Goal: Task Accomplishment & Management: Use online tool/utility

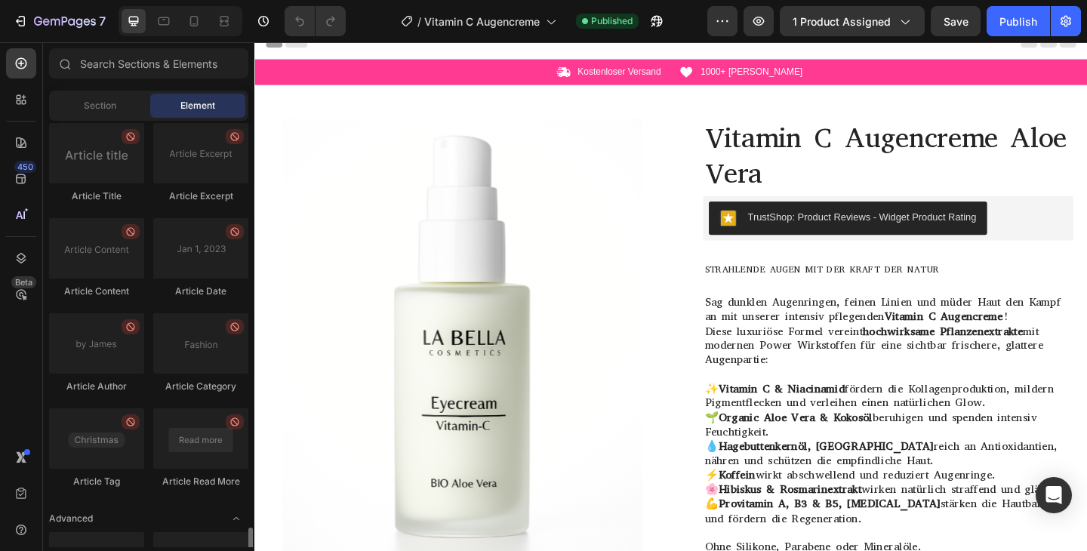
scroll to position [4149, 0]
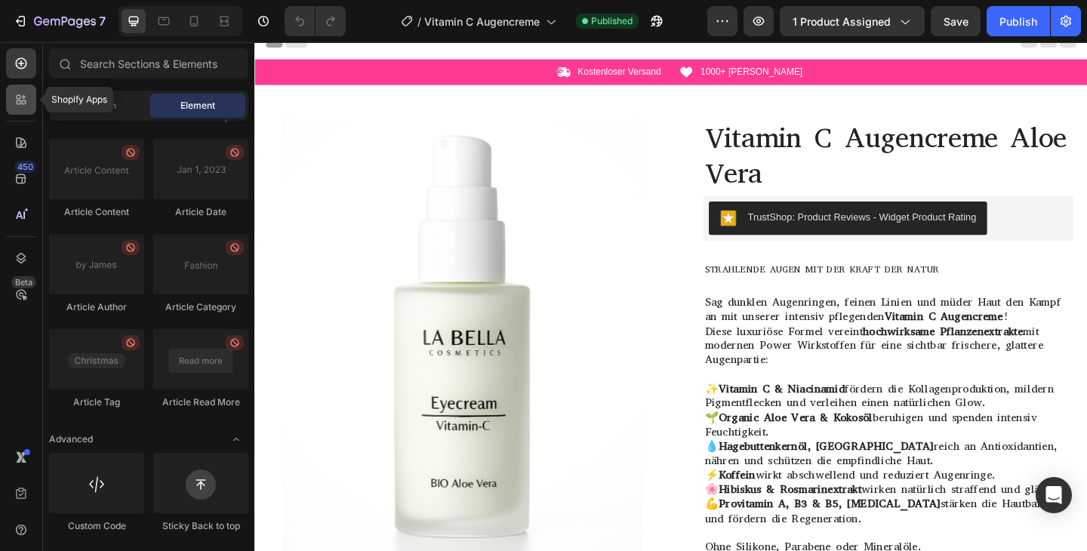
click at [22, 93] on icon at bounding box center [21, 99] width 15 height 15
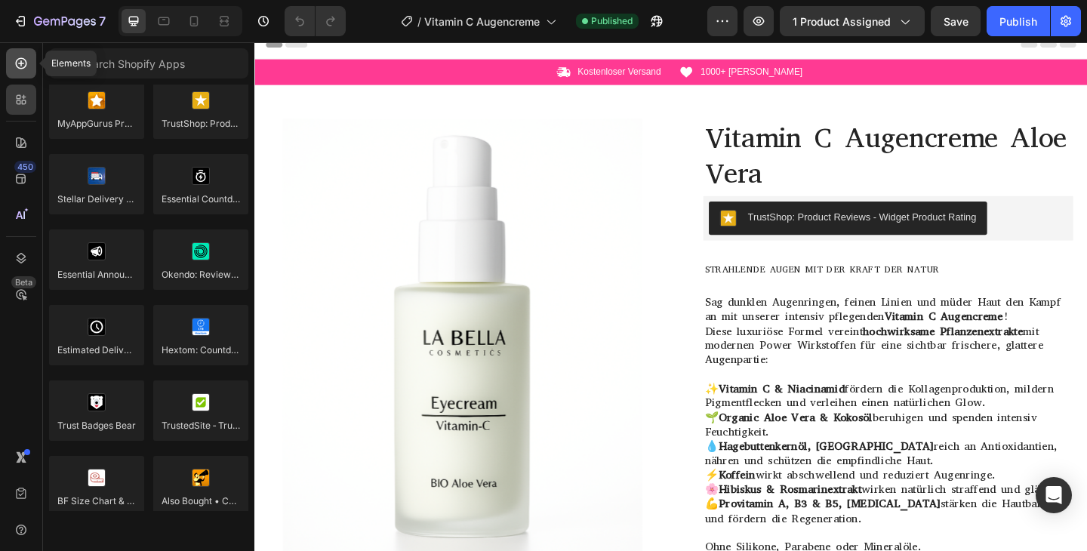
click at [23, 68] on icon at bounding box center [21, 63] width 11 height 11
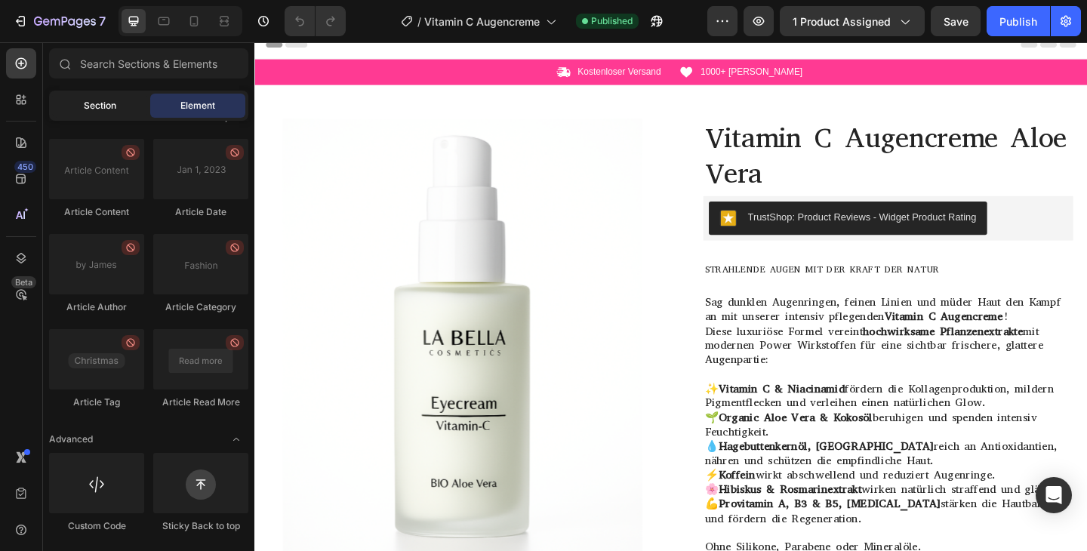
click at [81, 103] on div "Section" at bounding box center [99, 106] width 95 height 24
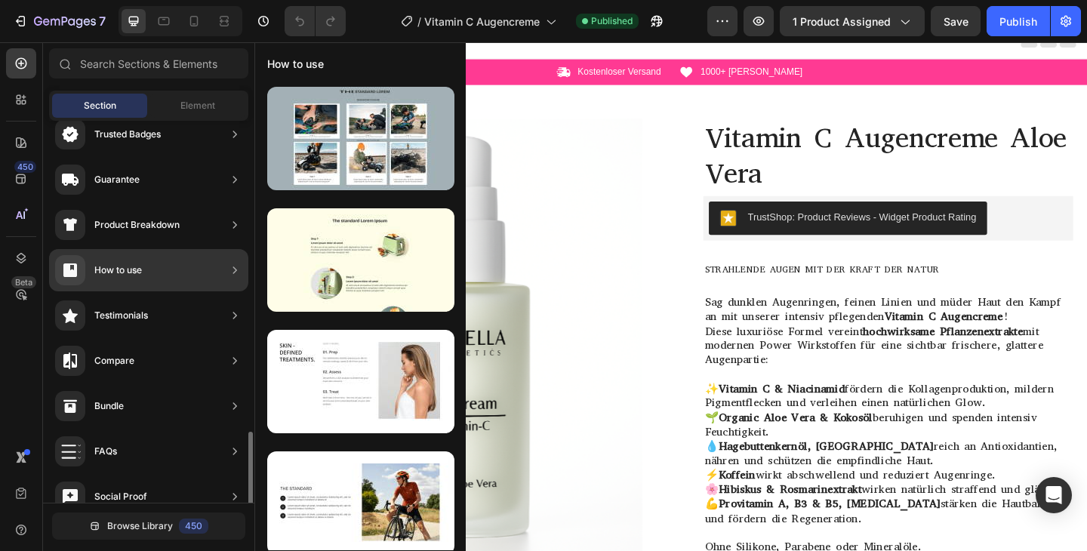
scroll to position [494, 0]
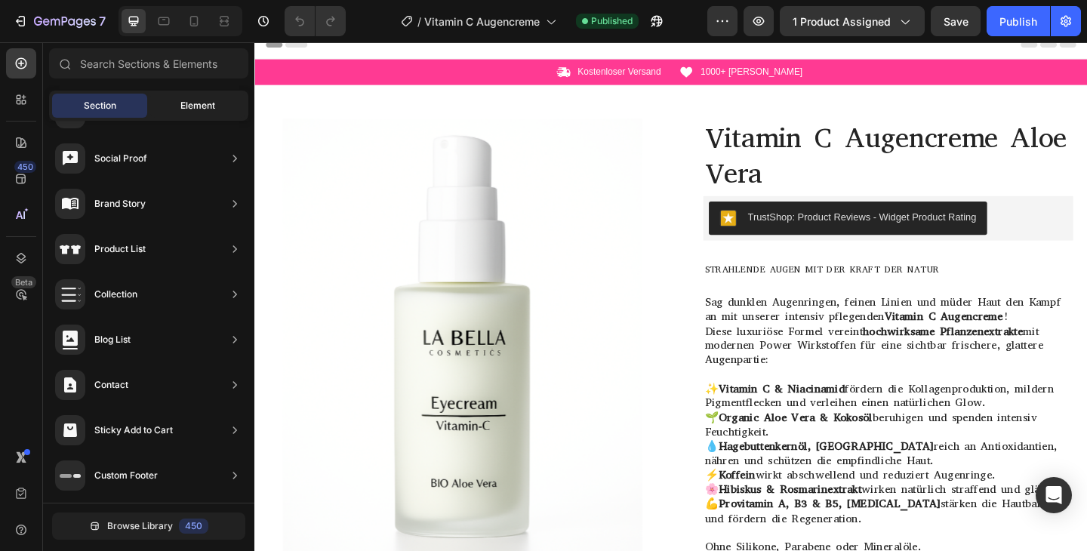
click at [176, 115] on div "Element" at bounding box center [197, 106] width 95 height 24
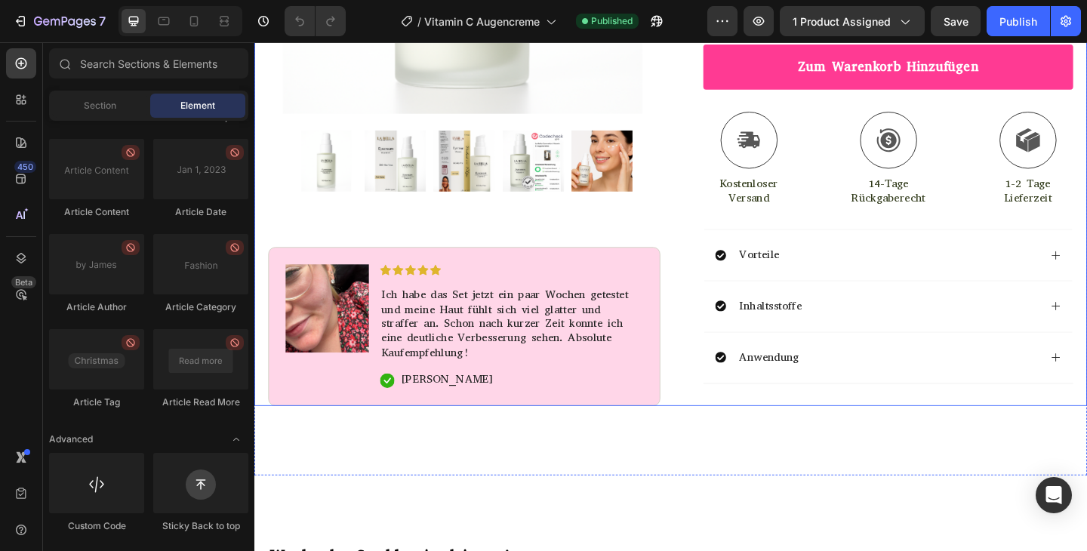
scroll to position [812, 0]
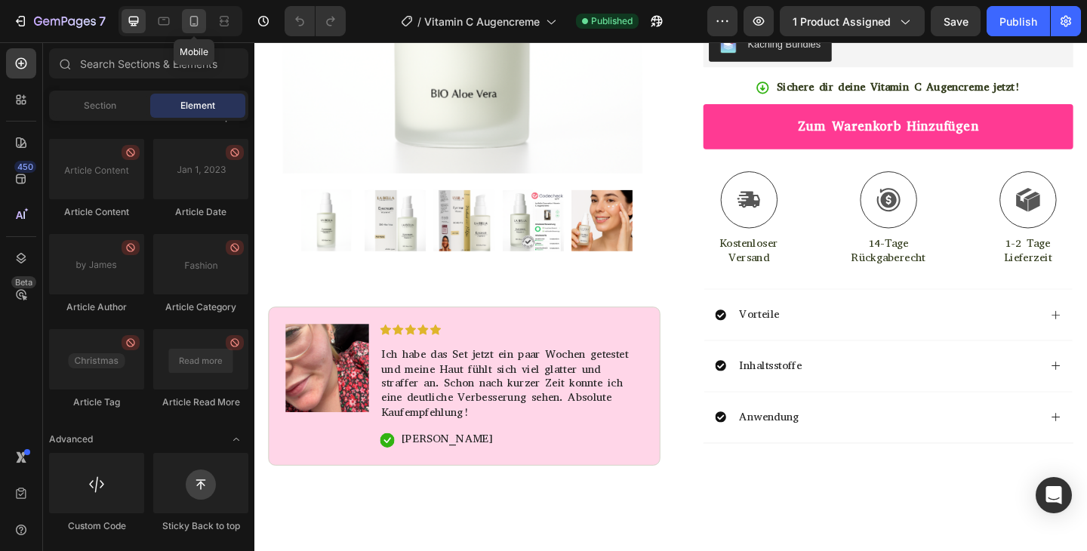
click at [196, 26] on icon at bounding box center [194, 21] width 8 height 11
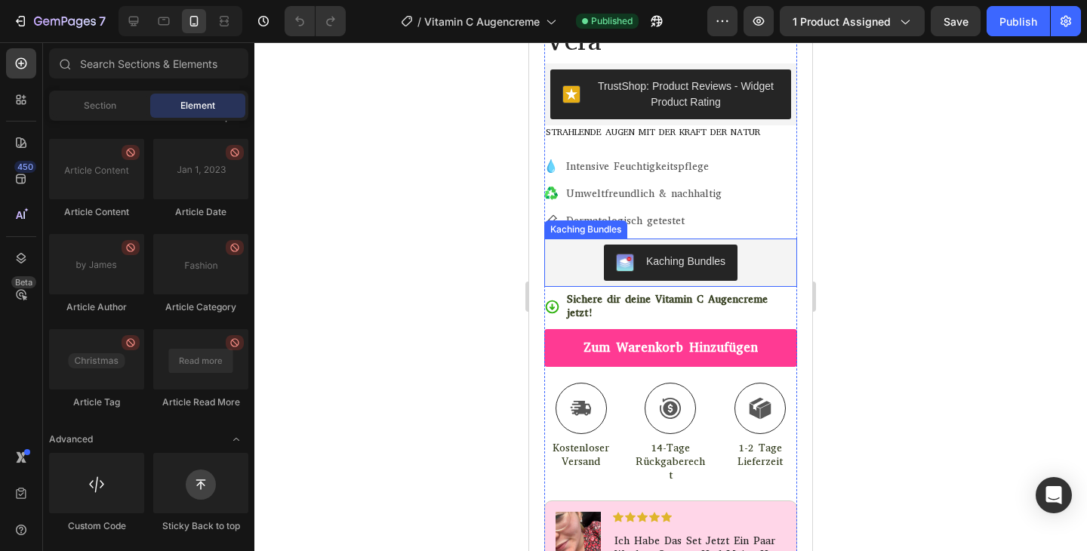
scroll to position [409, 0]
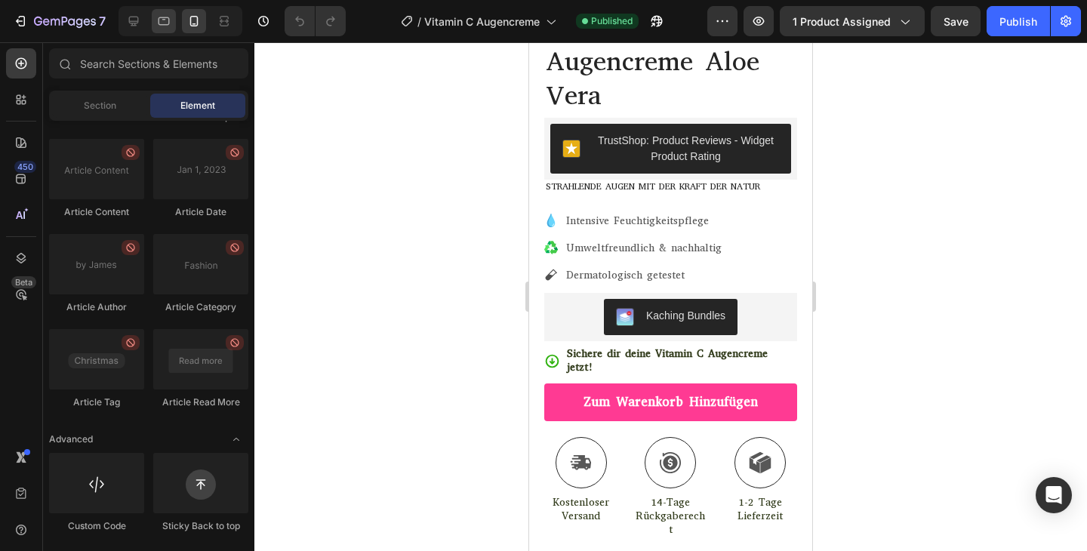
click at [159, 32] on div at bounding box center [164, 21] width 24 height 24
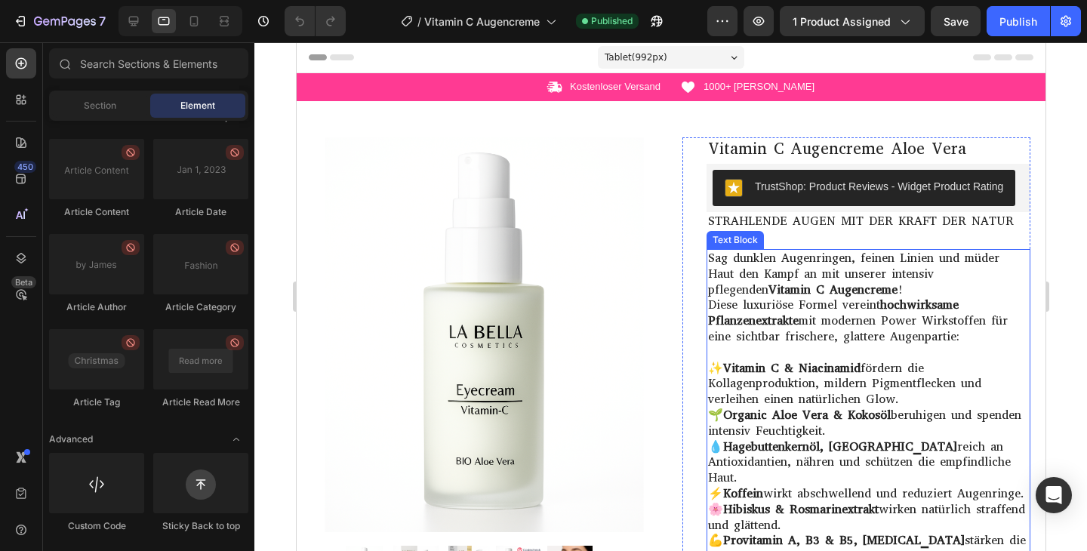
scroll to position [35, 0]
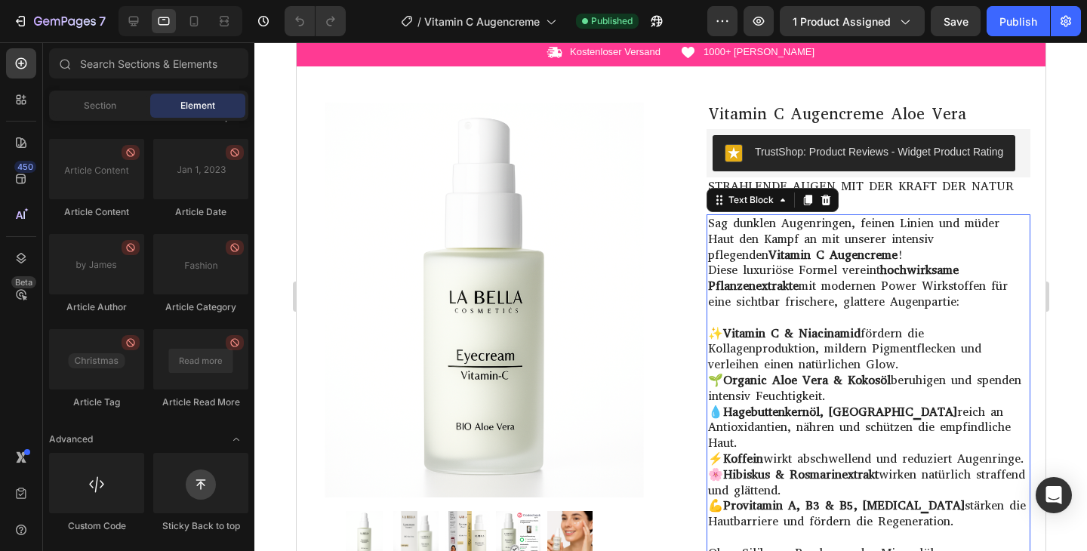
click at [875, 310] on p at bounding box center [868, 318] width 321 height 16
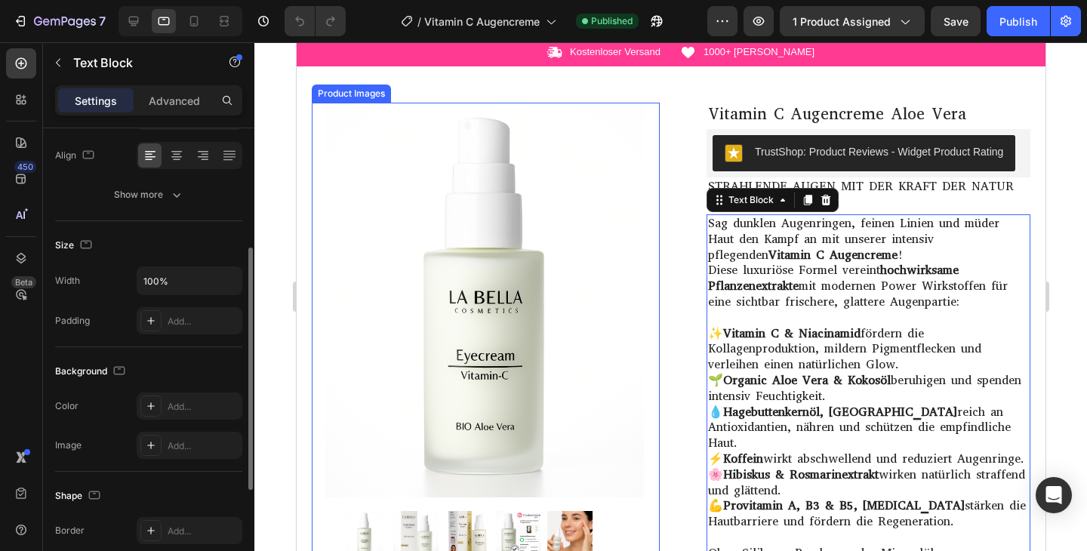
scroll to position [232, 0]
click at [135, 199] on div "Show more" at bounding box center [149, 195] width 70 height 15
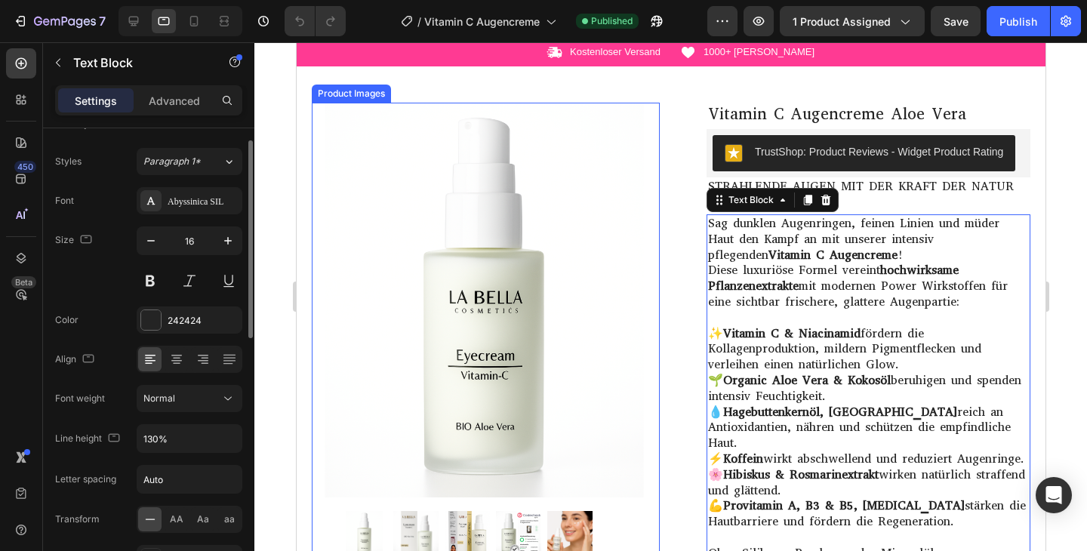
scroll to position [0, 0]
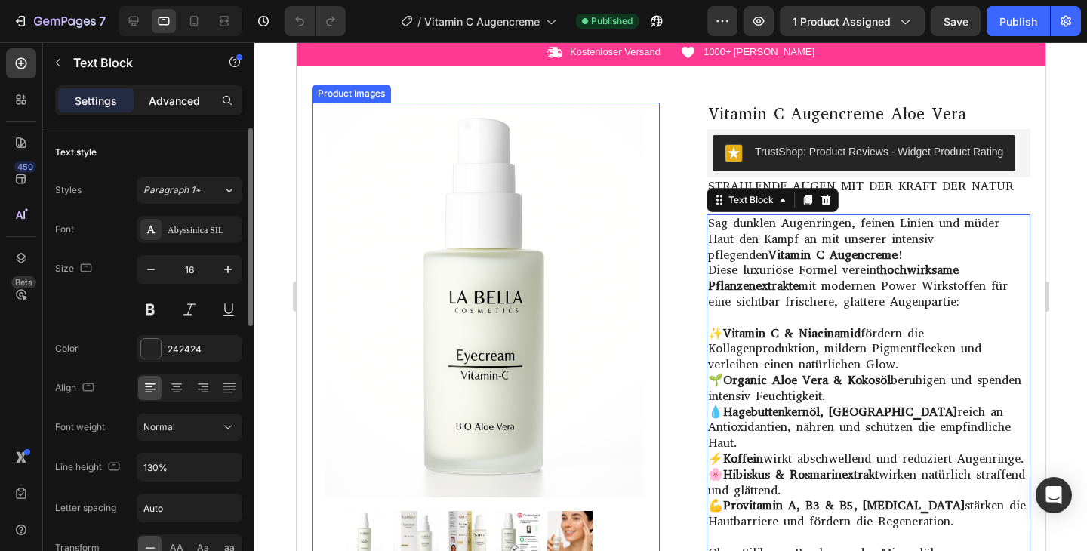
click at [180, 97] on p "Advanced" at bounding box center [174, 101] width 51 height 16
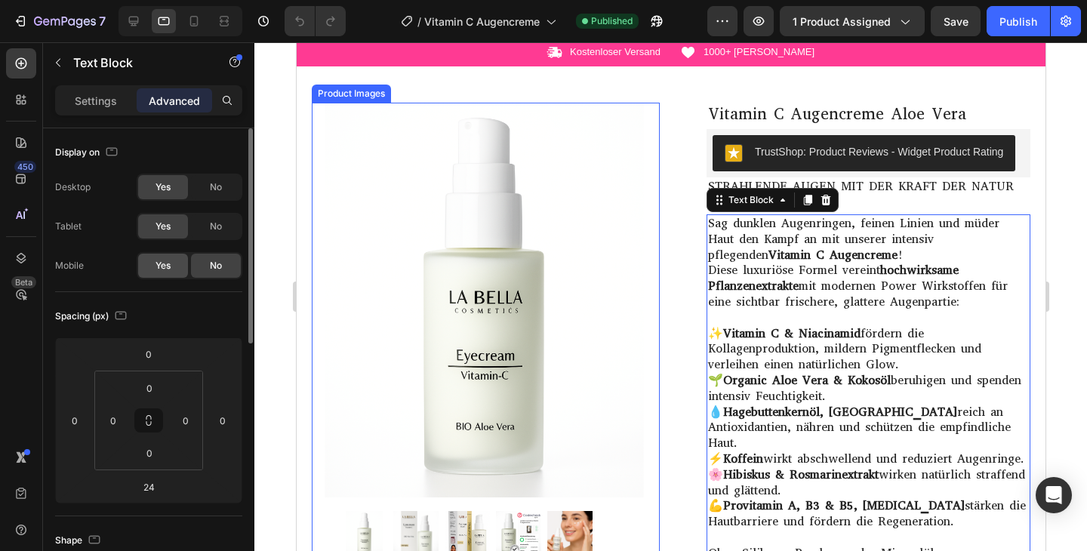
click at [151, 267] on div "Yes" at bounding box center [163, 266] width 50 height 24
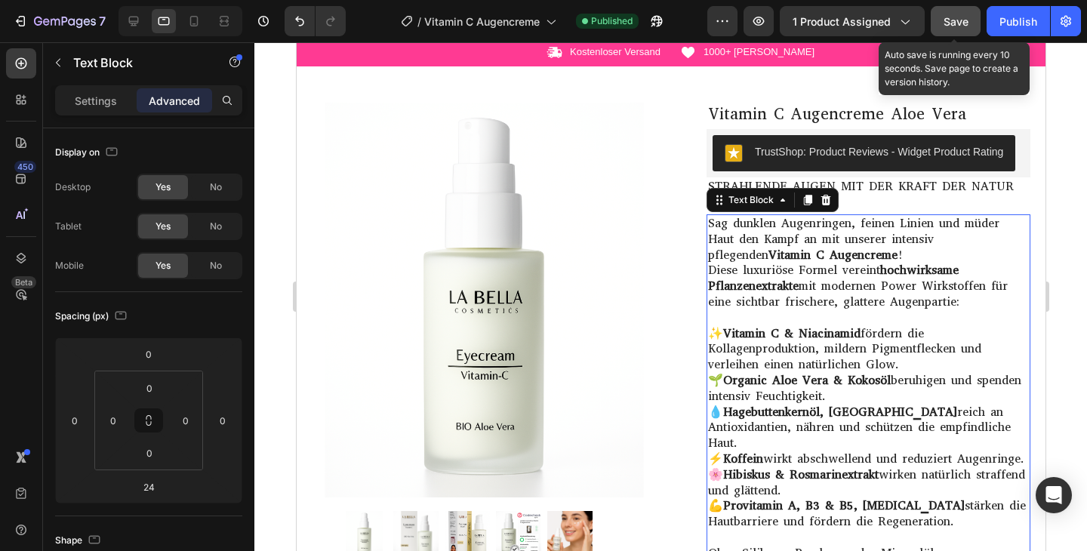
click at [961, 23] on span "Save" at bounding box center [956, 21] width 25 height 13
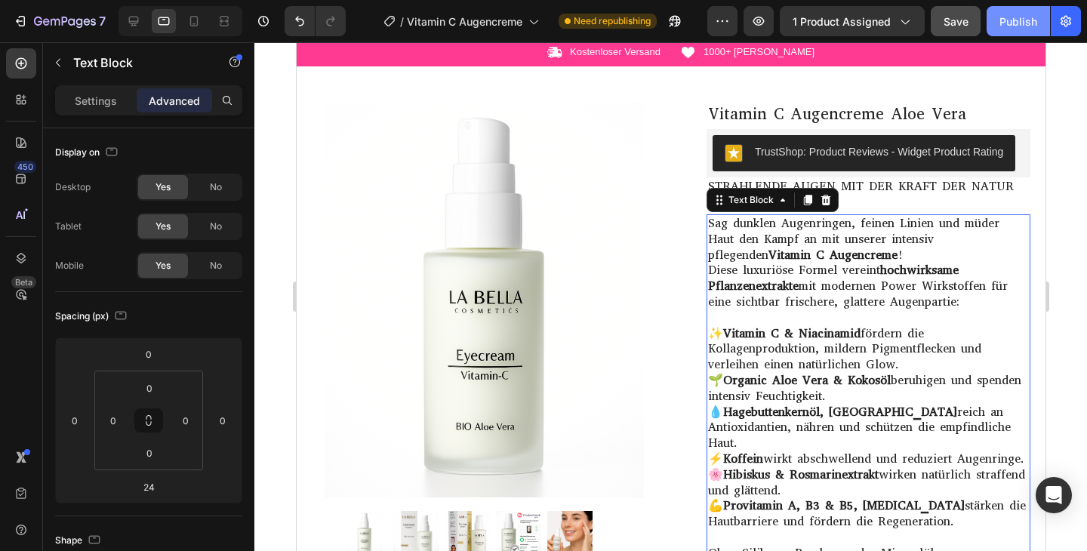
click at [1023, 32] on button "Publish" at bounding box center [1018, 21] width 63 height 30
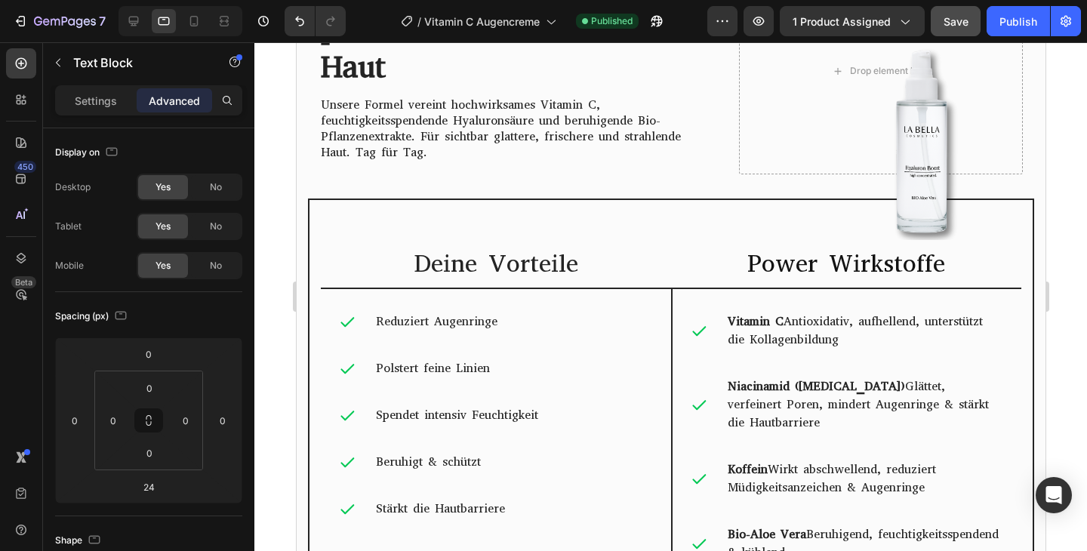
scroll to position [4665, 0]
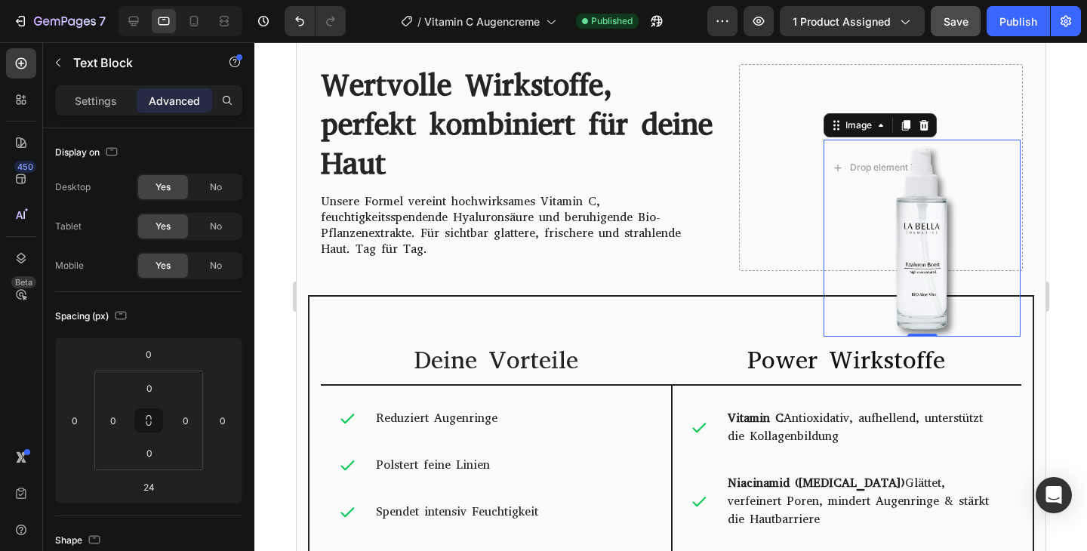
click at [927, 235] on img at bounding box center [921, 238] width 197 height 197
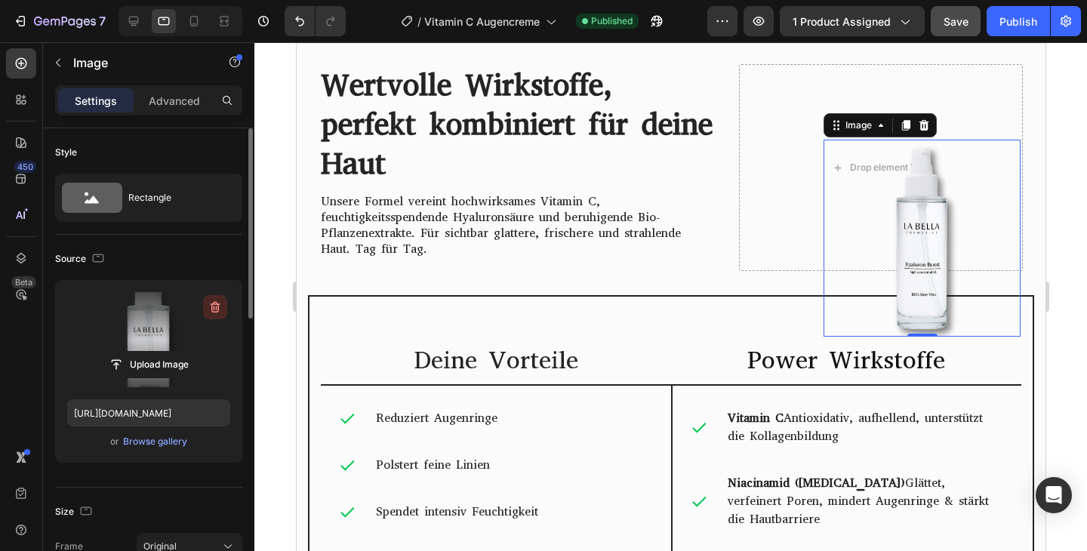
click at [219, 306] on icon "button" at bounding box center [215, 307] width 15 height 15
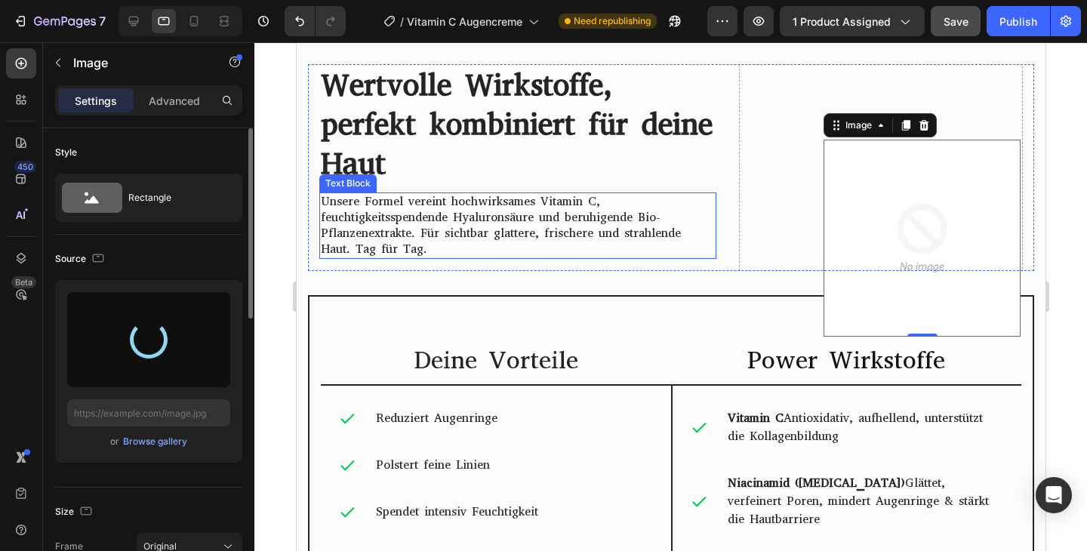
type input "[URL][DOMAIN_NAME]"
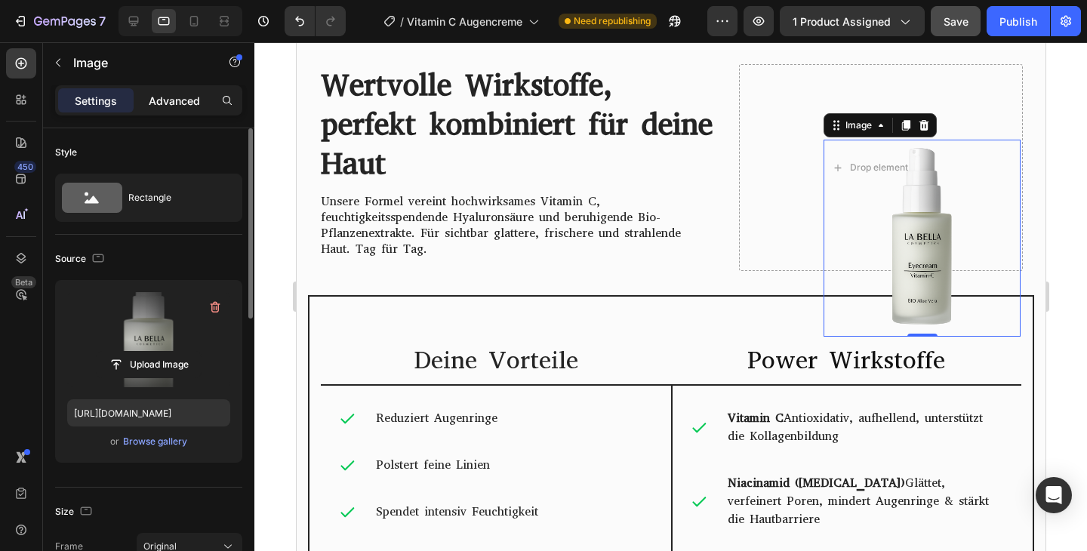
click at [188, 103] on p "Advanced" at bounding box center [174, 101] width 51 height 16
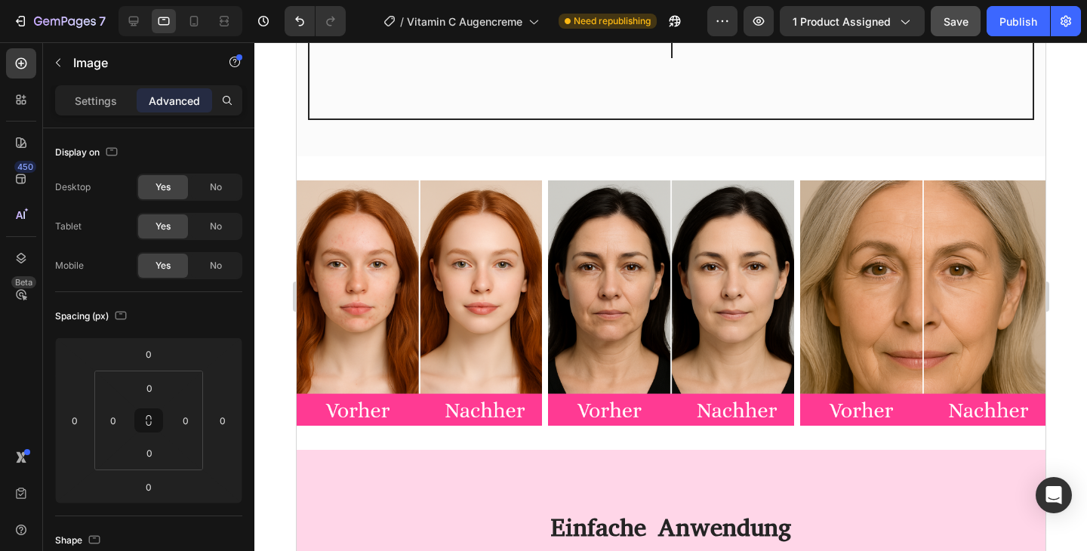
scroll to position [5553, 0]
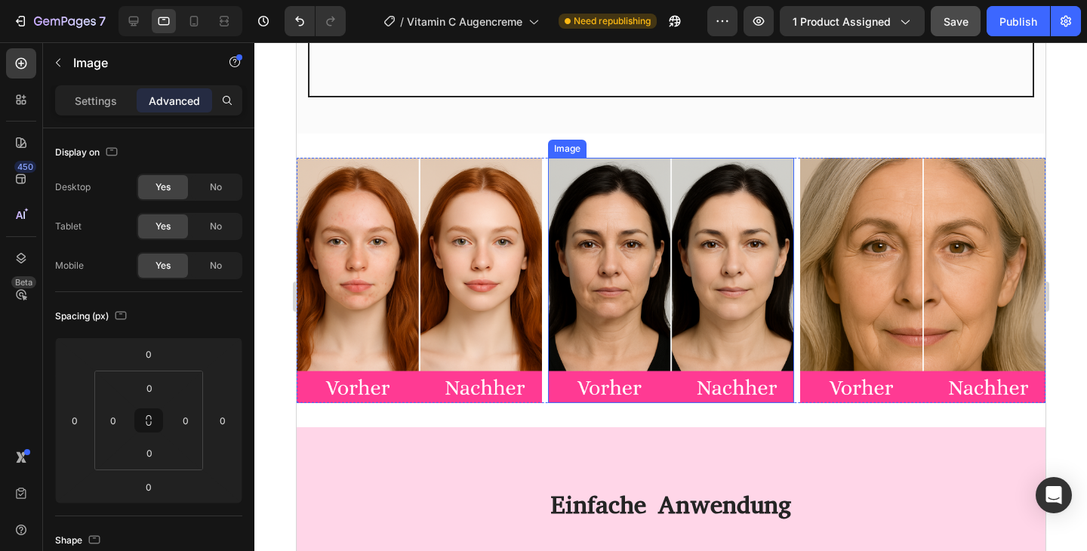
click at [608, 189] on img at bounding box center [669, 280] width 245 height 245
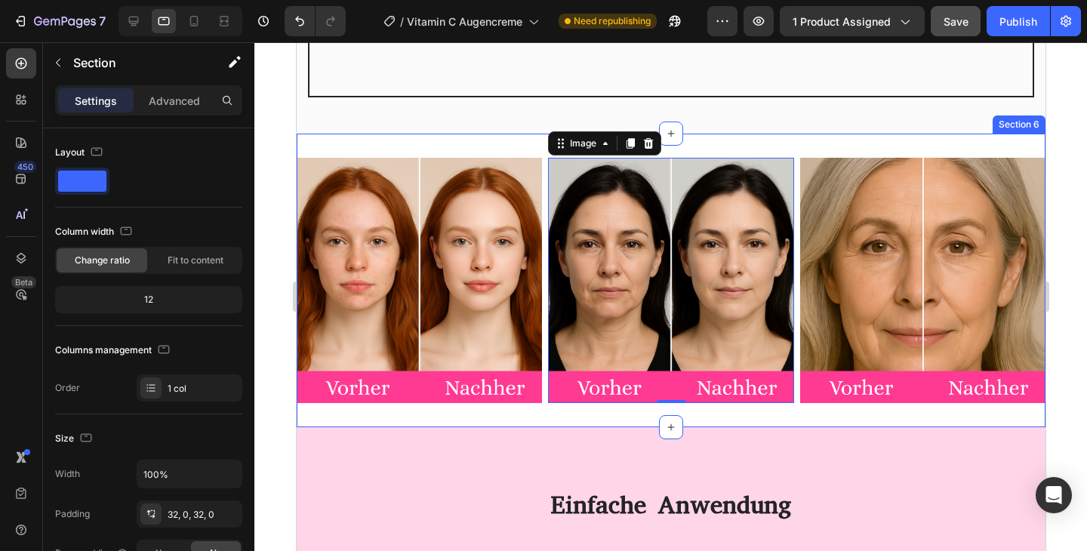
click at [1010, 146] on div "Image Image 0 Image Row Section 6" at bounding box center [670, 281] width 749 height 294
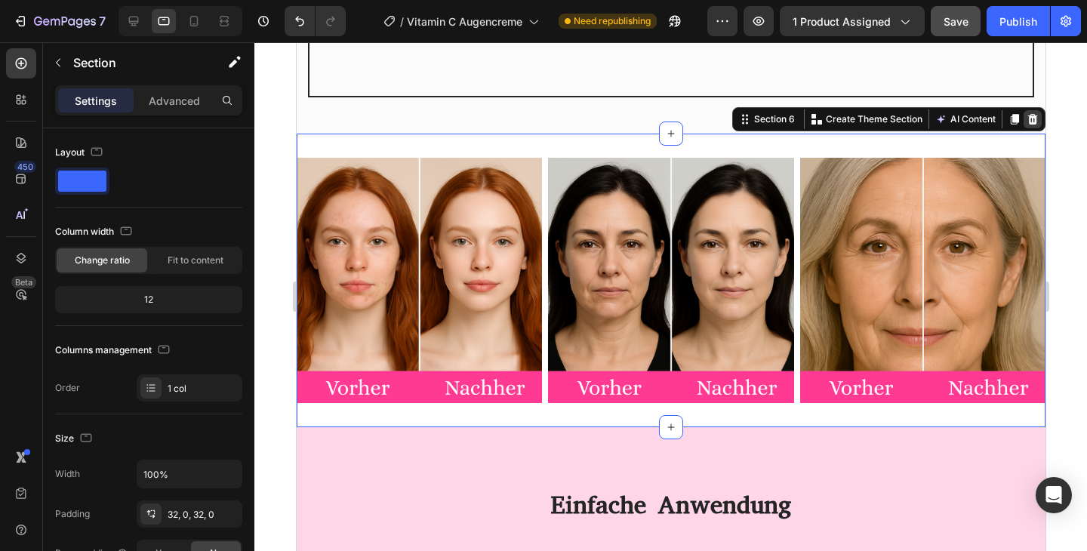
click at [1031, 122] on icon at bounding box center [1032, 119] width 12 height 12
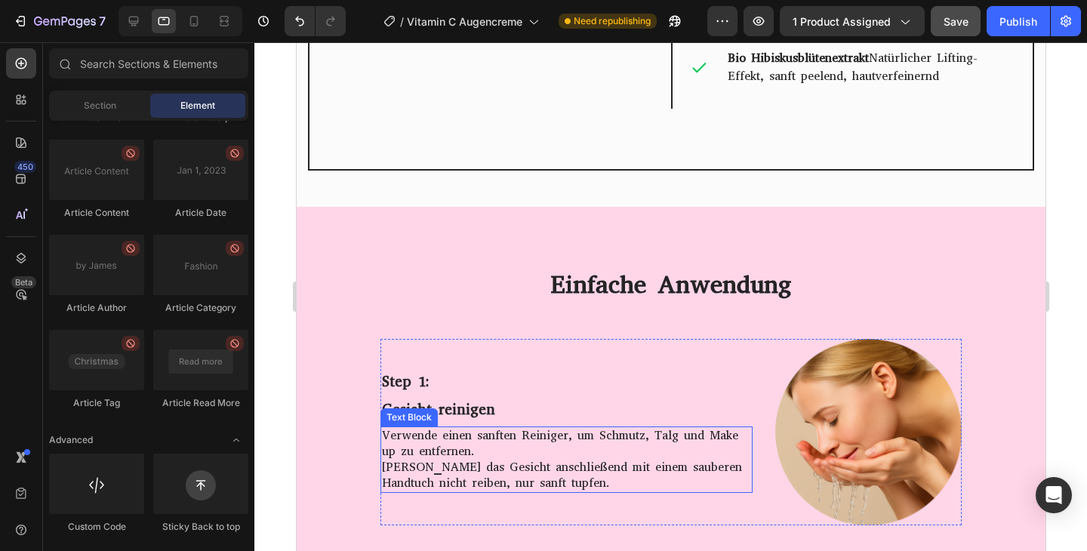
scroll to position [5363, 0]
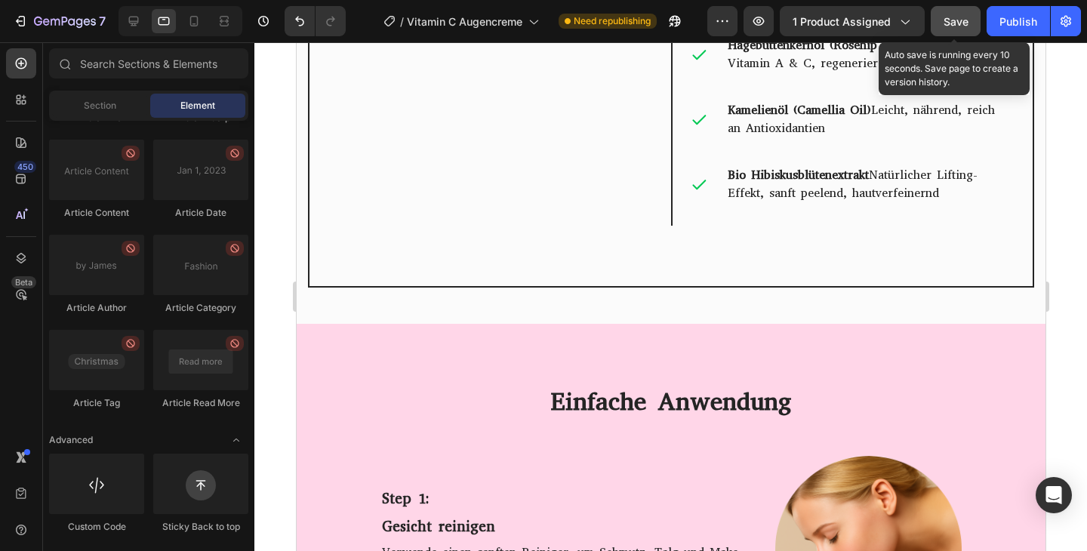
click at [943, 11] on button "Save" at bounding box center [956, 21] width 50 height 30
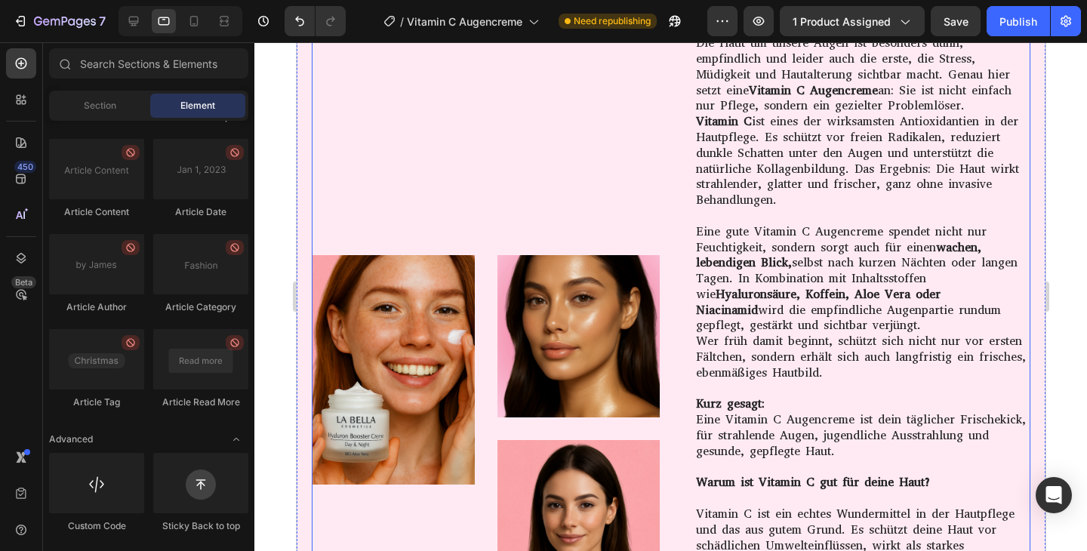
scroll to position [2998, 0]
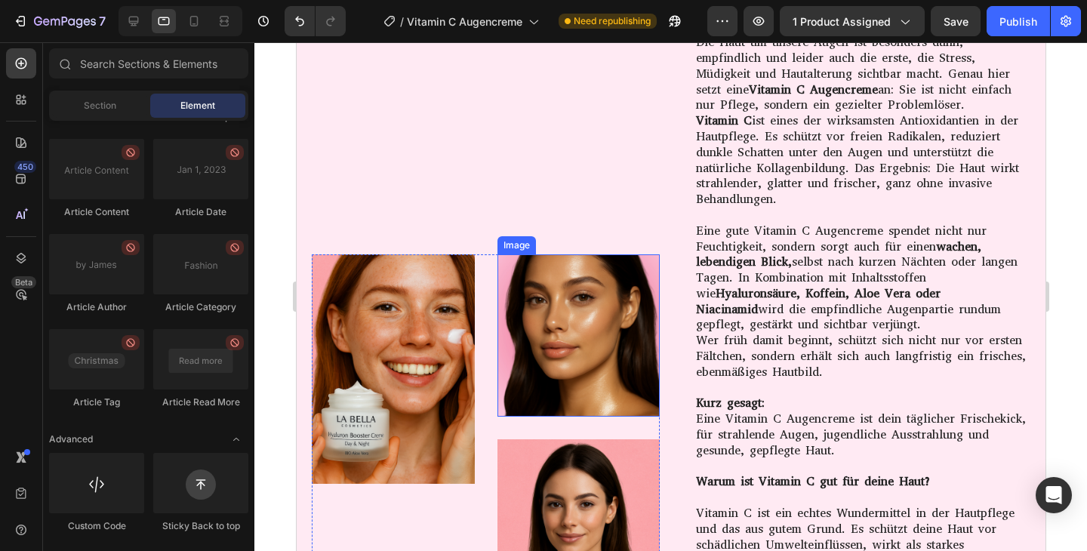
click at [572, 339] on img at bounding box center [578, 335] width 163 height 163
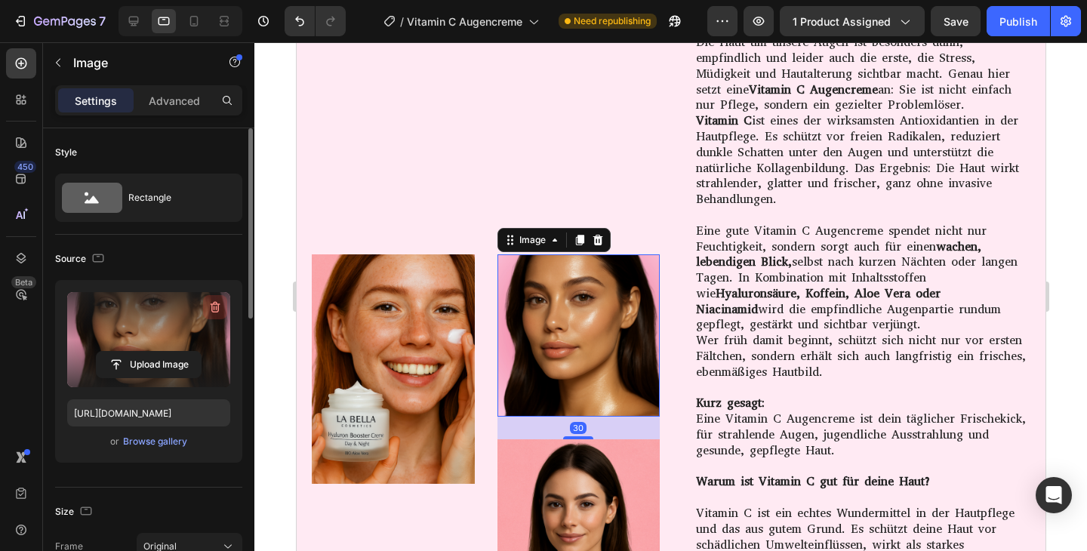
click at [213, 312] on icon "button" at bounding box center [216, 307] width 10 height 11
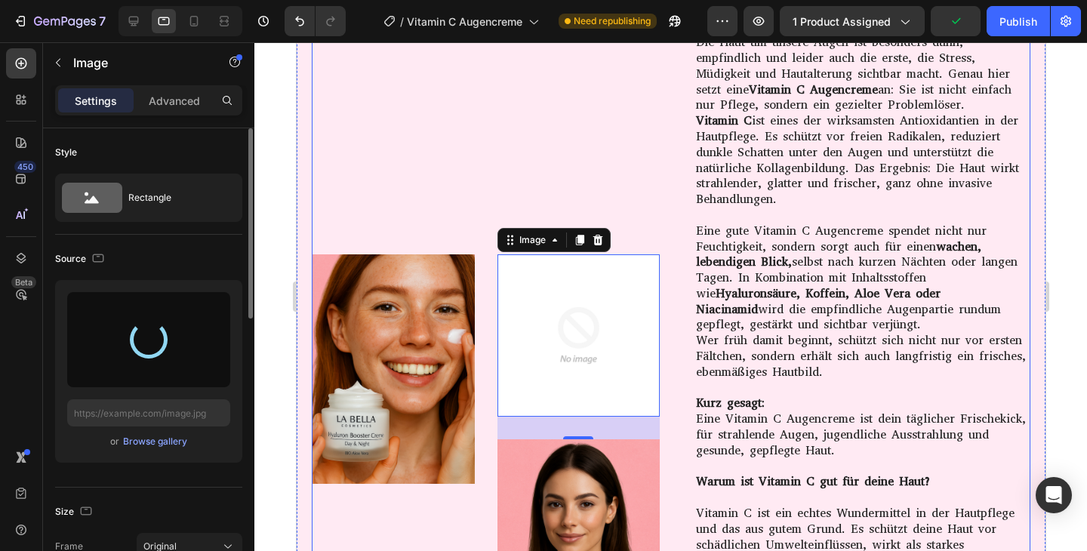
type input "[URL][DOMAIN_NAME]"
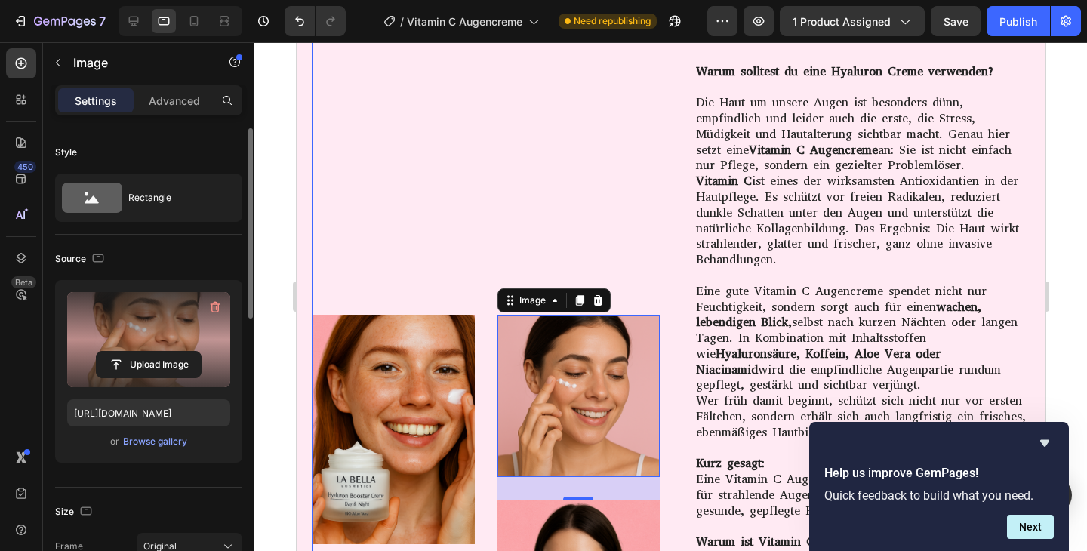
scroll to position [2939, 0]
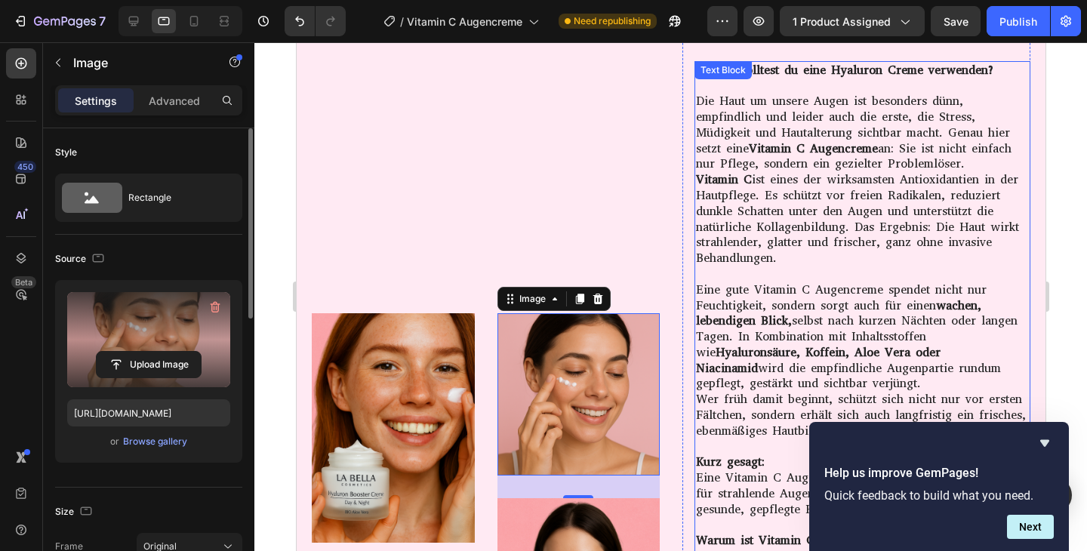
click at [825, 246] on p "Vitamin C ist eines der wirksamsten Antioxidantien in der Hautpflege. Es schütz…" at bounding box center [861, 219] width 333 height 94
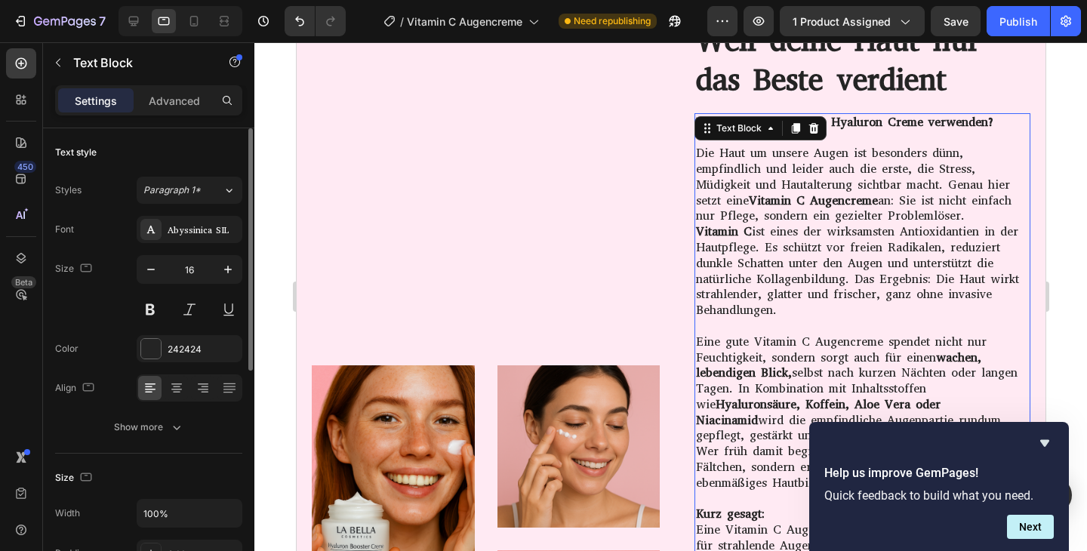
scroll to position [2859, 0]
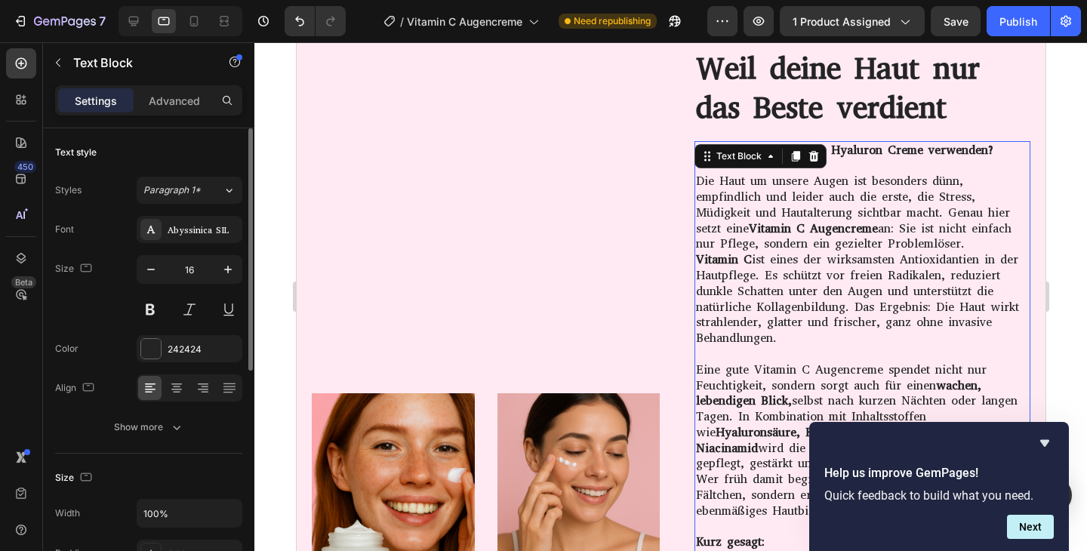
click at [825, 246] on p "Die Haut um unsere Augen ist besonders dünn, empfindlich und leider auch die er…" at bounding box center [861, 213] width 333 height 79
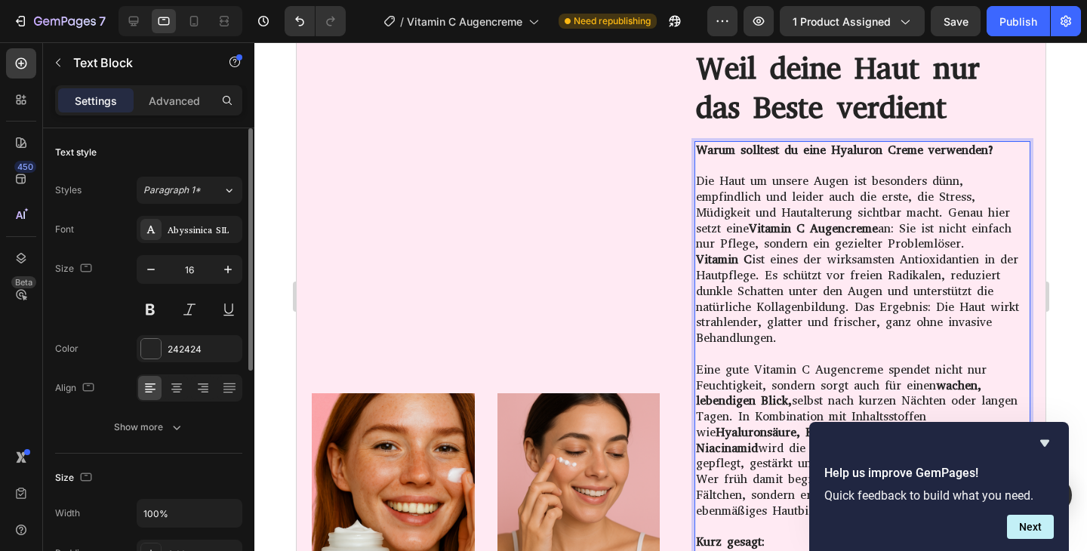
click at [804, 290] on p "Vitamin C ist eines der wirksamsten Antioxidantien in der Hautpflege. Es schütz…" at bounding box center [861, 299] width 333 height 94
click at [779, 327] on p "Vitamin C ist eines der wirksamsten Antioxidantien in der Hautpflege. Es schütz…" at bounding box center [861, 299] width 333 height 94
drag, startPoint x: 782, startPoint y: 340, endPoint x: 695, endPoint y: 190, distance: 173.2
click at [695, 190] on div "Warum solltest du eine Hyaluron Creme verwenden? Die Haut um unsere Augen ist b…" at bounding box center [862, 519] width 336 height 757
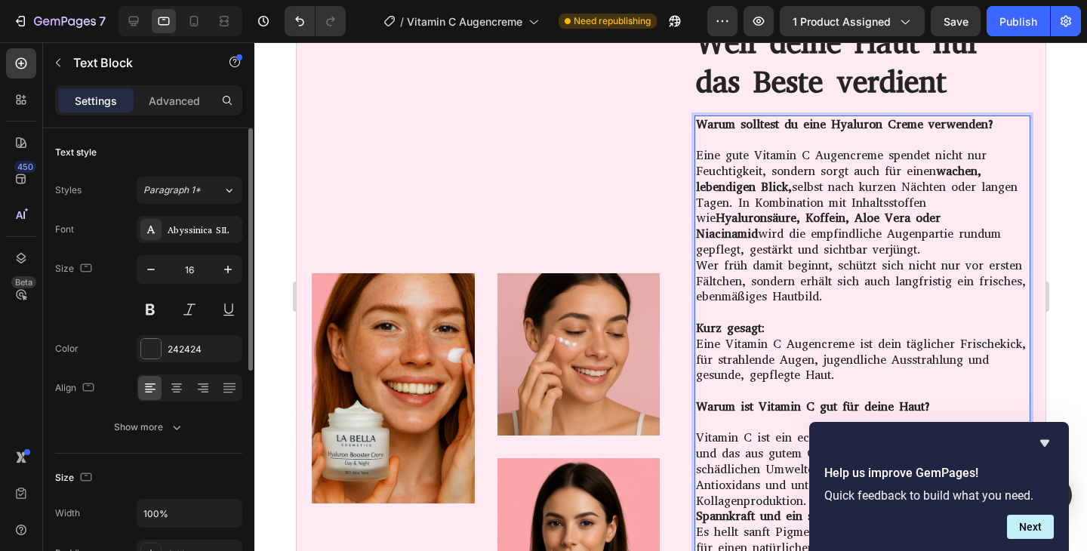
scroll to position [2885, 0]
click at [910, 128] on strong "Warum solltest du eine Hyaluron Creme verwenden?" at bounding box center [844, 124] width 299 height 16
click at [918, 125] on strong "Warum solltest du eine Hyaluron Creme verwenden?" at bounding box center [844, 124] width 299 height 16
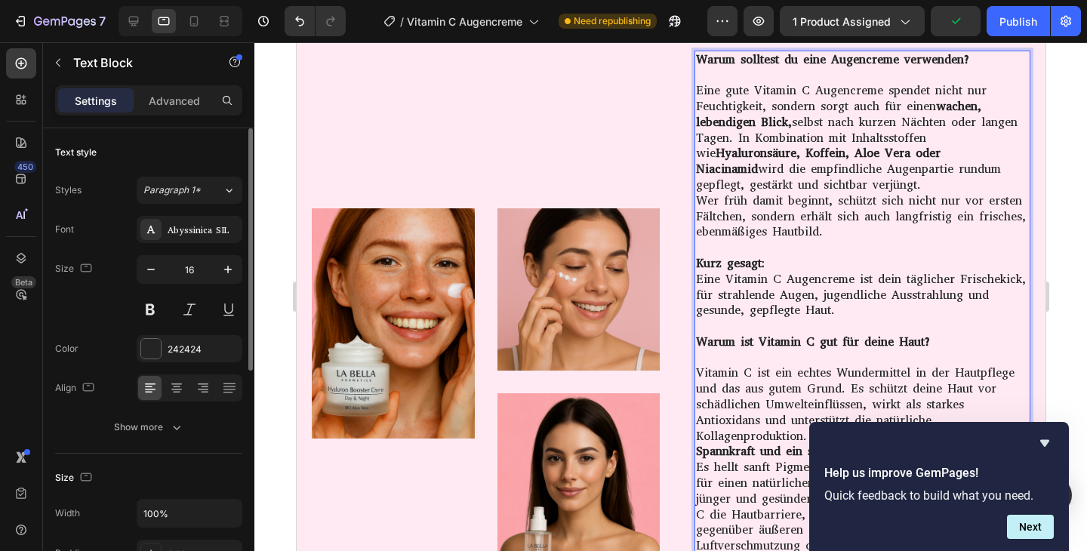
scroll to position [2933, 0]
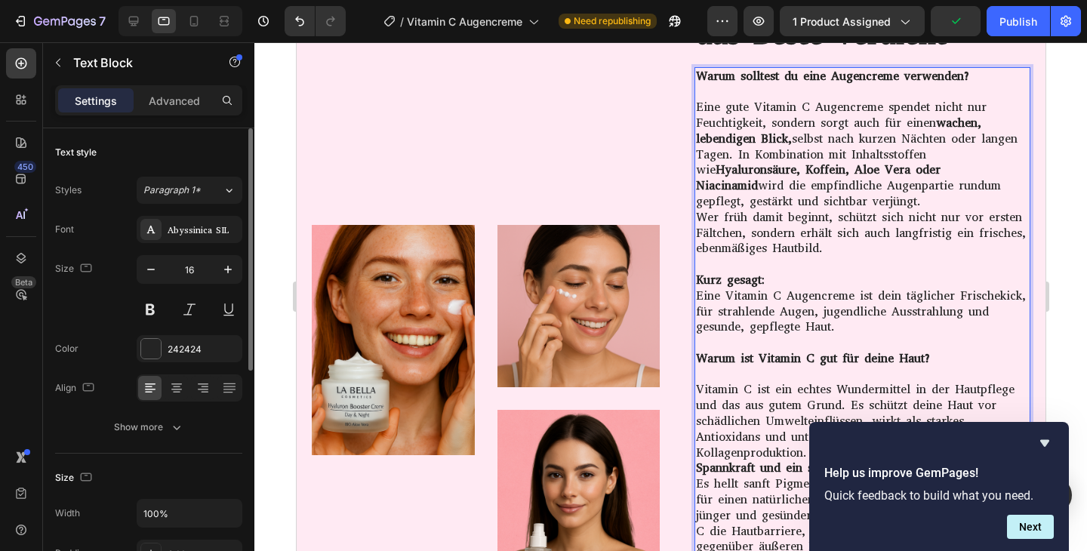
click at [848, 331] on p "Kurz gesagt: Eine Vitamin C Augencreme ist dein täglicher Frischekick, für stra…" at bounding box center [861, 304] width 333 height 63
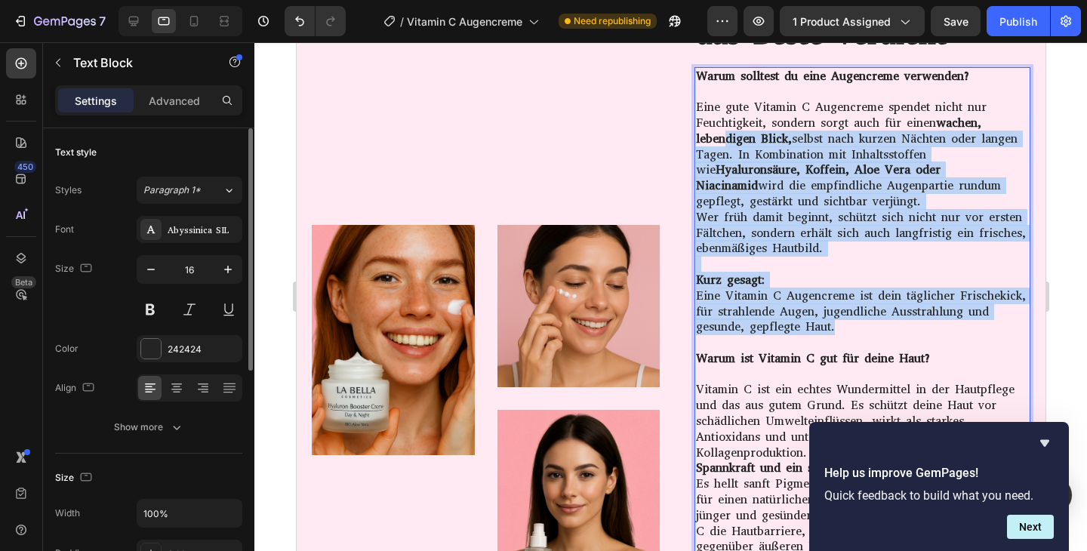
drag, startPoint x: 835, startPoint y: 328, endPoint x: 725, endPoint y: 136, distance: 221.2
click at [726, 137] on div "Warum solltest du eine Augencreme verwenden? Eine gute Vitamin C Augencreme spe…" at bounding box center [862, 351] width 336 height 569
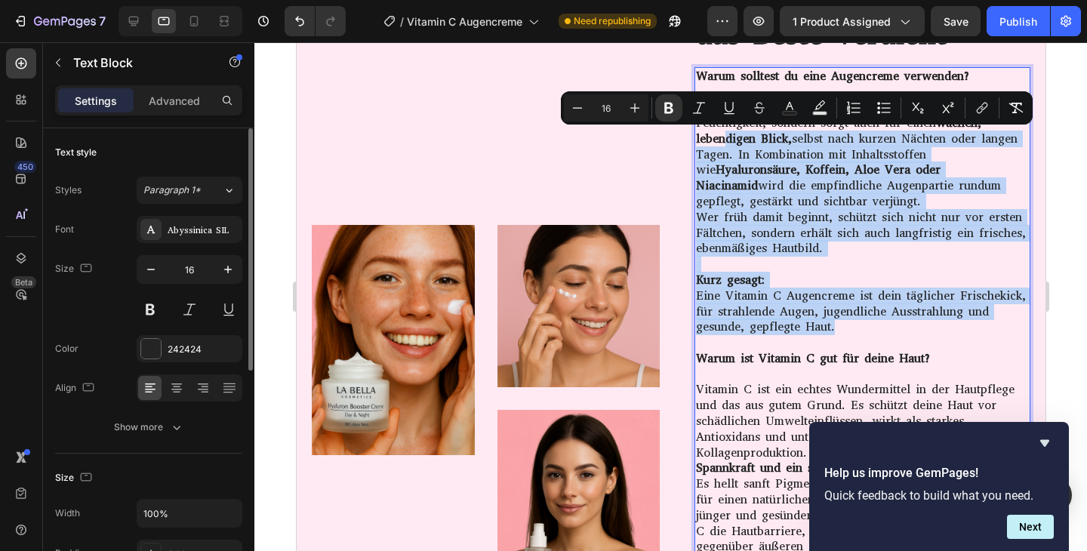
click at [725, 136] on strong "wachen, lebendigen Blick," at bounding box center [837, 131] width 285 height 32
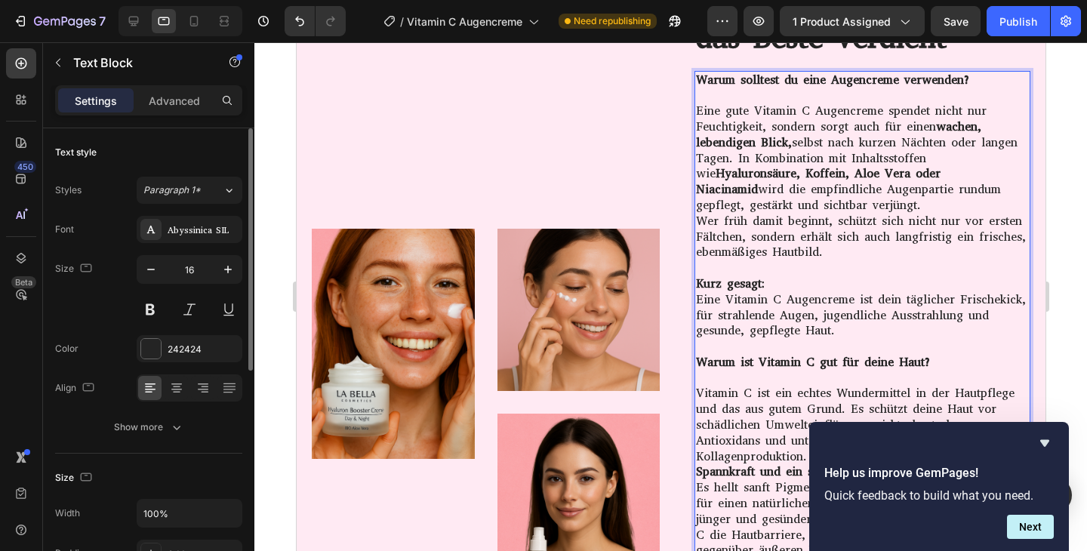
scroll to position [2835, 0]
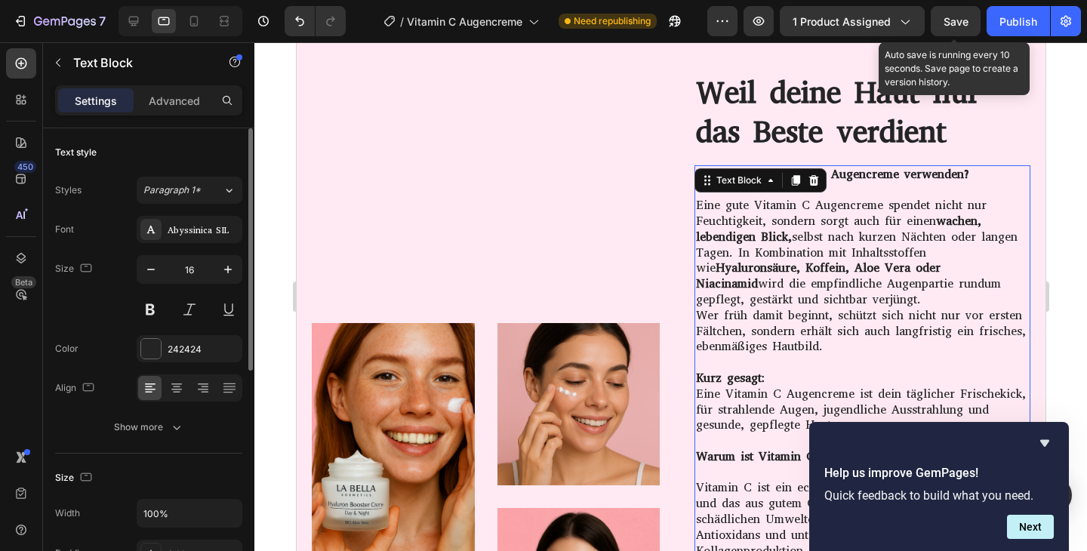
click at [955, 20] on span "Save" at bounding box center [956, 21] width 25 height 13
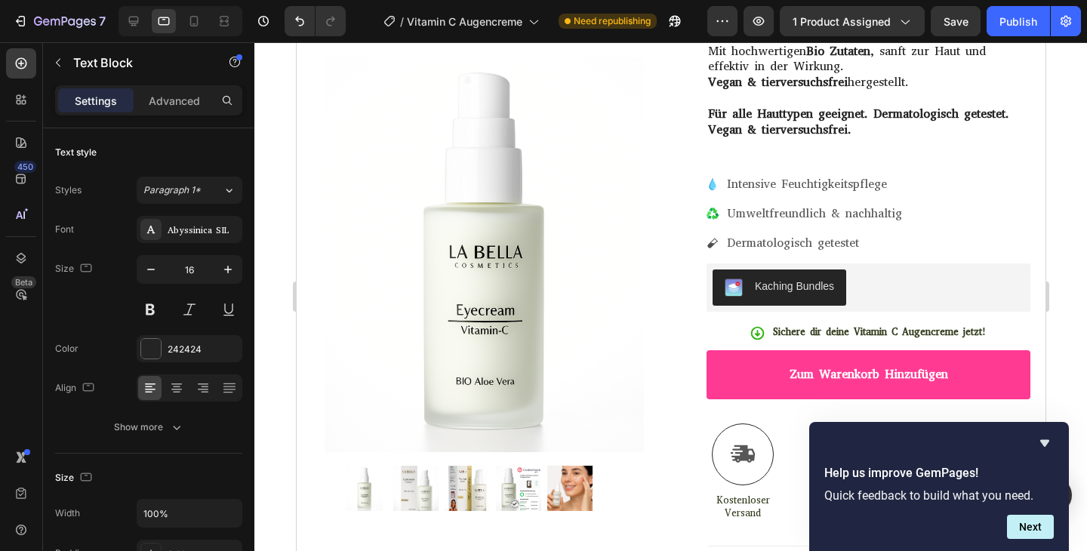
scroll to position [667, 0]
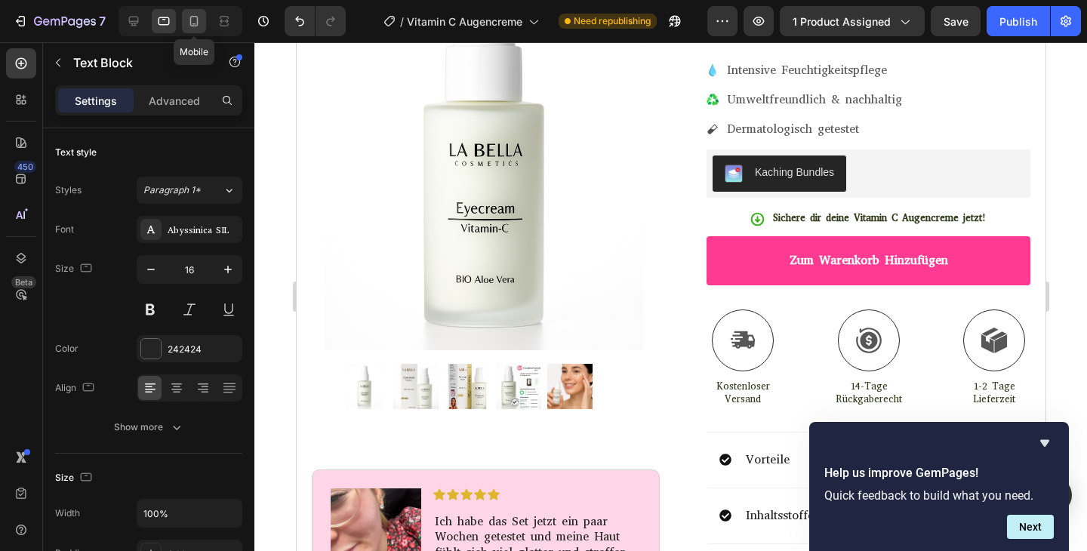
click at [197, 22] on icon at bounding box center [194, 21] width 8 height 11
type input "15"
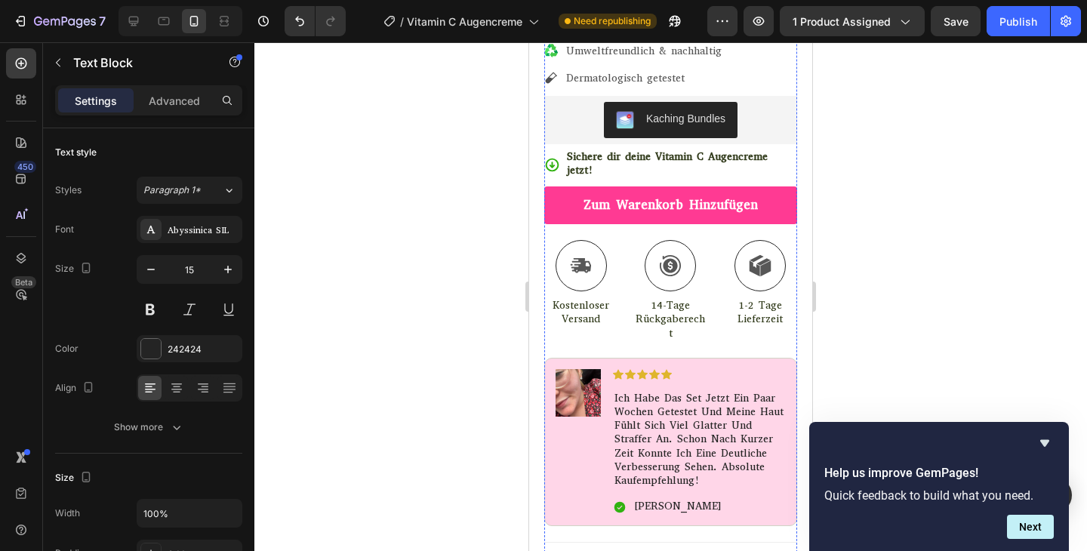
scroll to position [1064, 0]
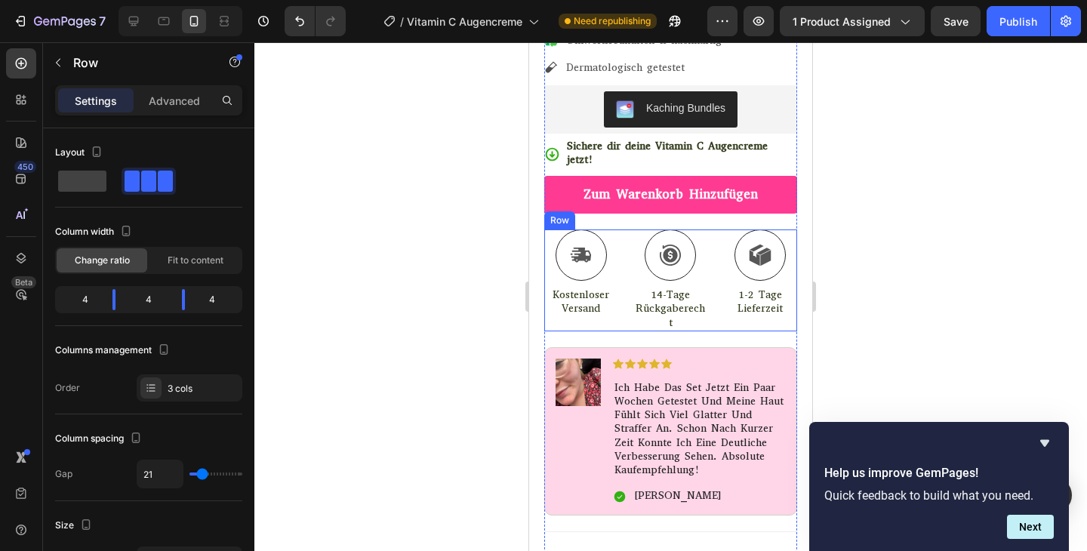
click at [714, 259] on div "Icon Kostenloser Versand Text Block Icon 14-Tage Rückgaberecht Text Block Icon …" at bounding box center [670, 281] width 253 height 102
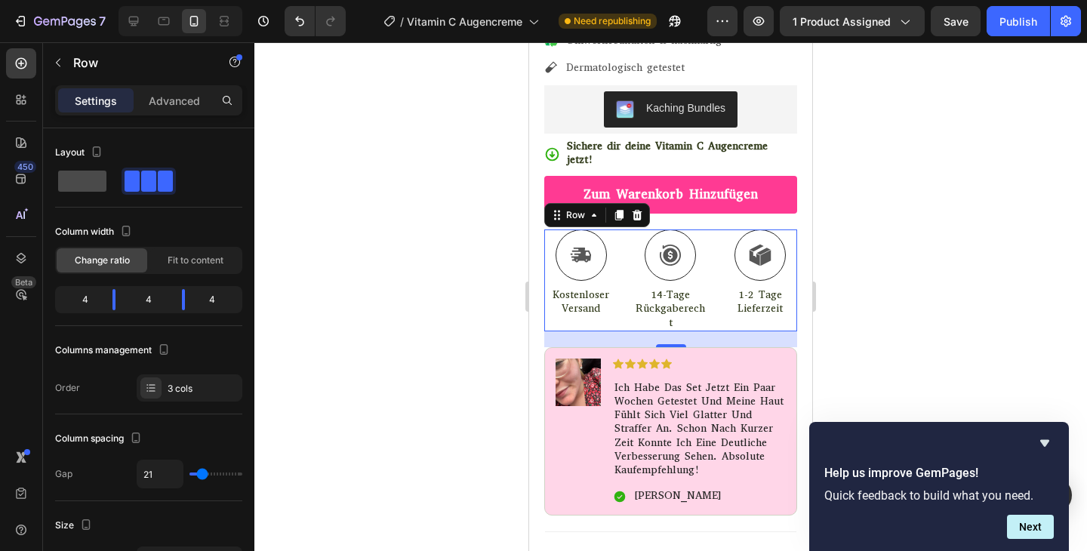
click at [94, 175] on span at bounding box center [82, 181] width 48 height 21
type input "0"
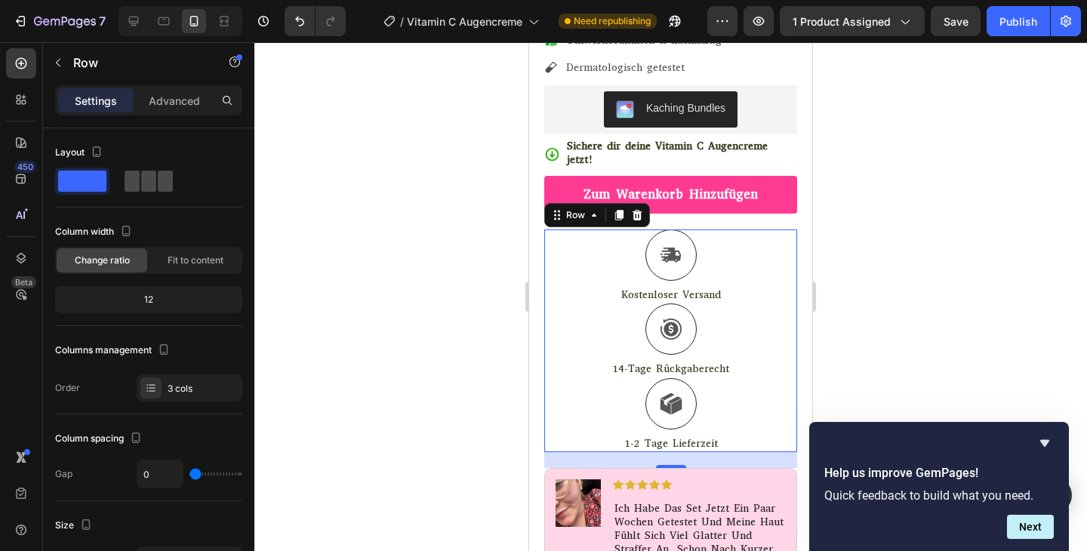
click at [143, 177] on span at bounding box center [148, 181] width 15 height 21
type input "21"
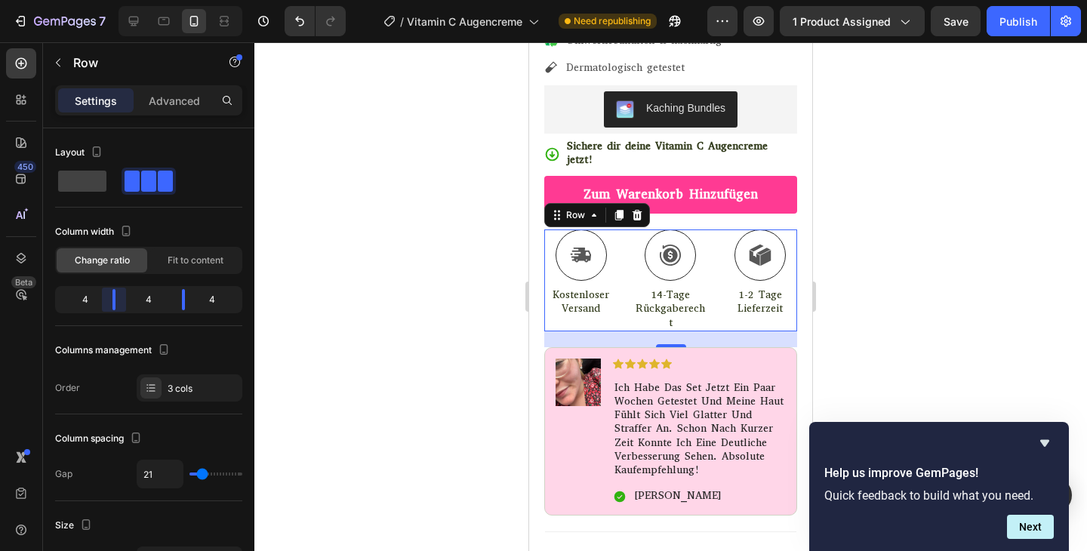
drag, startPoint x: 119, startPoint y: 304, endPoint x: 120, endPoint y: 316, distance: 11.4
click at [120, 0] on body "7 Version history / Vitamin C Augencreme Need republishing Preview 1 product as…" at bounding box center [543, 0] width 1087 height 0
click at [176, 270] on div "Fit to content" at bounding box center [195, 260] width 91 height 24
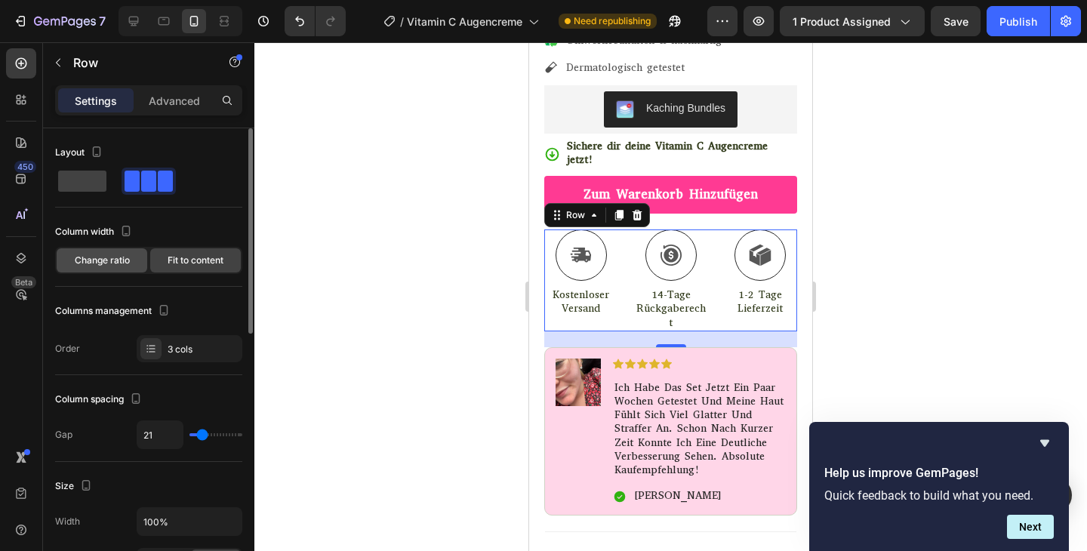
click at [126, 269] on div "Change ratio" at bounding box center [102, 260] width 91 height 24
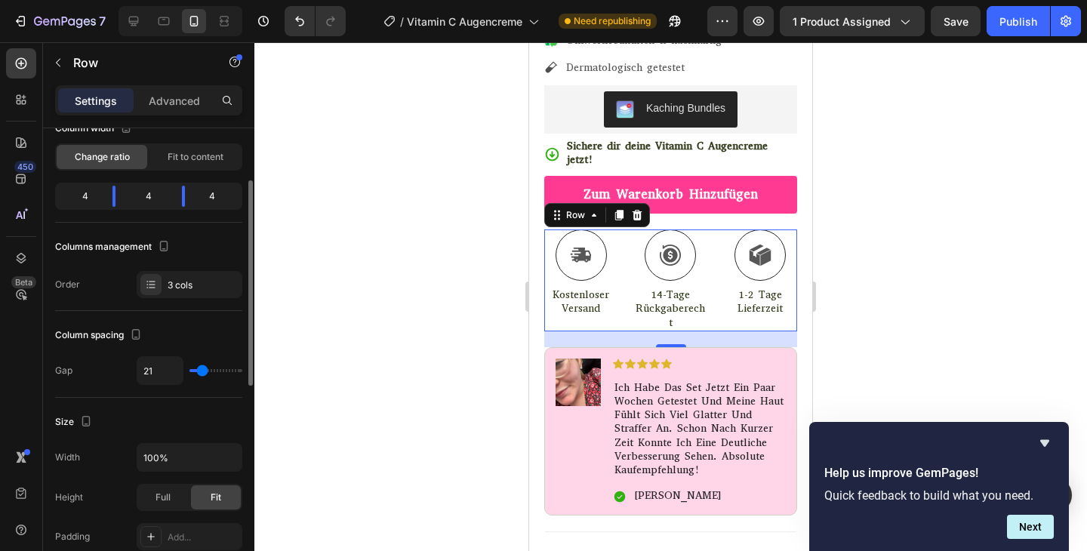
scroll to position [119, 0]
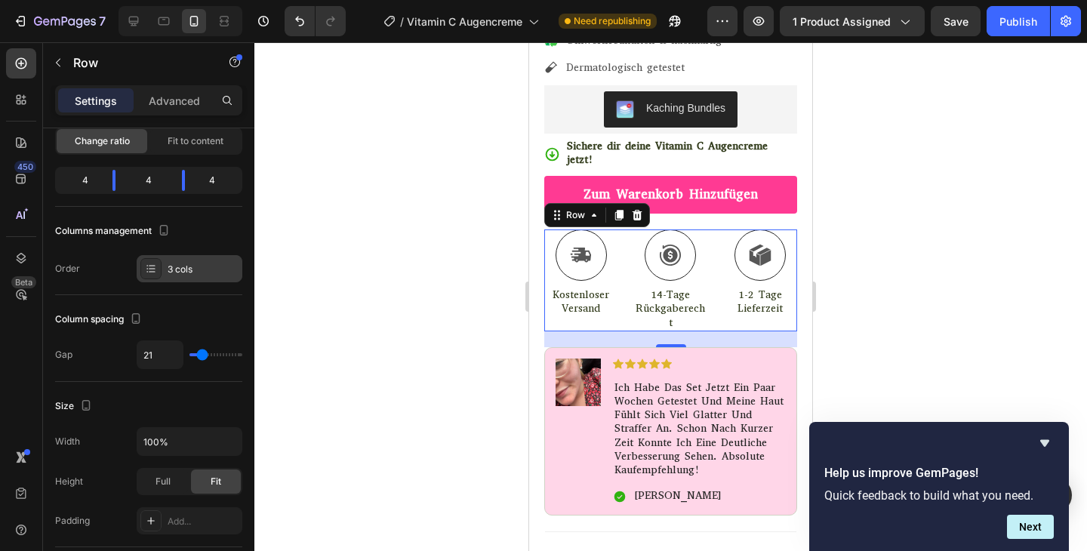
click at [200, 276] on div "3 cols" at bounding box center [190, 268] width 106 height 27
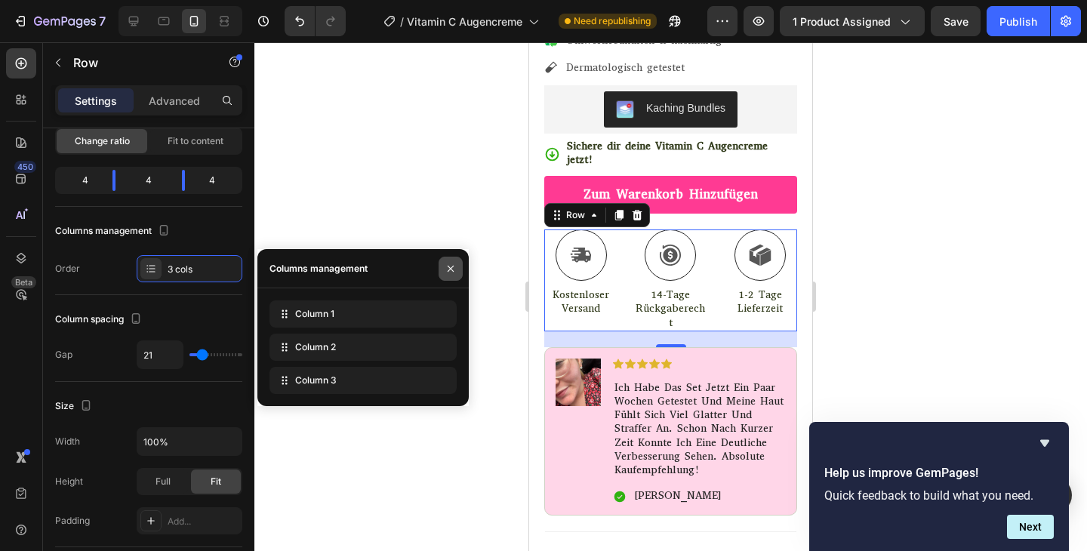
click at [460, 261] on button "button" at bounding box center [451, 269] width 24 height 24
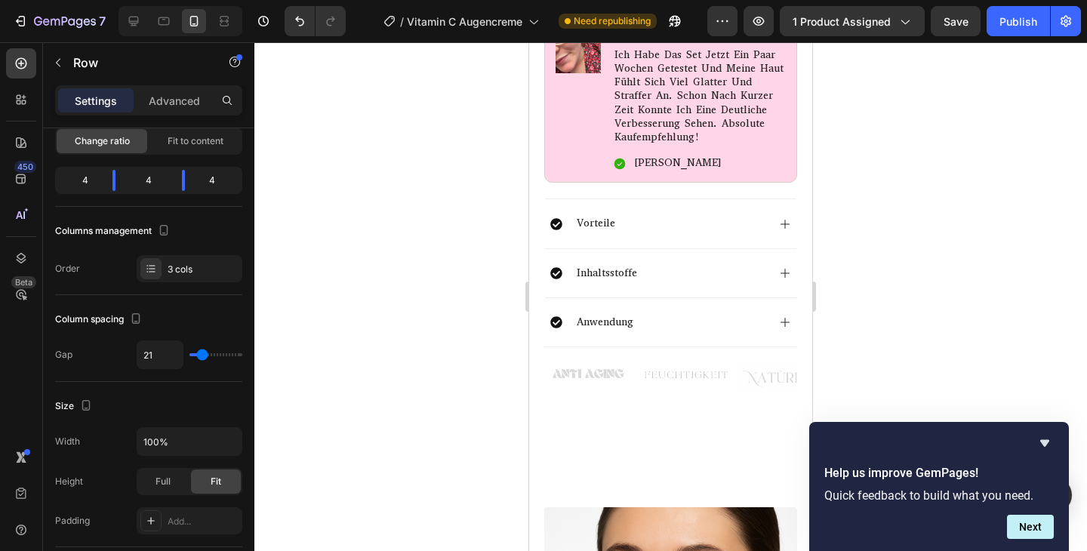
scroll to position [1400, 0]
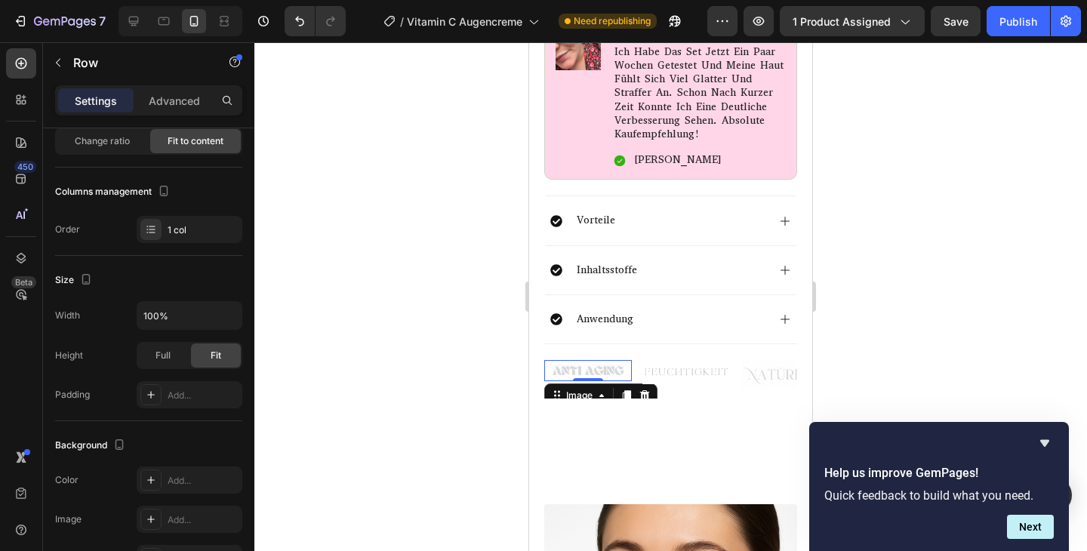
click at [603, 360] on img at bounding box center [588, 370] width 88 height 21
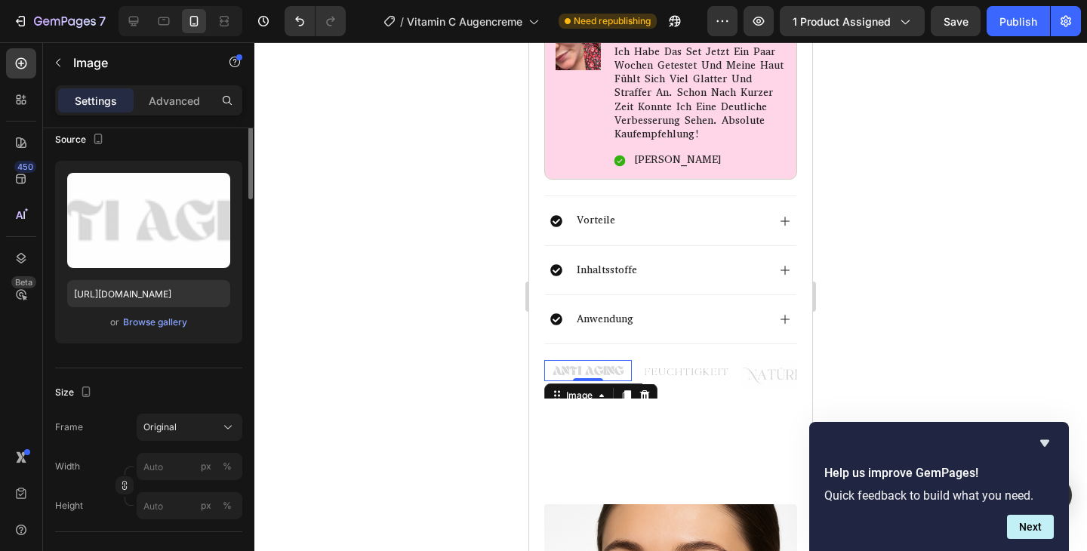
scroll to position [0, 0]
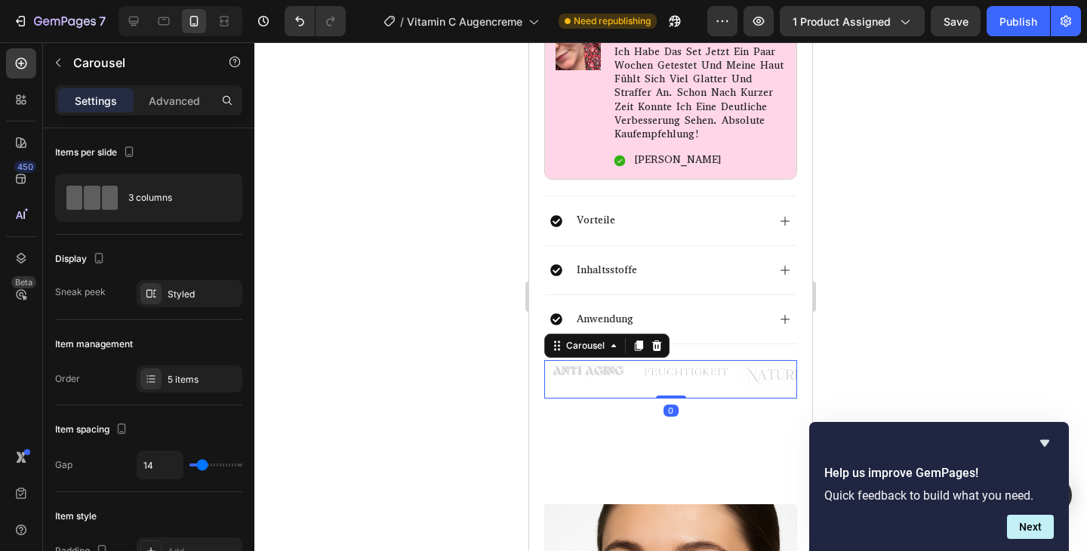
click at [703, 365] on div "Image" at bounding box center [687, 379] width 88 height 39
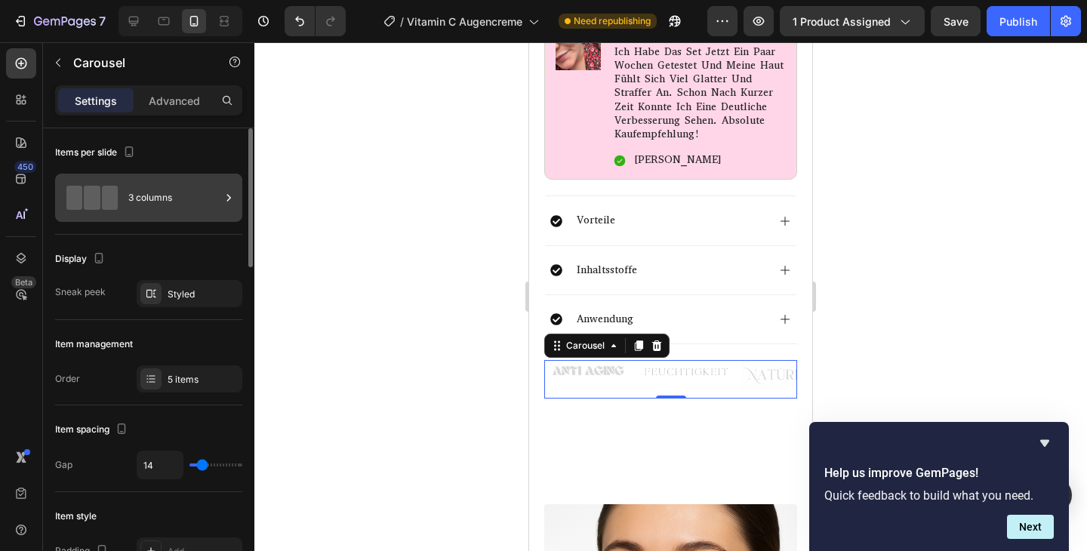
click at [172, 200] on div "3 columns" at bounding box center [174, 197] width 92 height 35
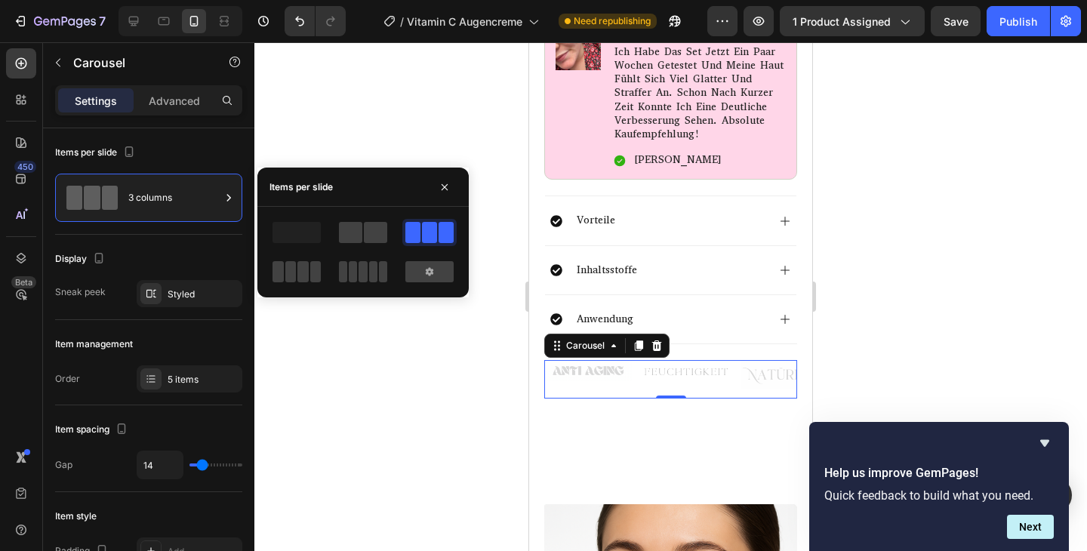
click at [269, 267] on div at bounding box center [362, 252] width 211 height 66
click at [281, 267] on span at bounding box center [278, 271] width 11 height 21
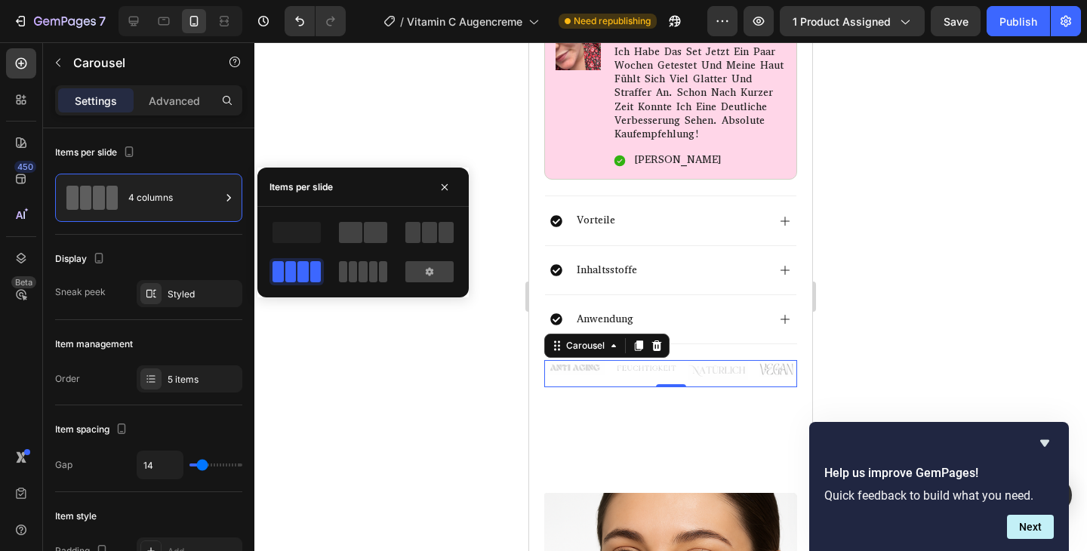
click at [349, 268] on span at bounding box center [353, 271] width 8 height 21
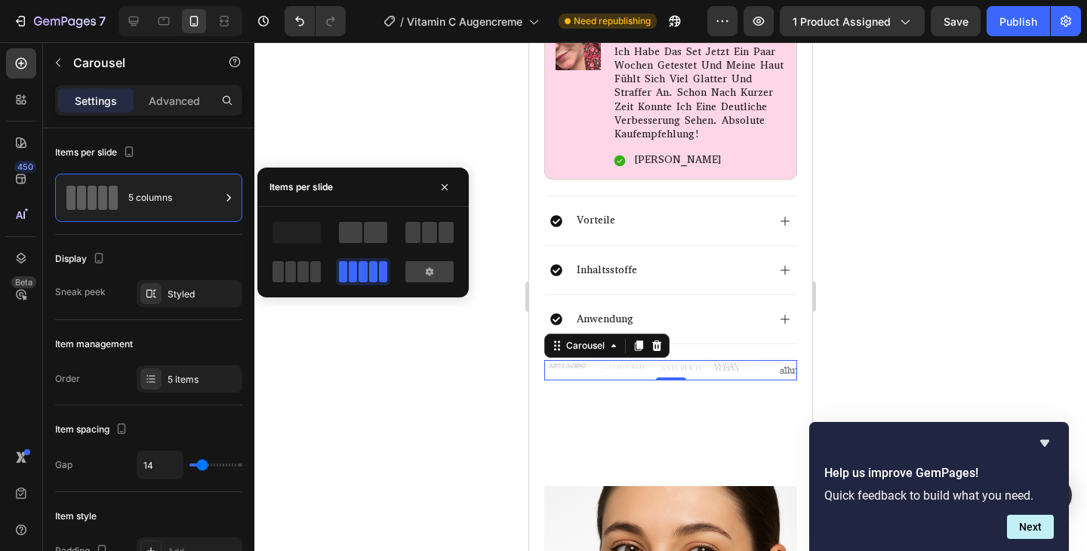
click at [446, 356] on div at bounding box center [670, 296] width 833 height 509
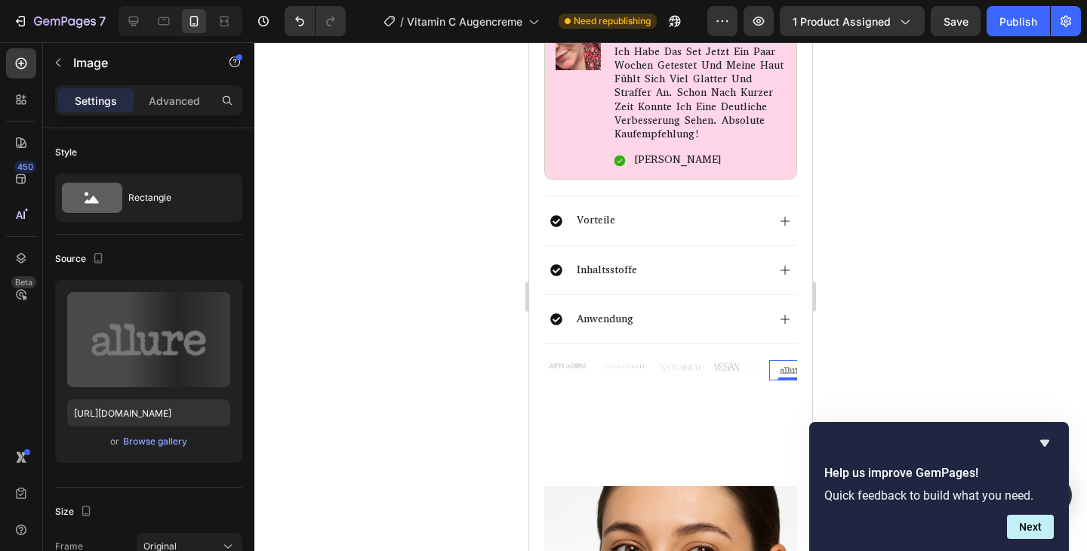
click at [780, 360] on img at bounding box center [792, 370] width 46 height 20
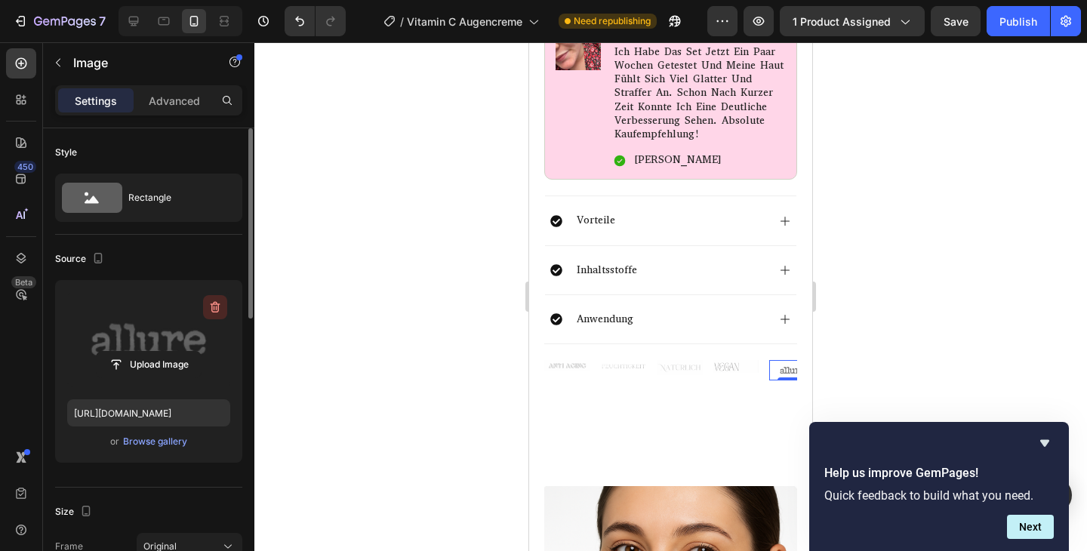
click at [212, 304] on icon "button" at bounding box center [216, 307] width 10 height 11
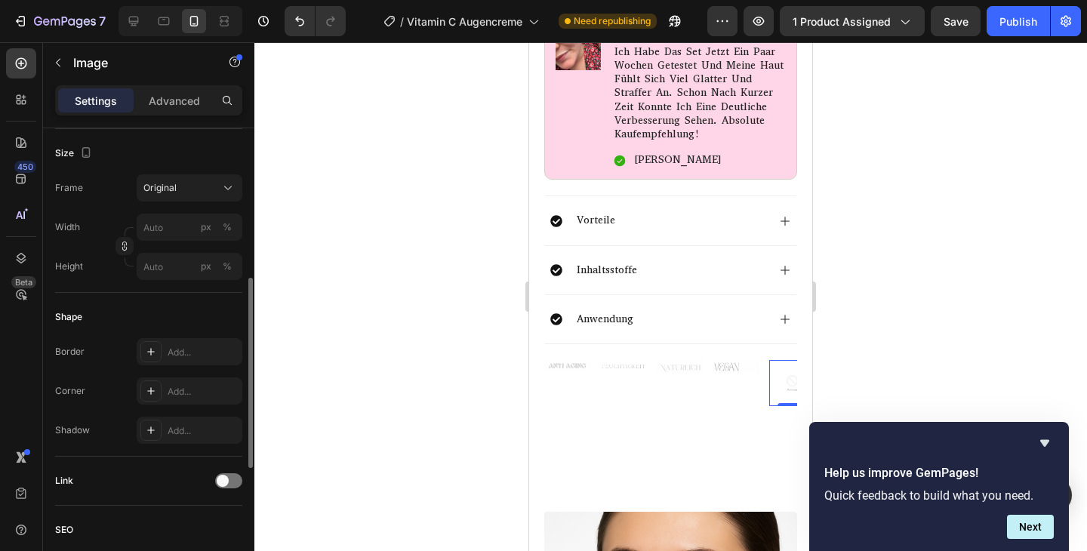
scroll to position [362, 0]
click at [775, 360] on img at bounding box center [792, 383] width 46 height 46
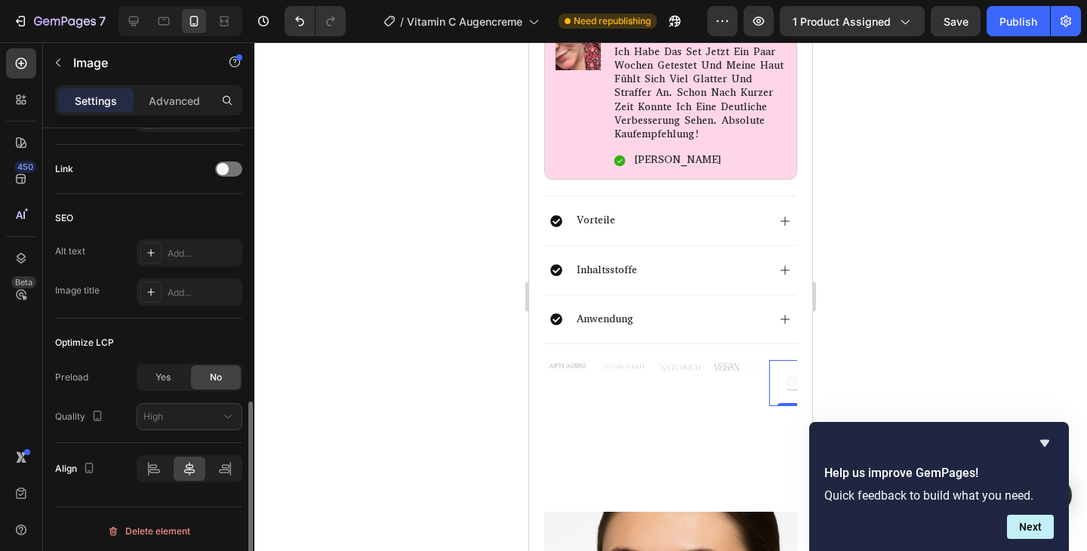
scroll to position [674, 0]
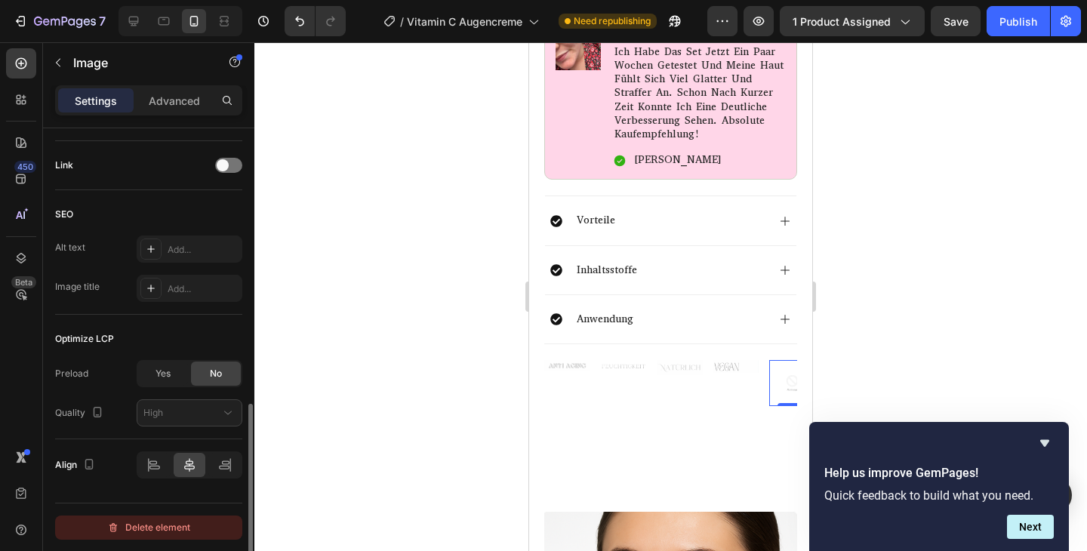
click at [158, 522] on div "Delete element" at bounding box center [148, 528] width 83 height 18
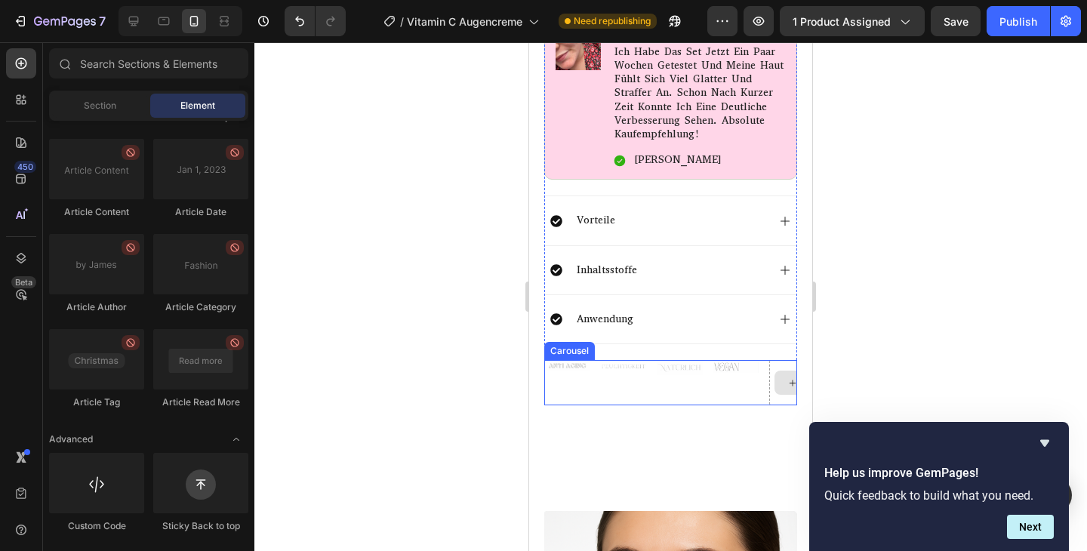
click at [784, 371] on div at bounding box center [793, 383] width 36 height 24
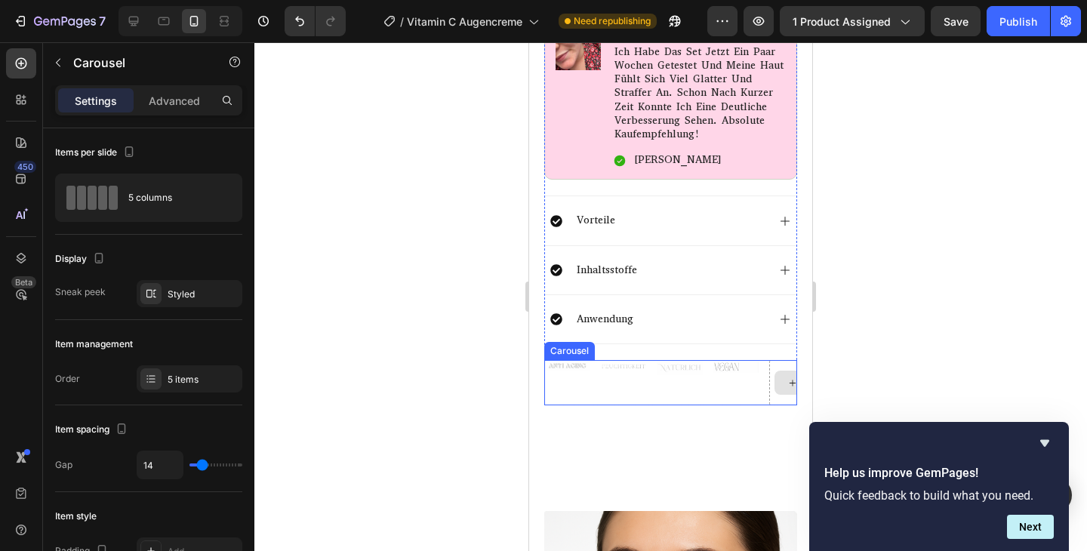
click at [776, 360] on div at bounding box center [792, 382] width 46 height 45
click at [590, 372] on div "Image Image Image Image" at bounding box center [670, 382] width 253 height 45
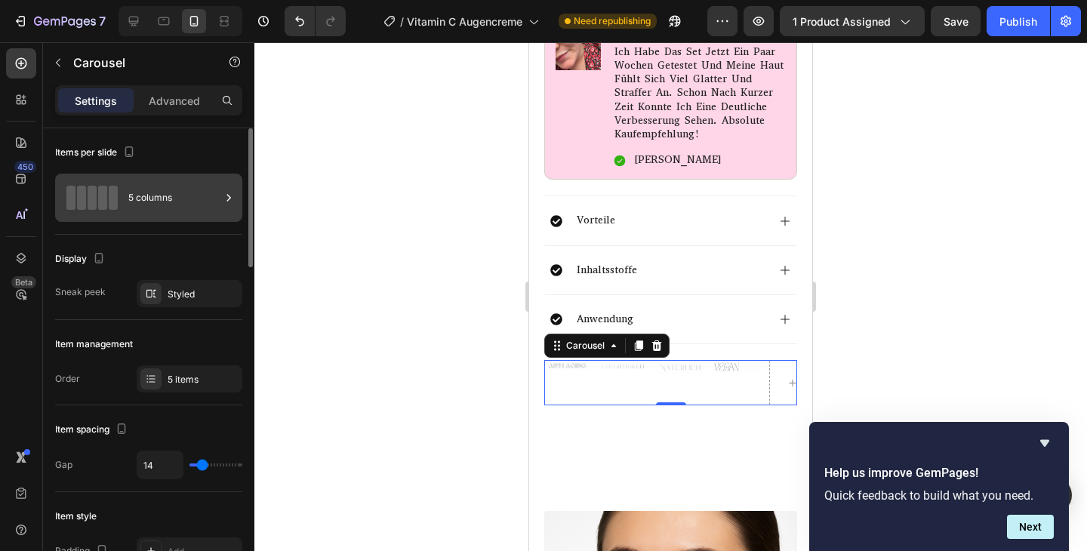
click at [117, 193] on span at bounding box center [113, 198] width 9 height 24
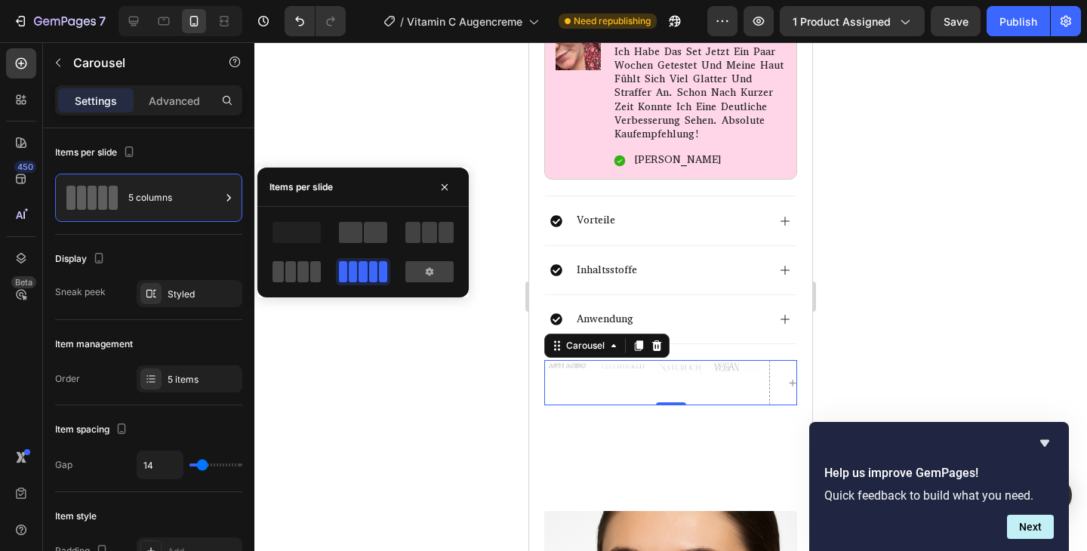
click at [280, 273] on span at bounding box center [278, 271] width 11 height 21
click at [423, 234] on span at bounding box center [429, 232] width 15 height 21
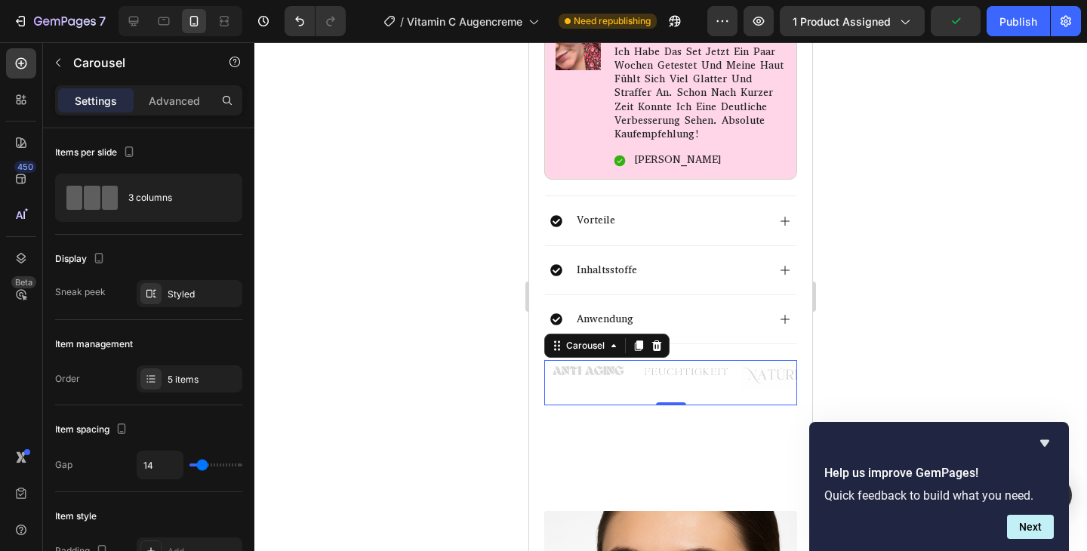
click at [421, 377] on div at bounding box center [670, 296] width 833 height 509
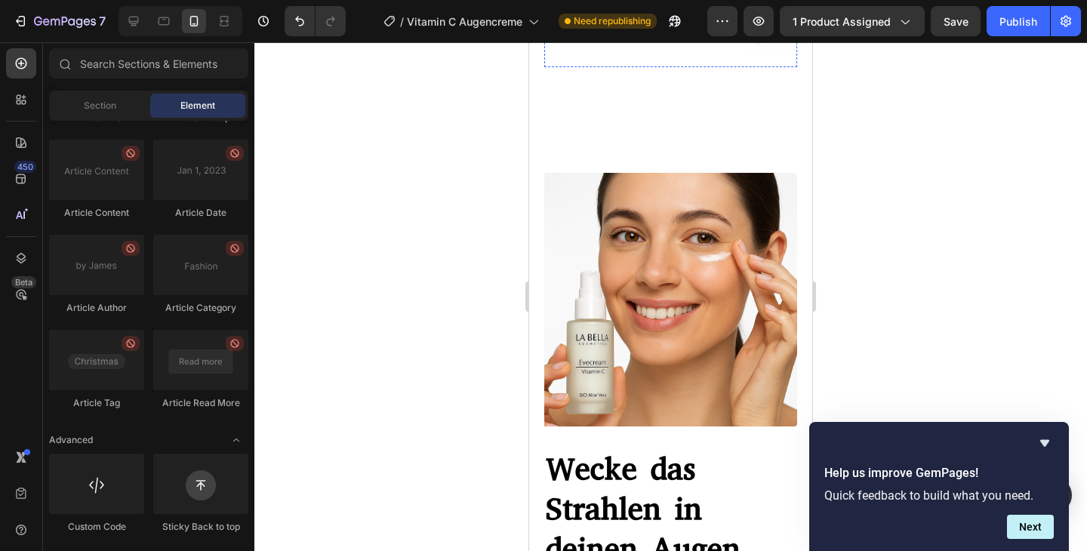
scroll to position [1742, 0]
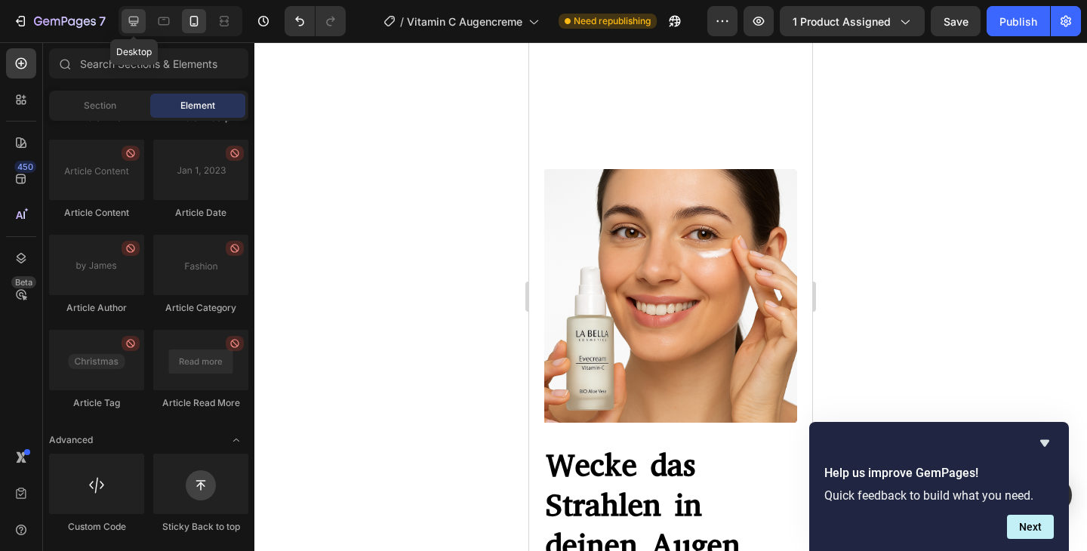
click at [140, 26] on icon at bounding box center [133, 21] width 15 height 15
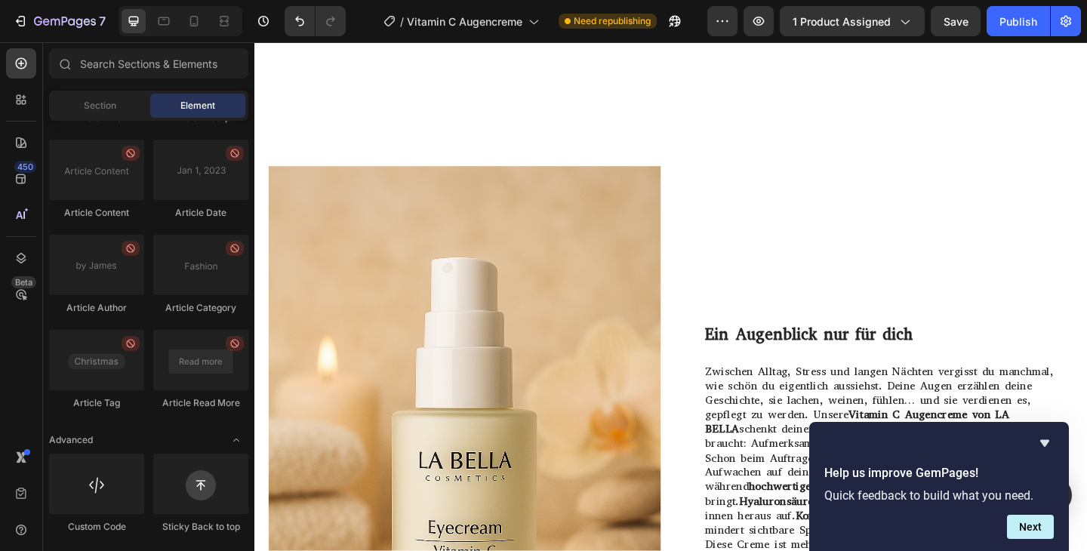
scroll to position [1707, 0]
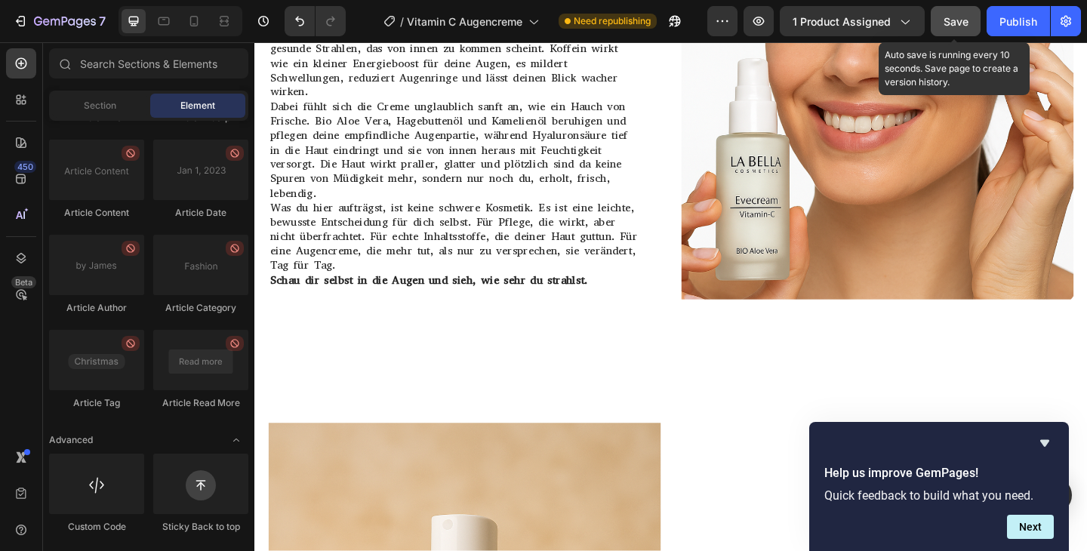
click at [954, 32] on button "Save" at bounding box center [956, 21] width 50 height 30
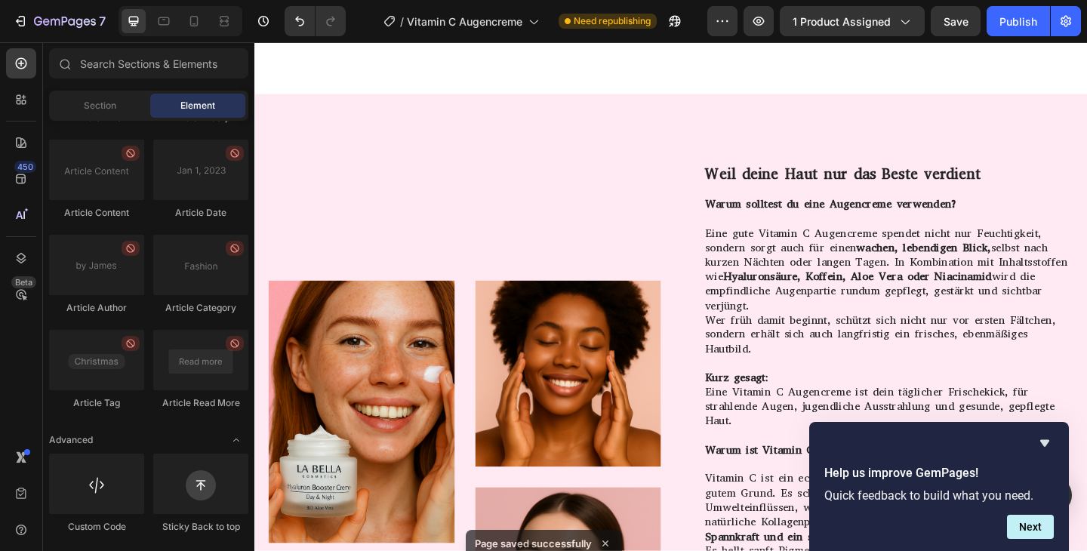
scroll to position [3224, 0]
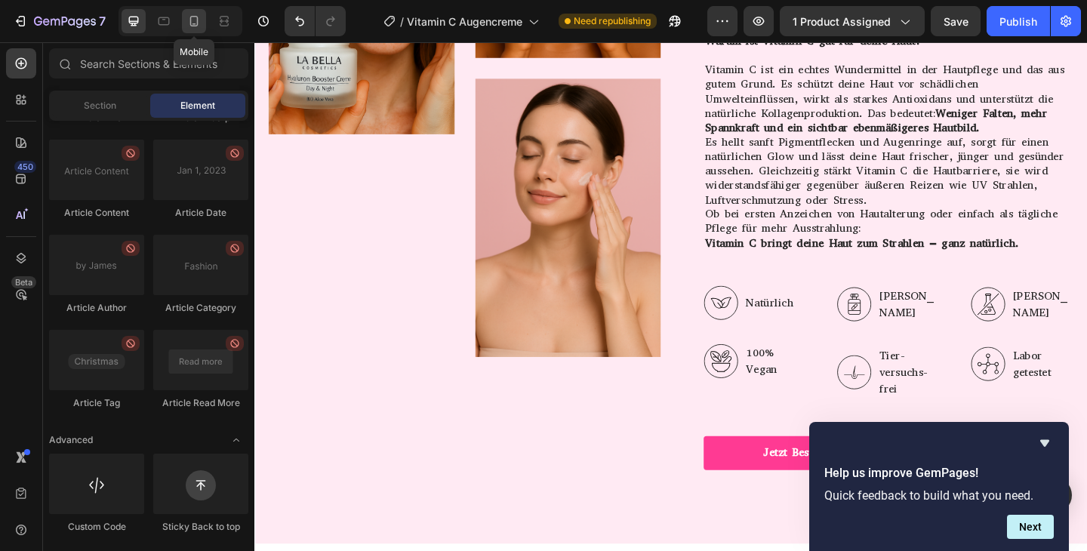
click at [199, 16] on icon at bounding box center [194, 21] width 15 height 15
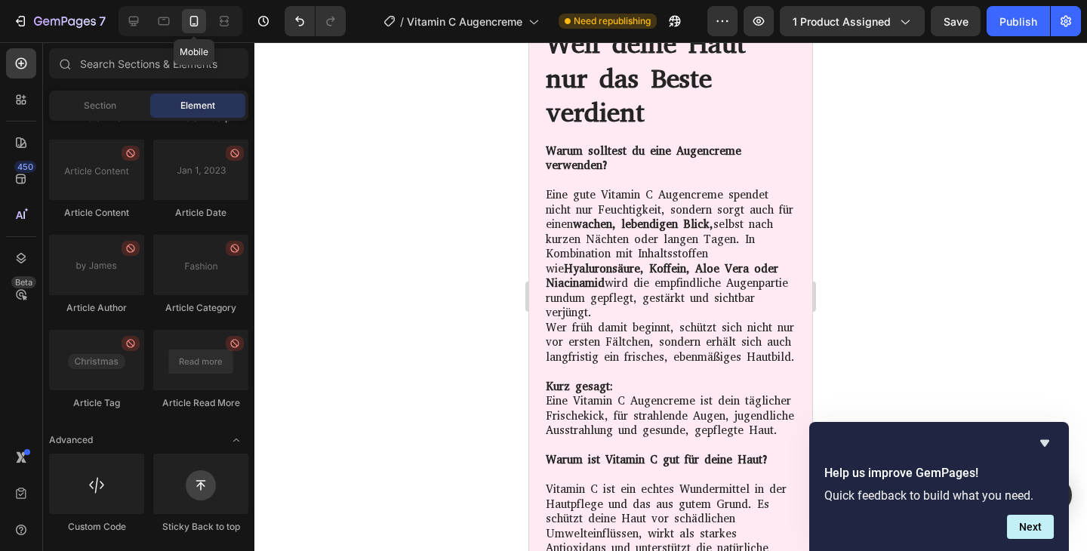
click at [179, 17] on div "Mobile" at bounding box center [181, 21] width 124 height 30
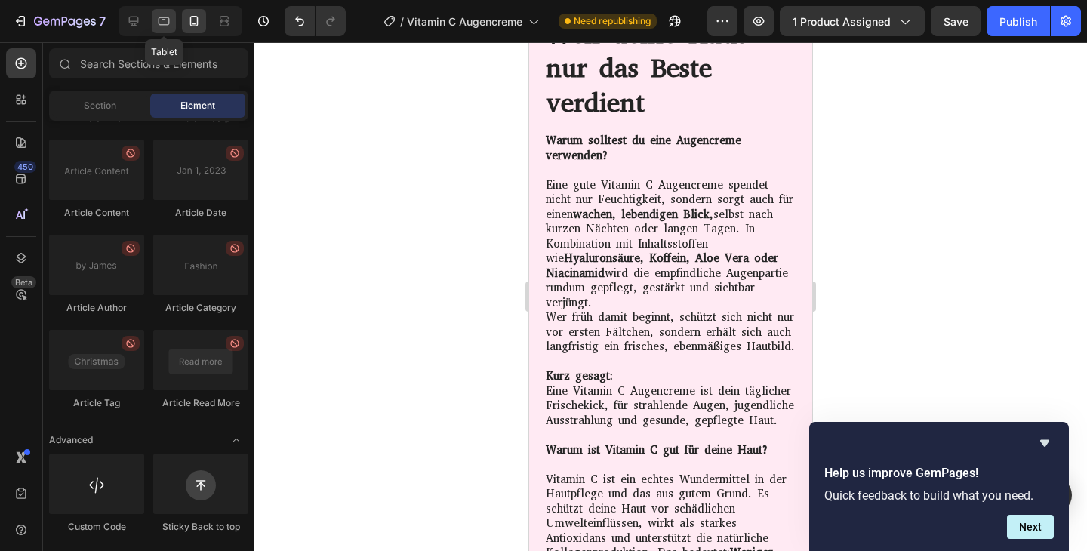
click at [162, 19] on icon at bounding box center [164, 20] width 4 height 2
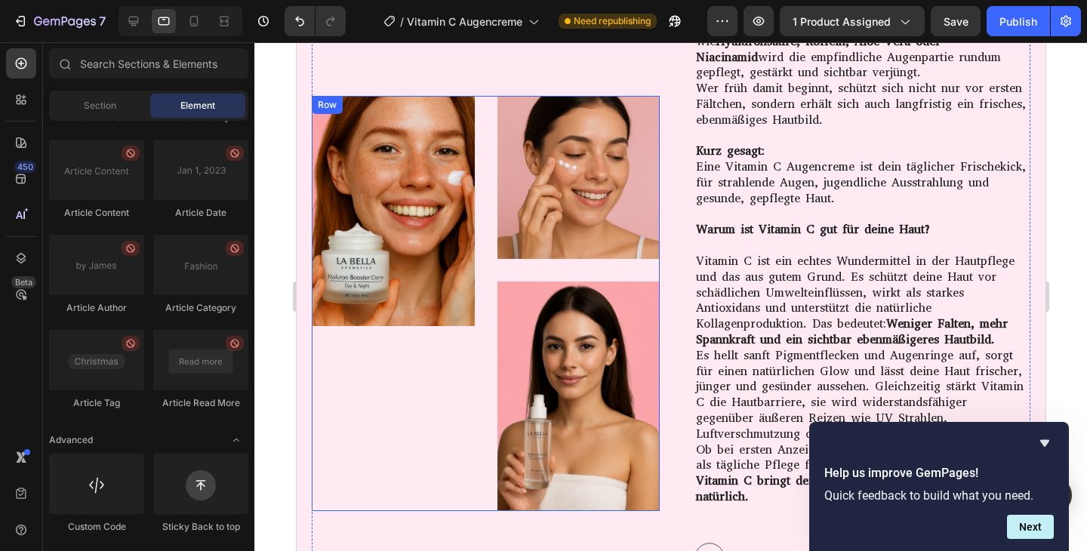
scroll to position [3105, 0]
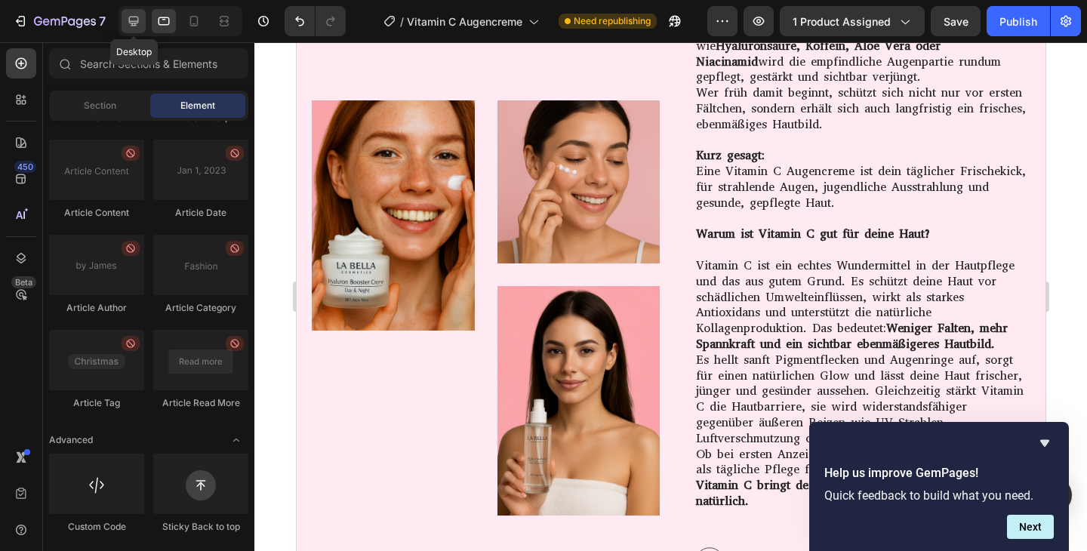
click at [133, 21] on icon at bounding box center [134, 22] width 10 height 10
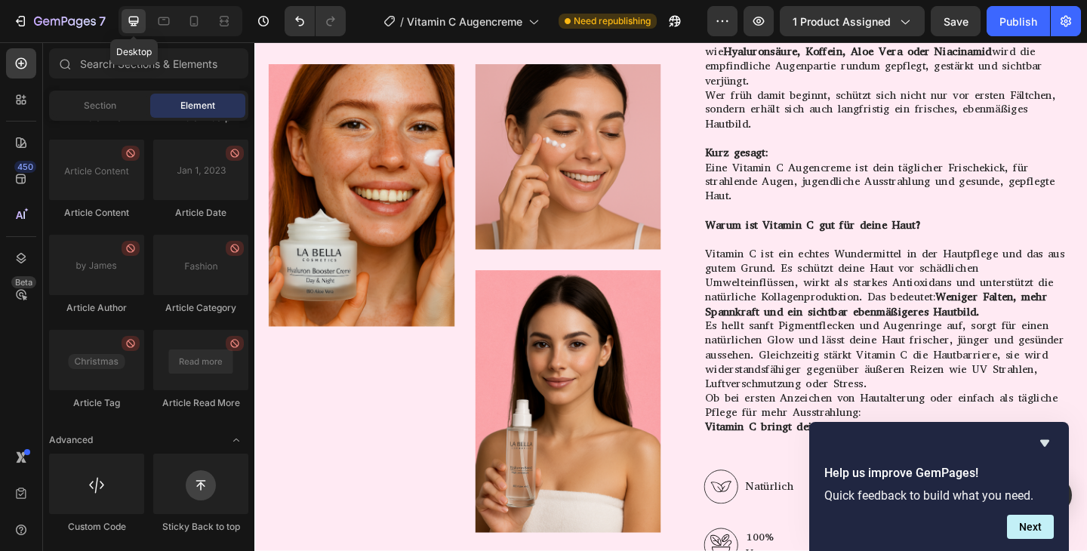
scroll to position [3014, 0]
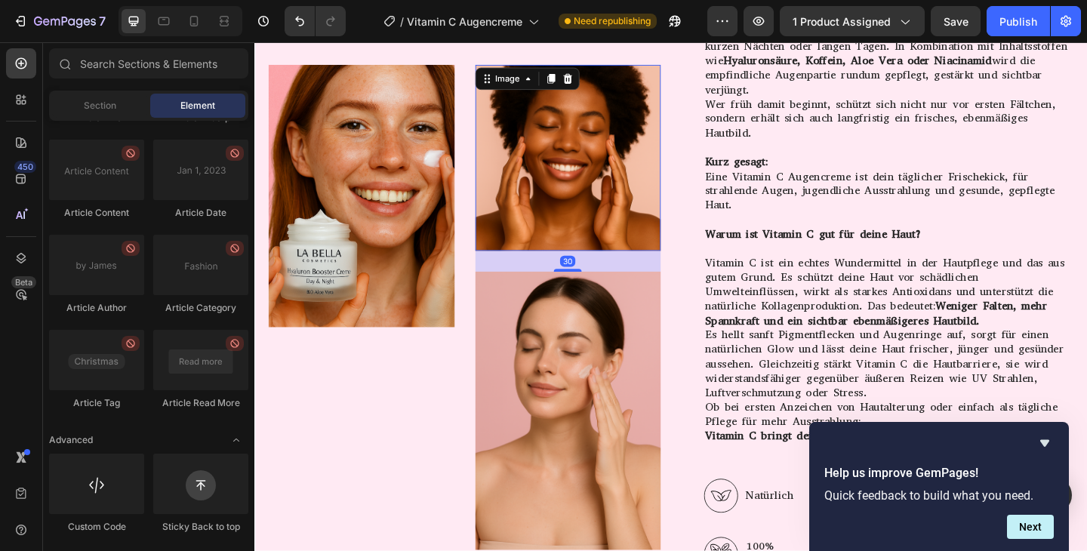
click at [581, 187] on img at bounding box center [596, 168] width 202 height 202
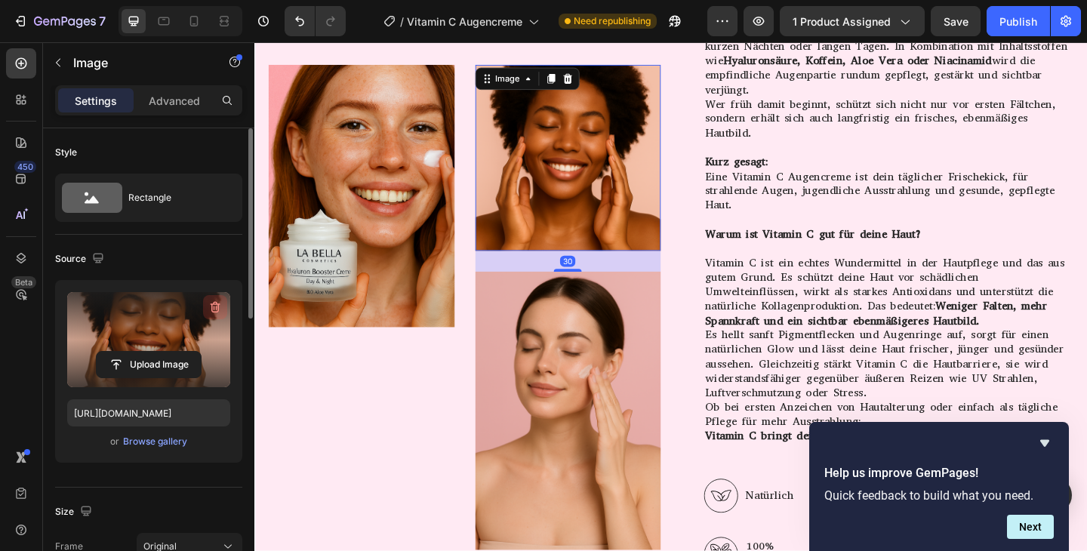
click at [218, 304] on icon "button" at bounding box center [216, 307] width 10 height 11
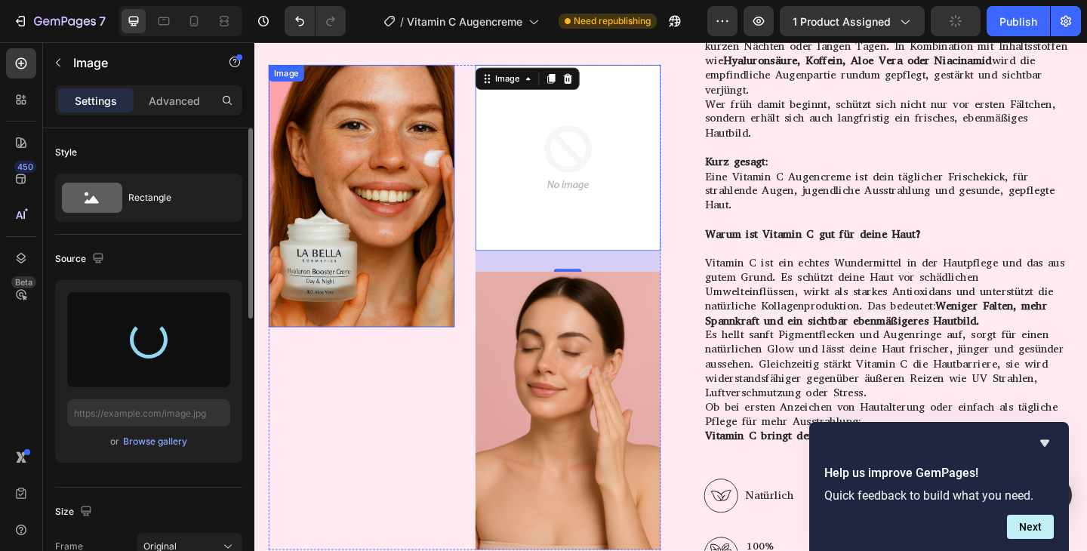
type input "[URL][DOMAIN_NAME]"
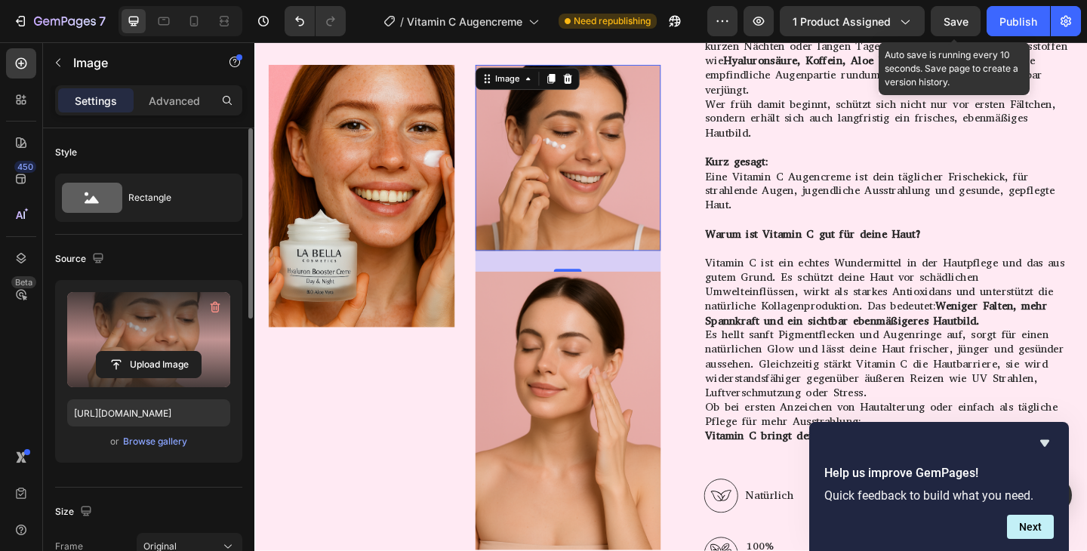
click at [964, 20] on span "Save" at bounding box center [956, 21] width 25 height 13
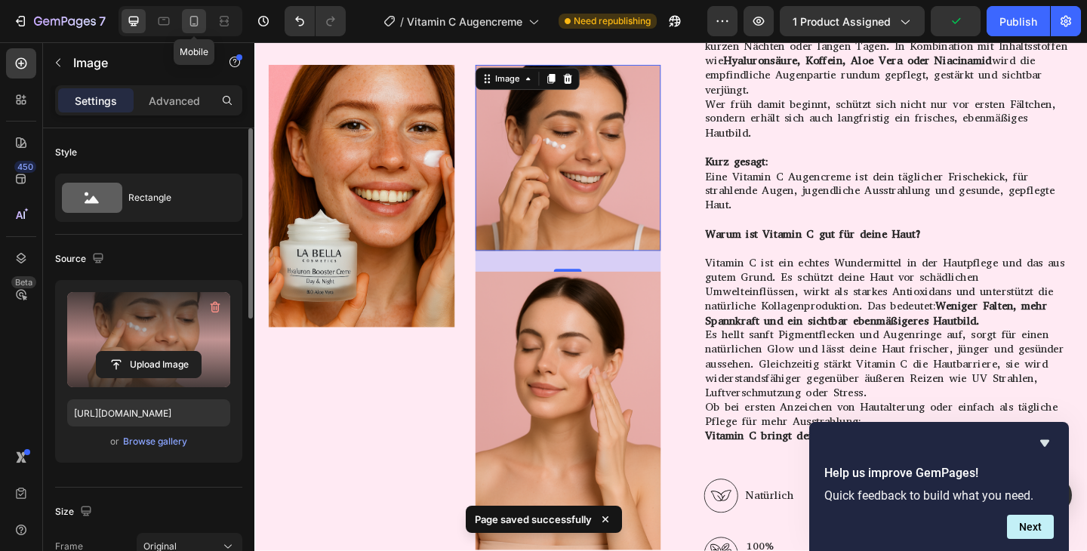
click at [193, 28] on icon at bounding box center [194, 21] width 15 height 15
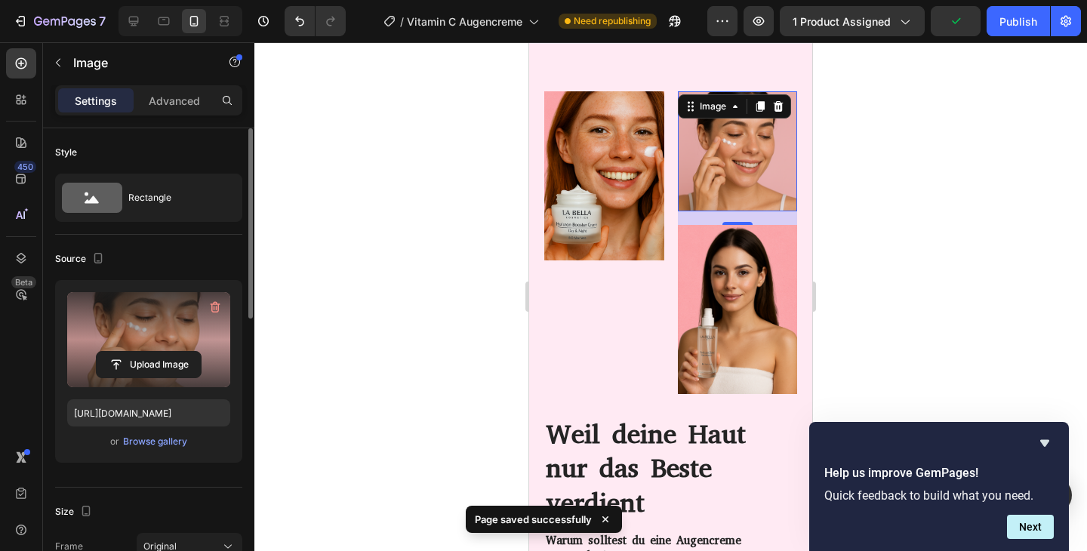
scroll to position [2836, 0]
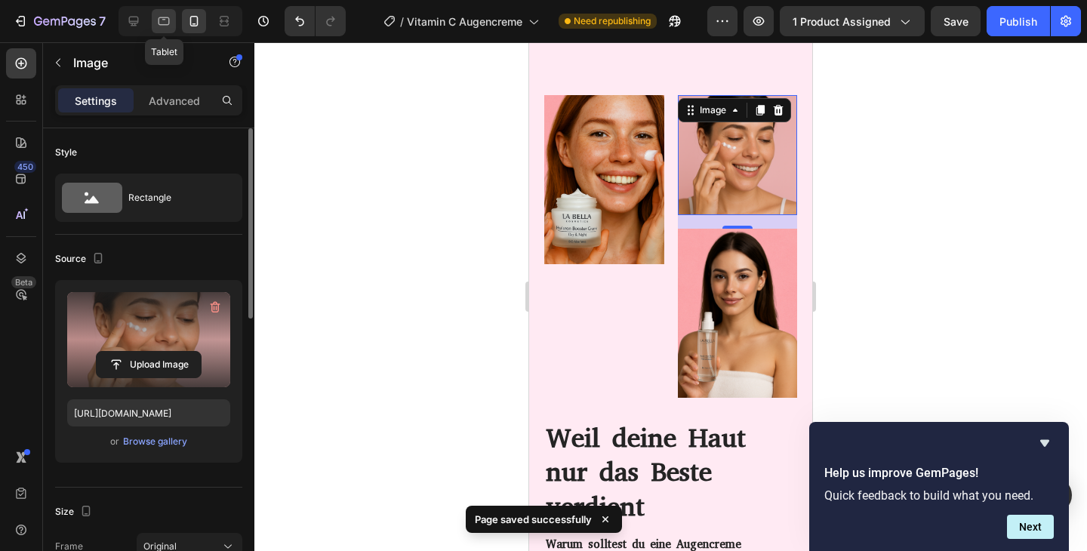
click at [161, 29] on div at bounding box center [164, 21] width 24 height 24
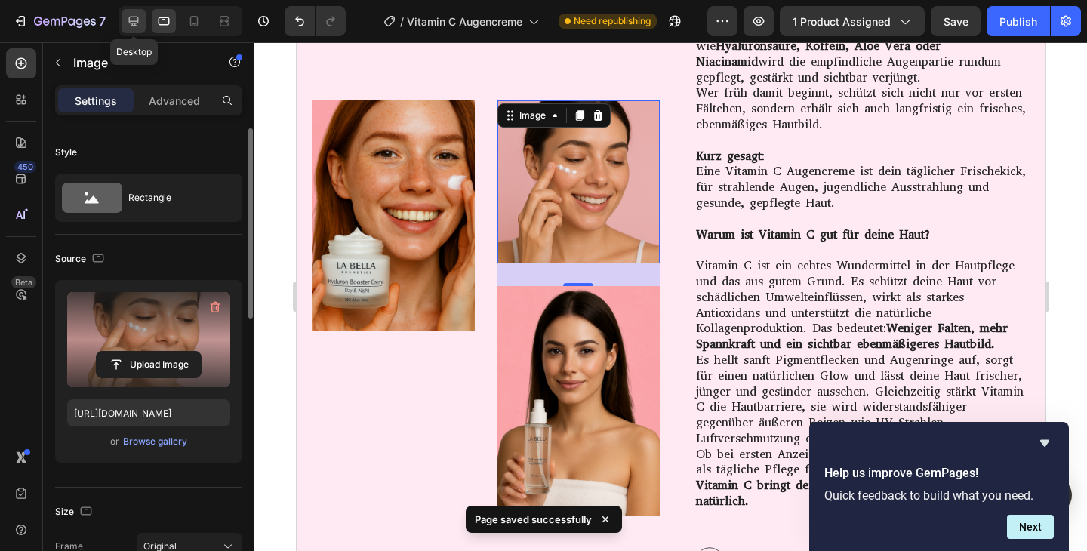
click at [134, 20] on icon at bounding box center [133, 21] width 15 height 15
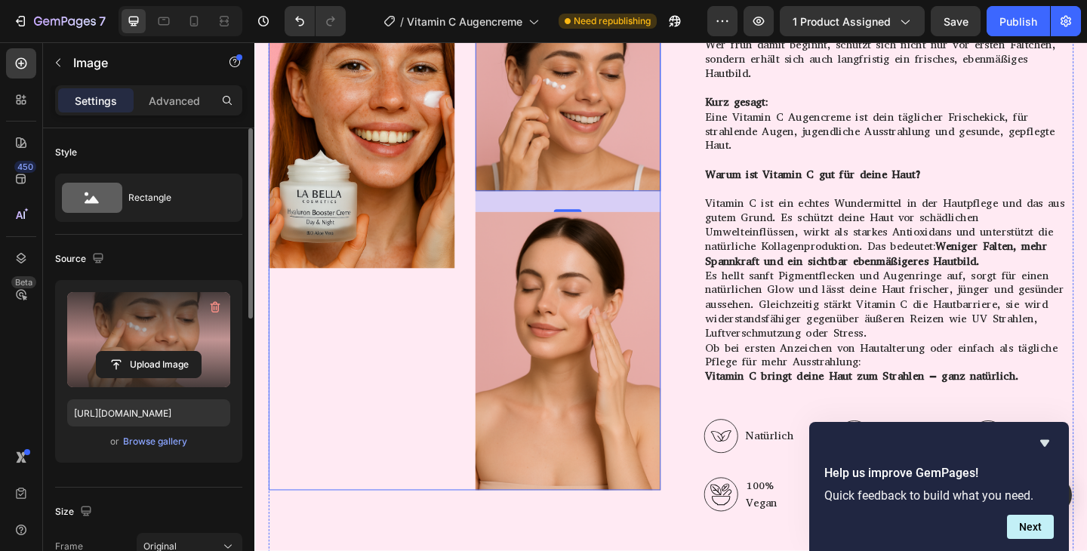
scroll to position [3091, 0]
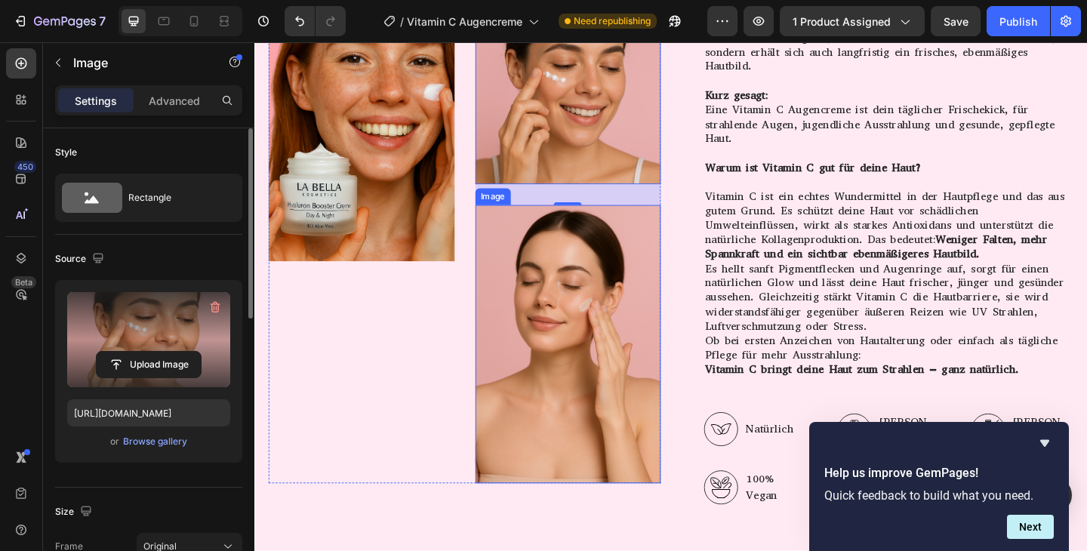
click at [585, 338] on img at bounding box center [596, 371] width 202 height 303
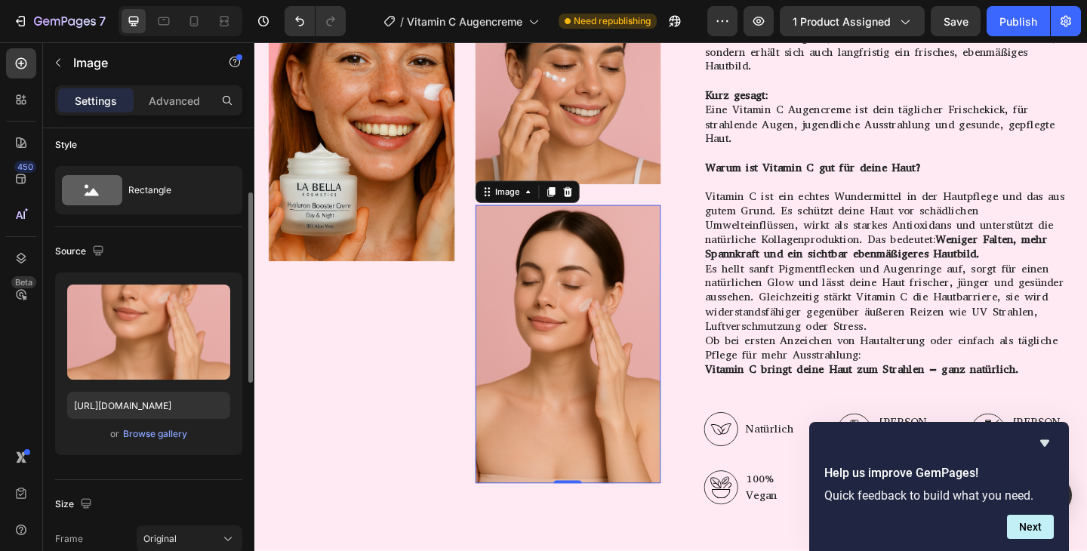
scroll to position [0, 0]
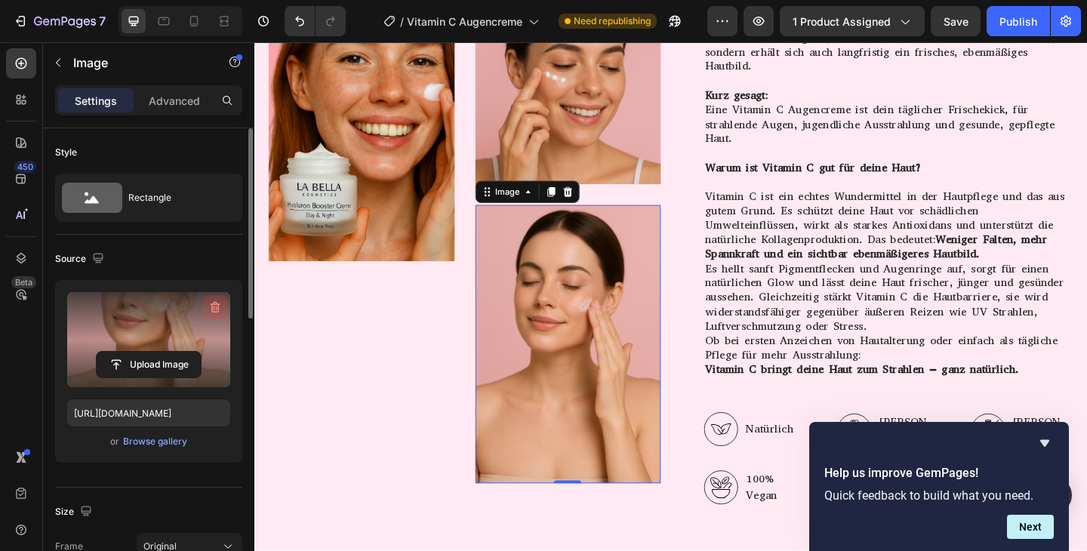
click at [220, 309] on icon "button" at bounding box center [215, 307] width 15 height 15
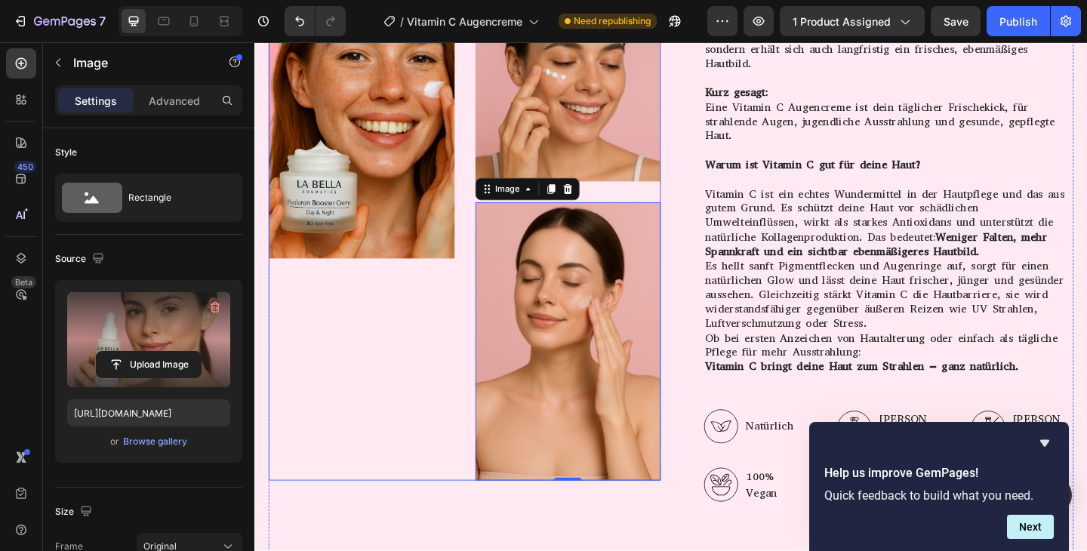
scroll to position [3088, 0]
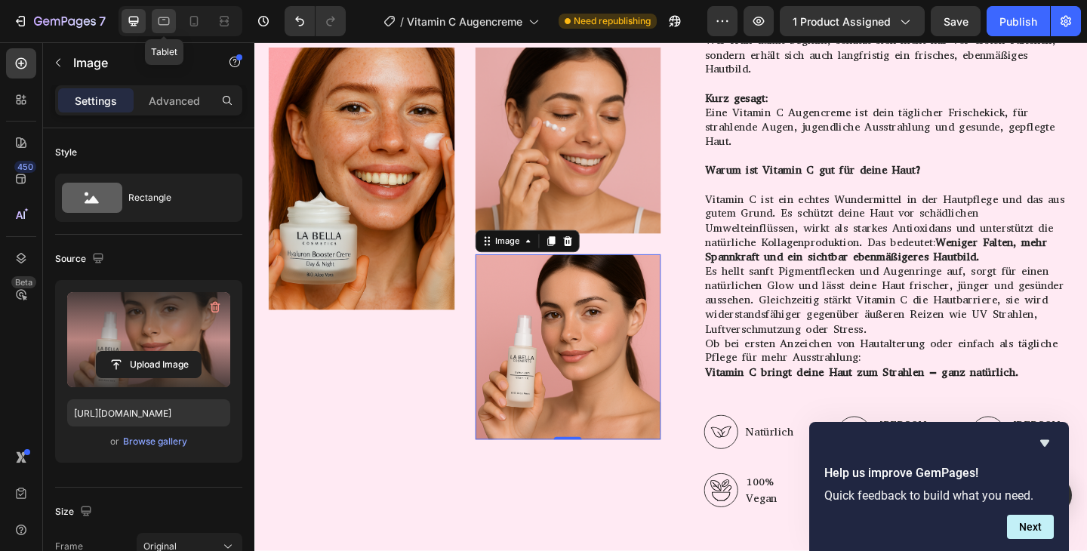
click at [163, 22] on icon at bounding box center [163, 21] width 15 height 15
type input "[URL][DOMAIN_NAME]"
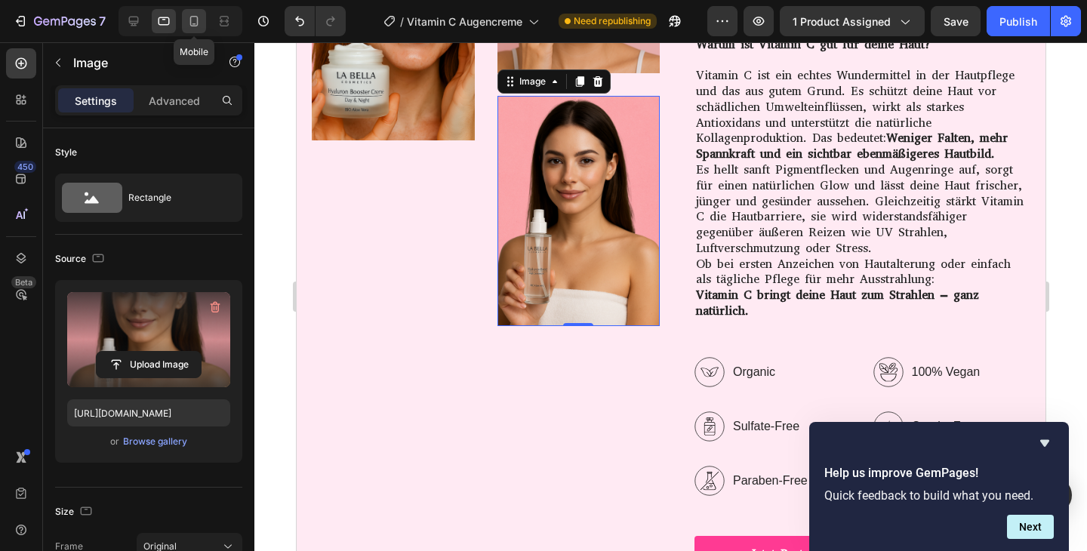
scroll to position [3300, 0]
click at [215, 306] on icon "button" at bounding box center [215, 307] width 15 height 15
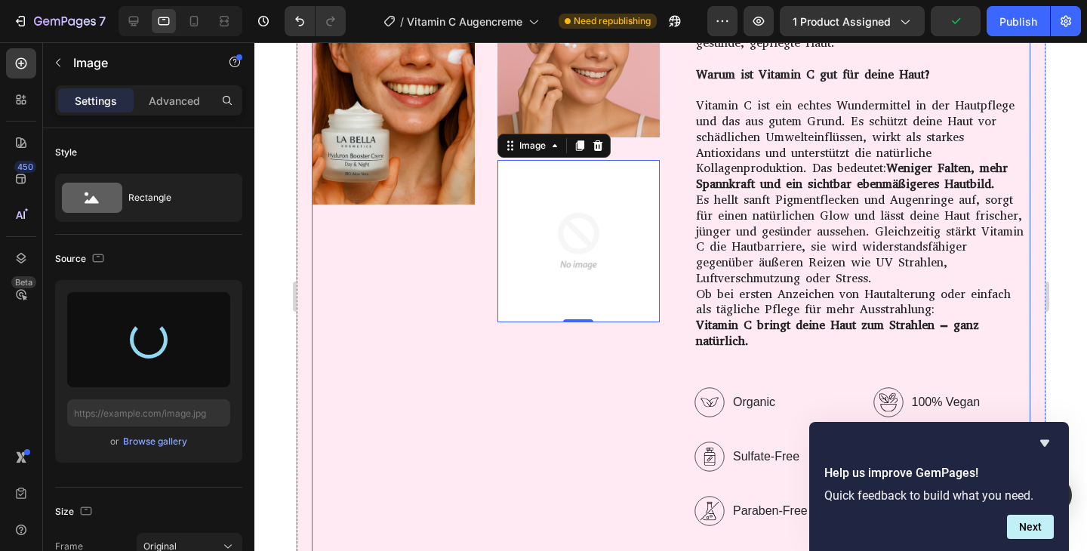
scroll to position [3267, 0]
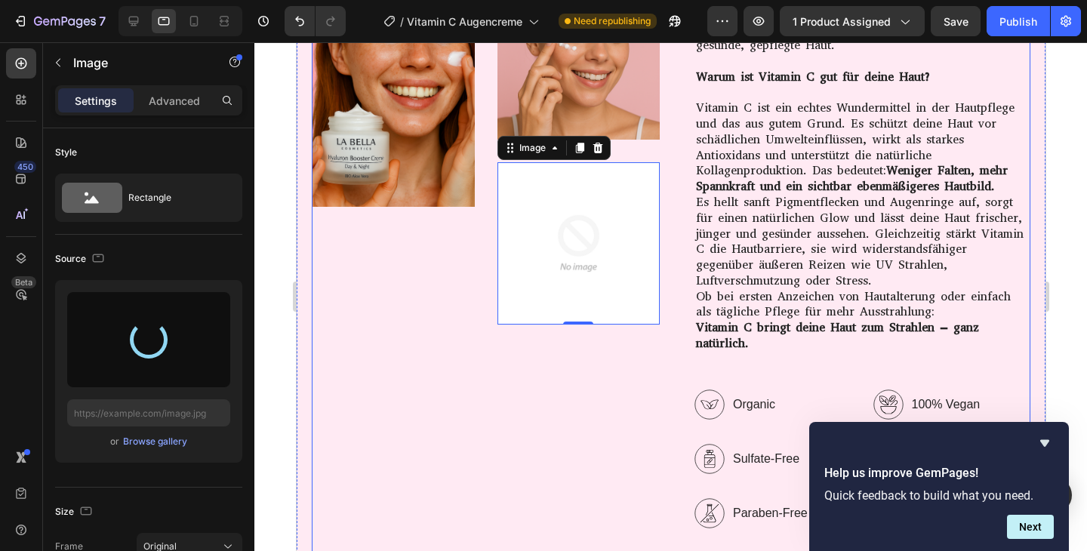
type input "[URL][DOMAIN_NAME]"
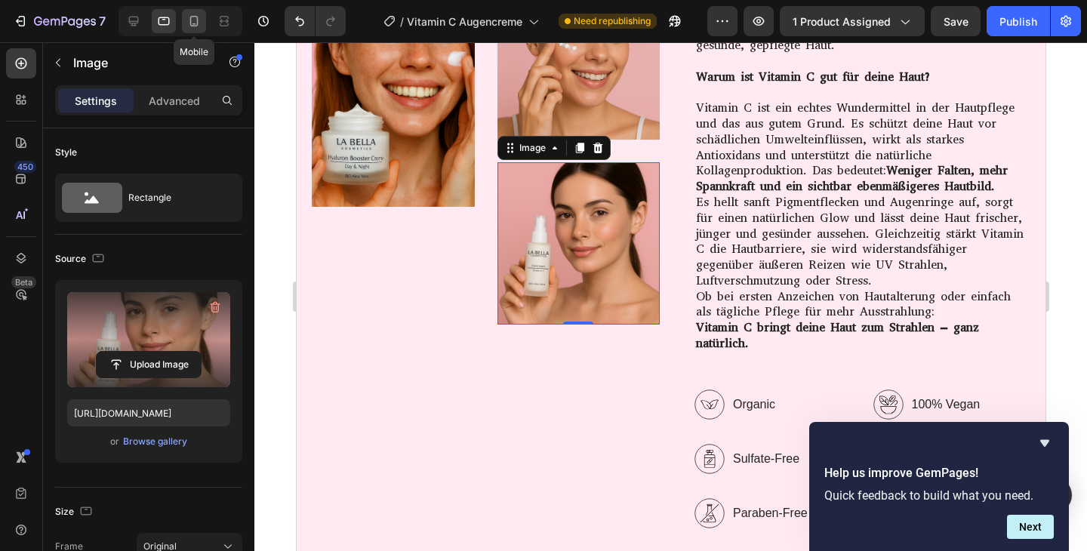
click at [196, 22] on icon at bounding box center [194, 21] width 15 height 15
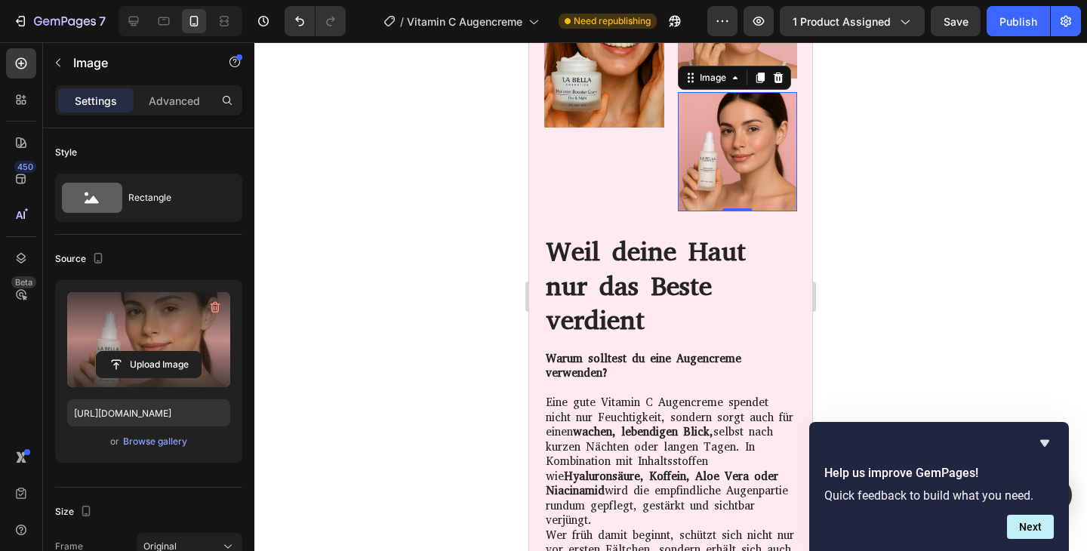
scroll to position [2973, 0]
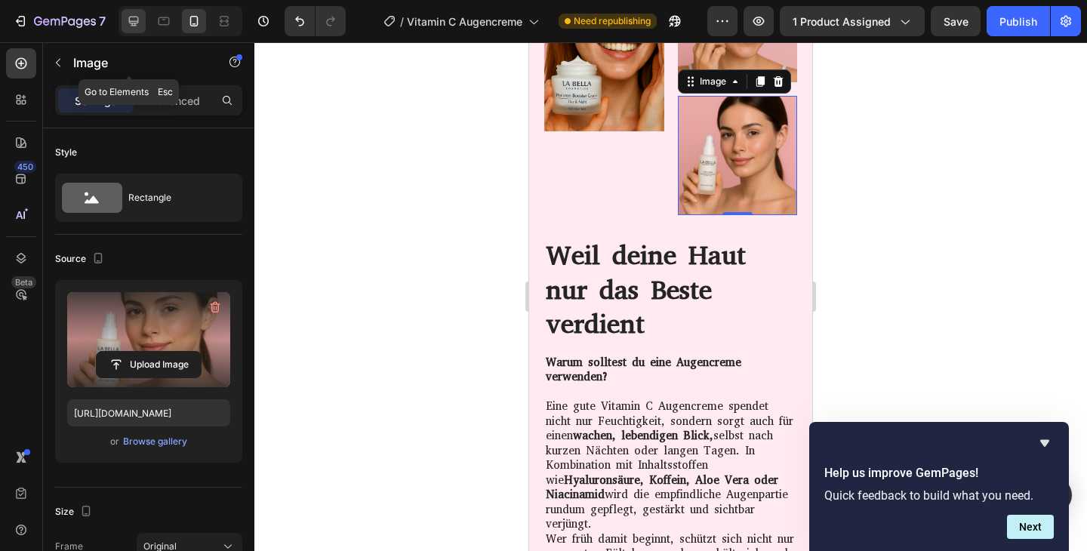
click at [144, 18] on div at bounding box center [134, 21] width 24 height 24
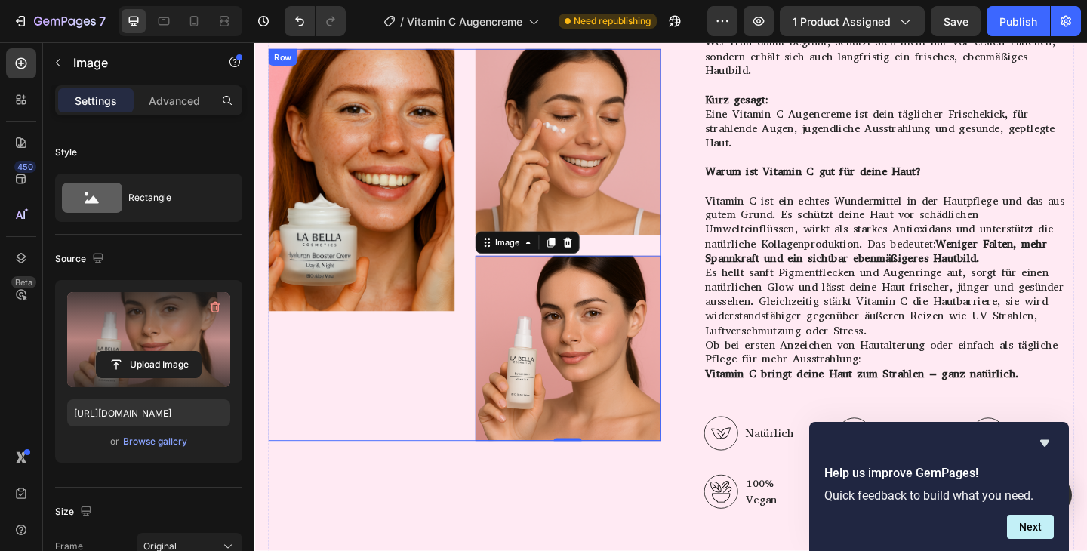
scroll to position [3036, 0]
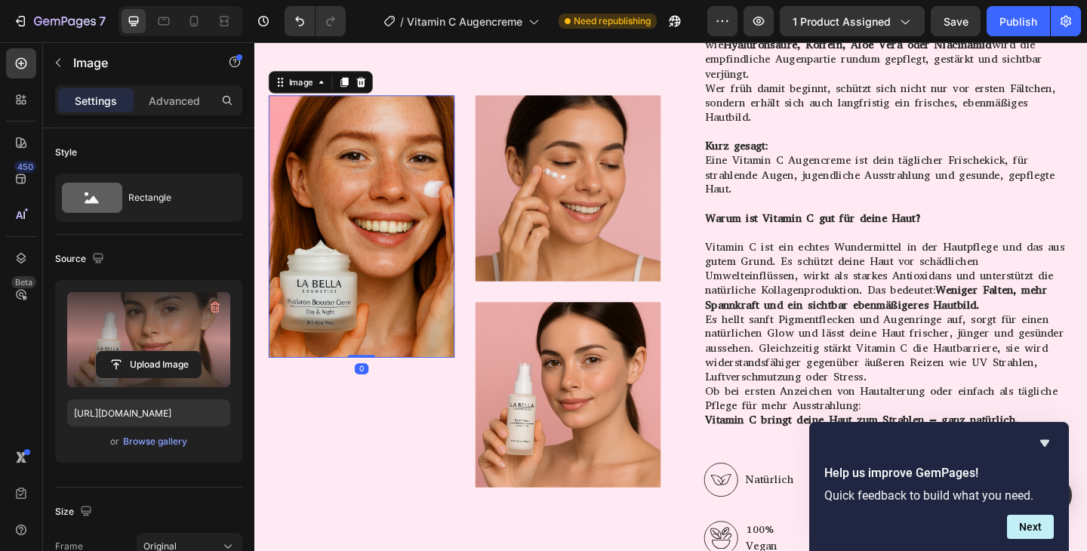
click at [385, 243] on img at bounding box center [371, 242] width 202 height 285
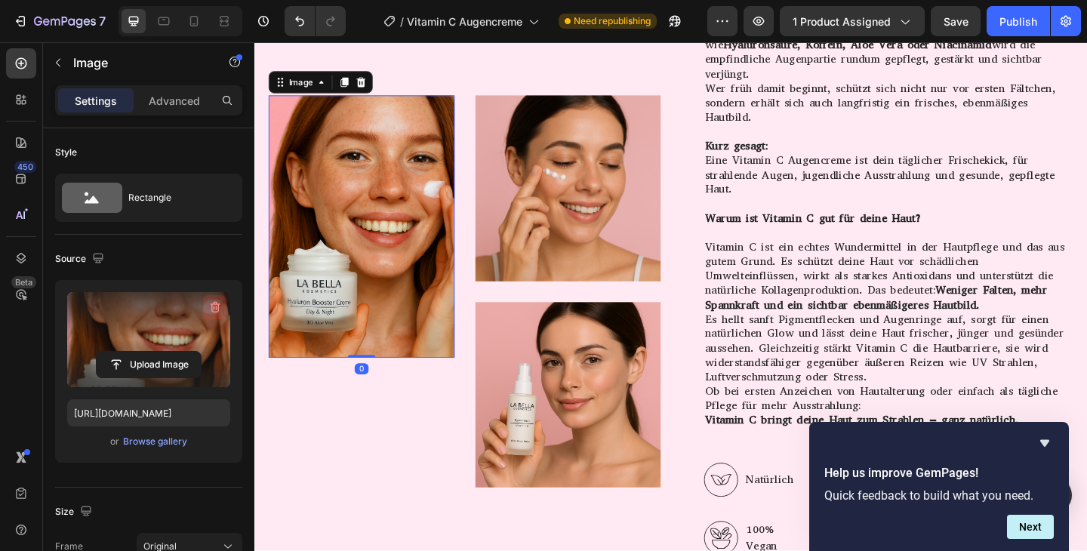
click at [211, 311] on icon "button" at bounding box center [216, 307] width 10 height 11
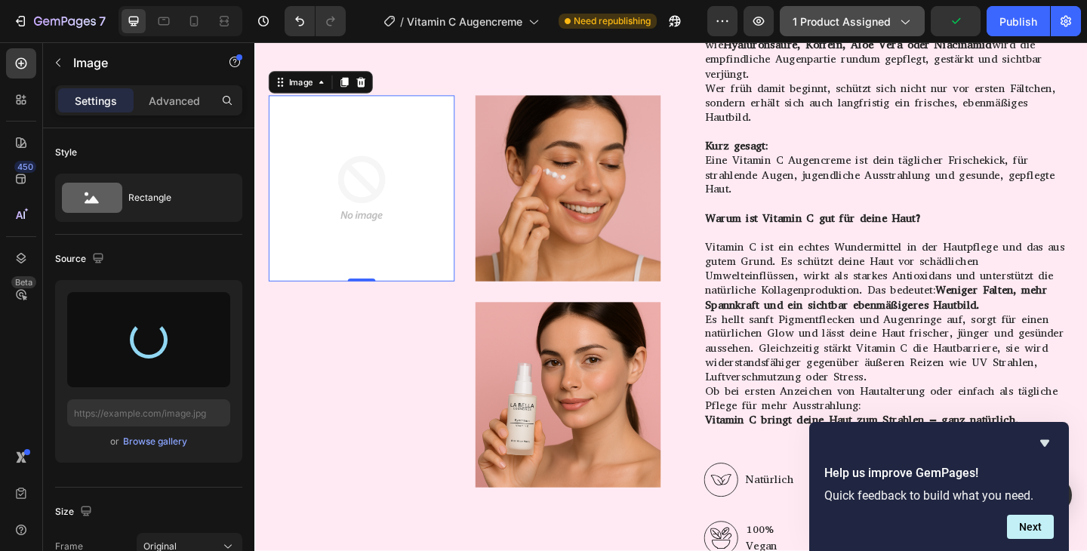
type input "[URL][DOMAIN_NAME]"
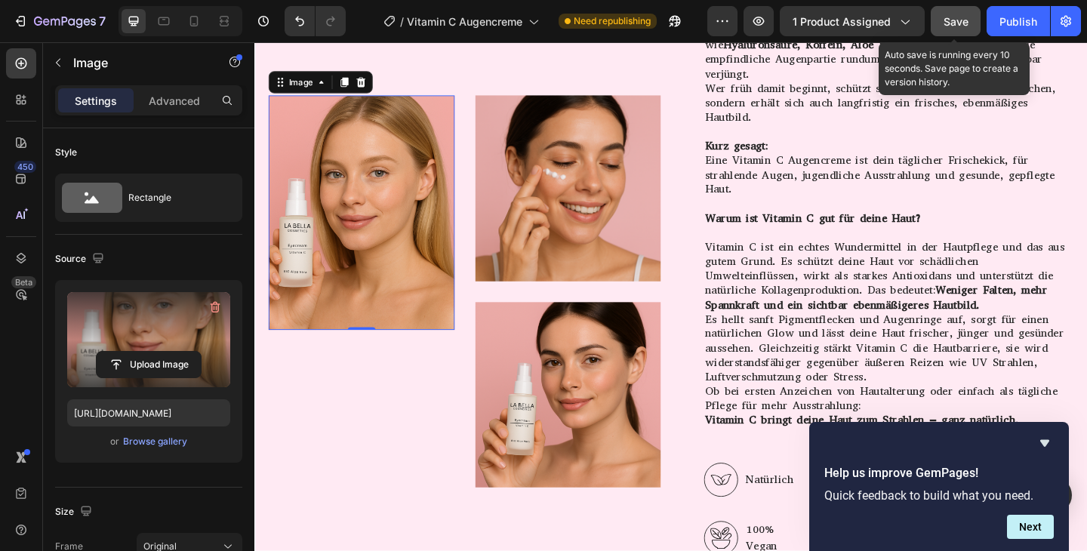
click at [952, 19] on span "Save" at bounding box center [956, 21] width 25 height 13
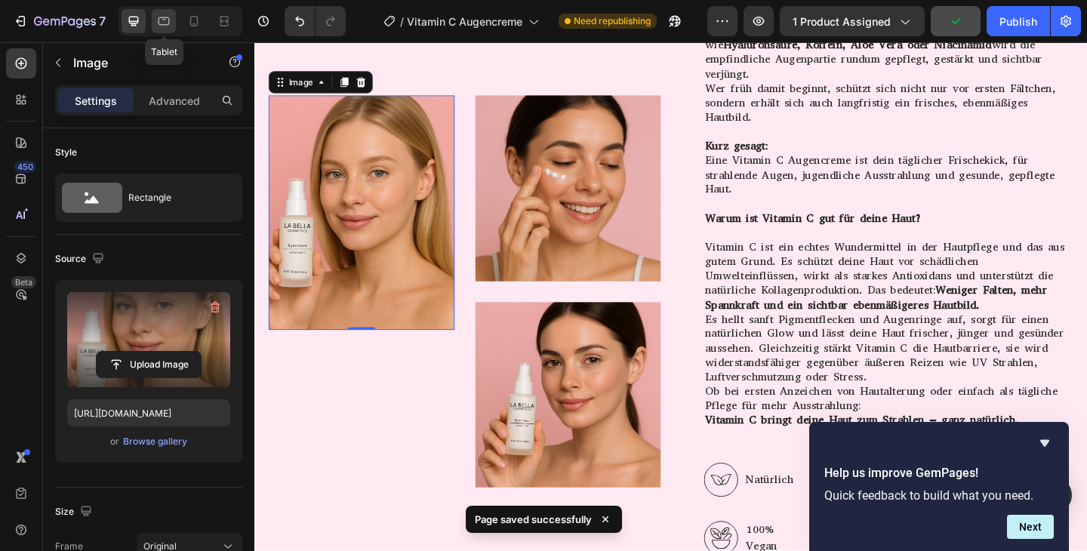
click at [173, 21] on div at bounding box center [164, 21] width 24 height 24
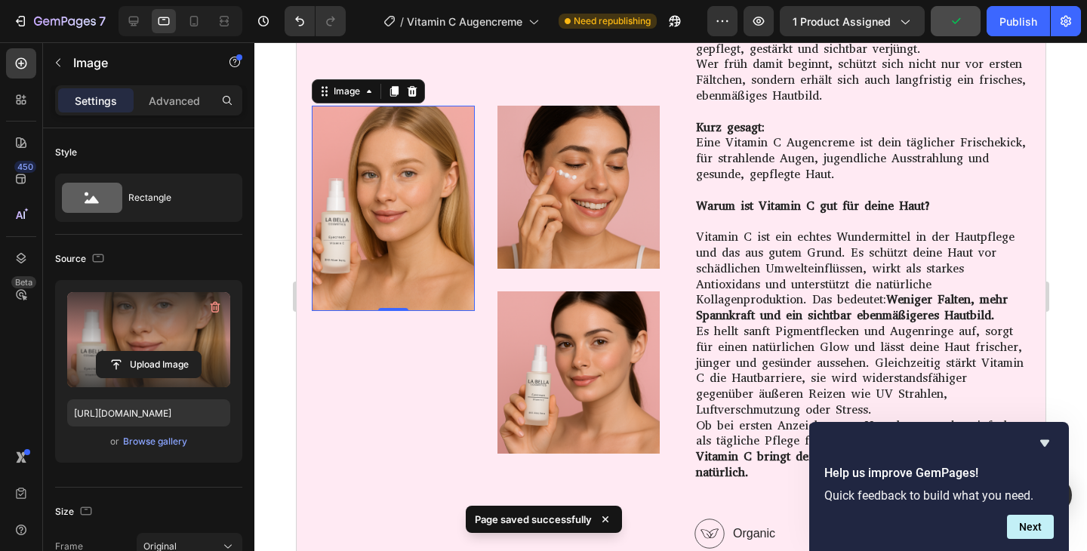
scroll to position [3148, 0]
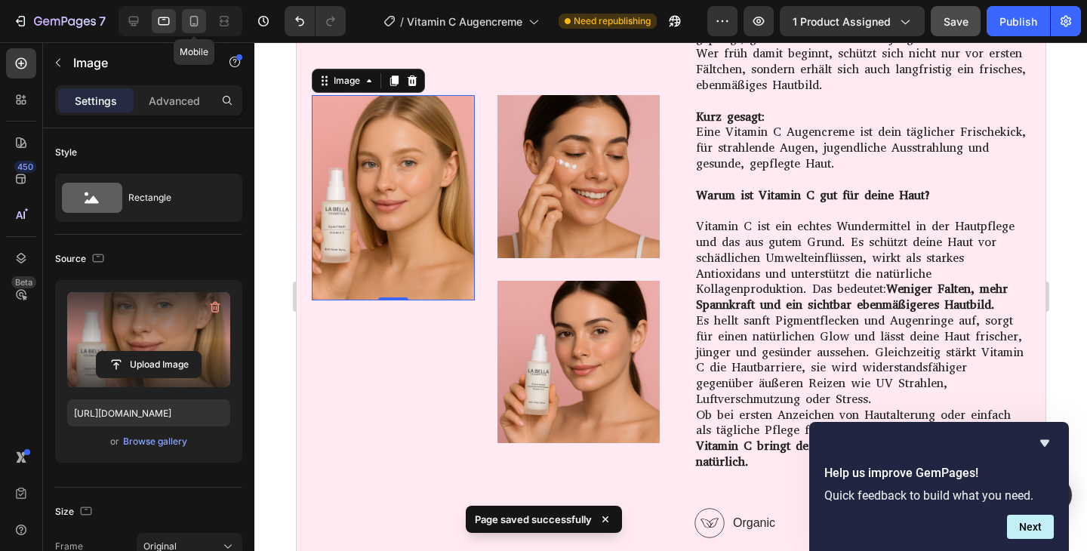
click at [197, 22] on icon at bounding box center [194, 21] width 8 height 11
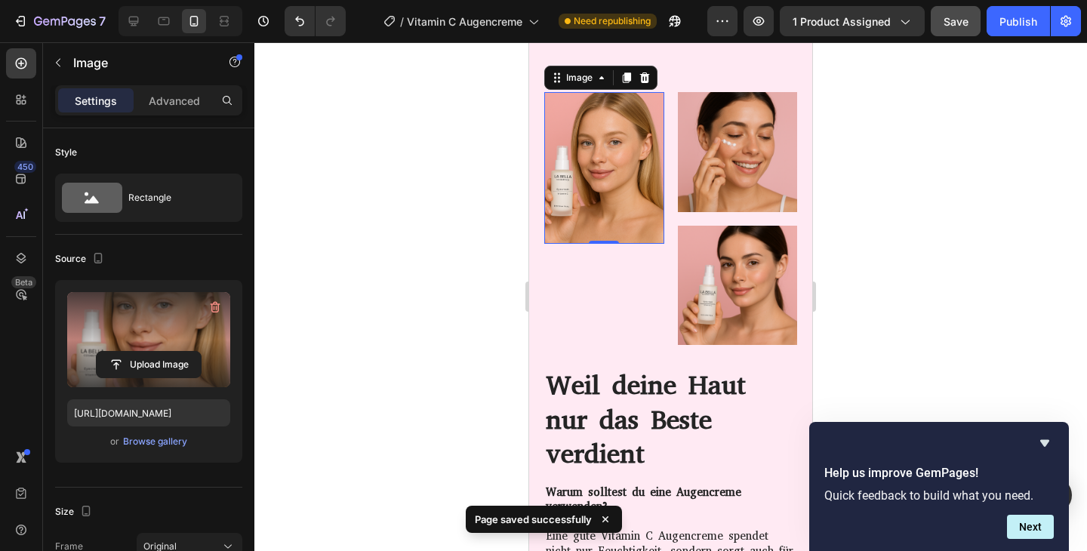
scroll to position [2840, 0]
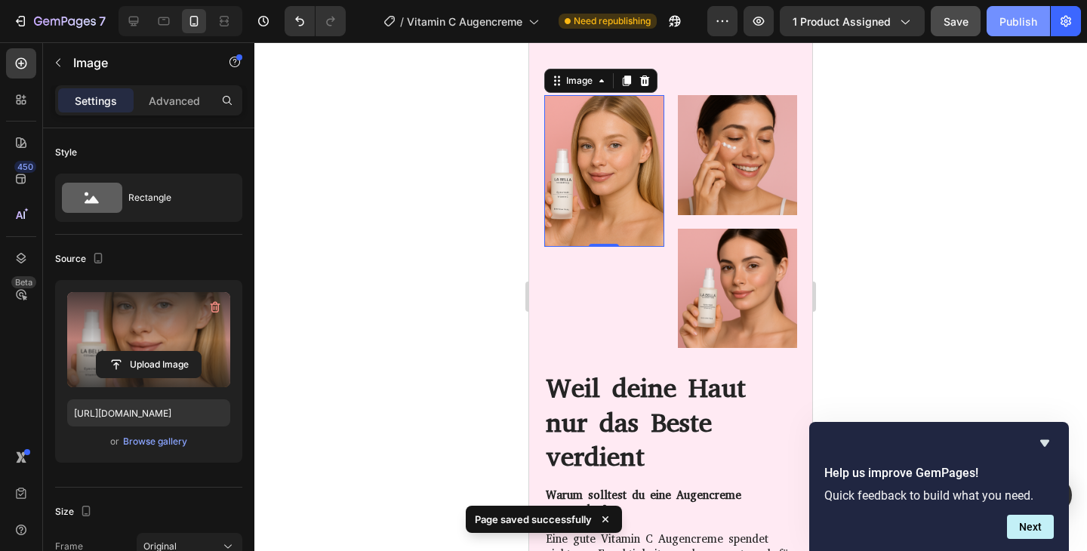
click at [1010, 23] on div "Publish" at bounding box center [1019, 22] width 38 height 16
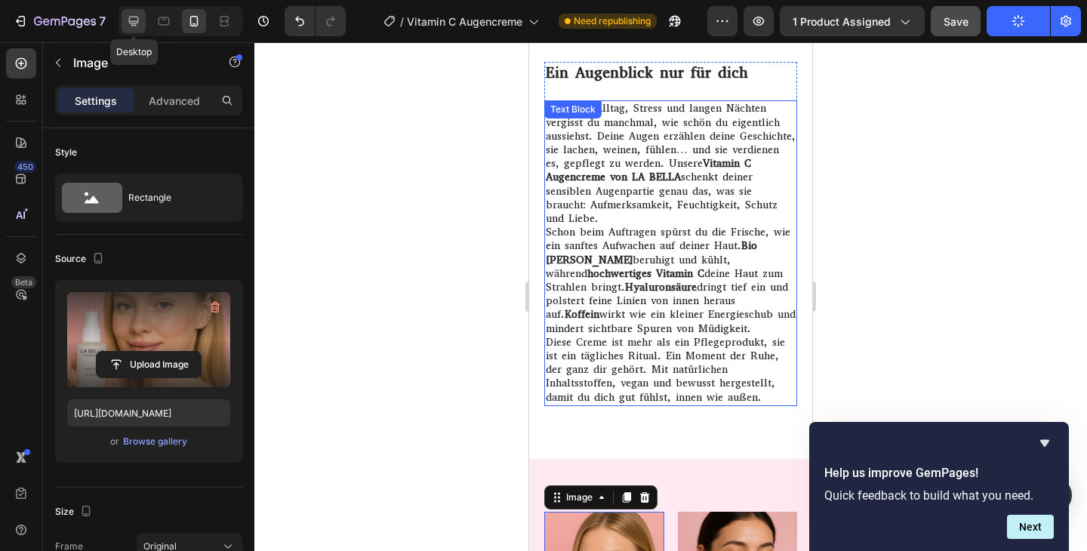
click at [133, 15] on icon at bounding box center [133, 21] width 15 height 15
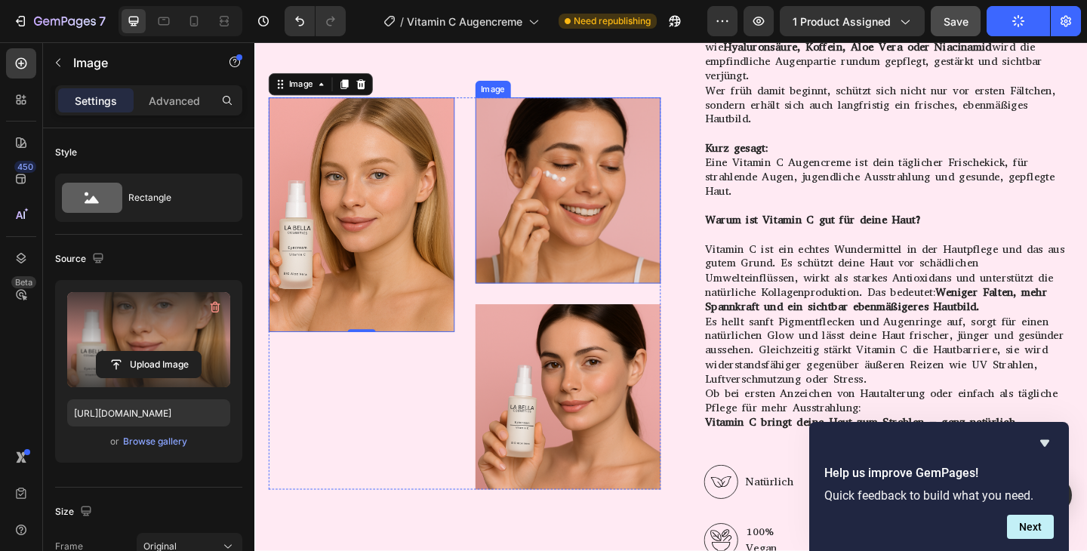
scroll to position [2990, 0]
